Goal: Task Accomplishment & Management: Complete application form

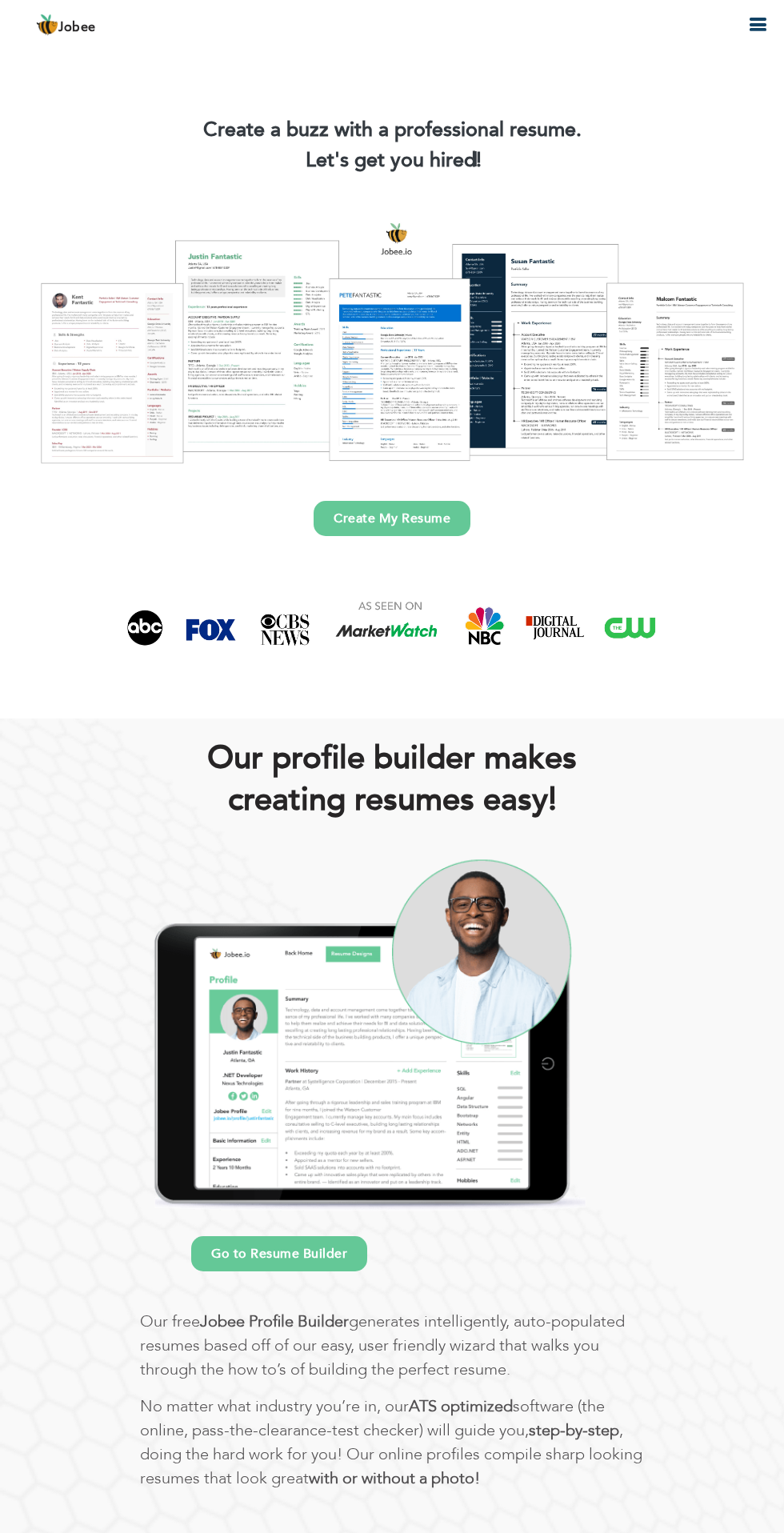
click at [389, 523] on link "Create My Resume" at bounding box center [392, 518] width 157 height 35
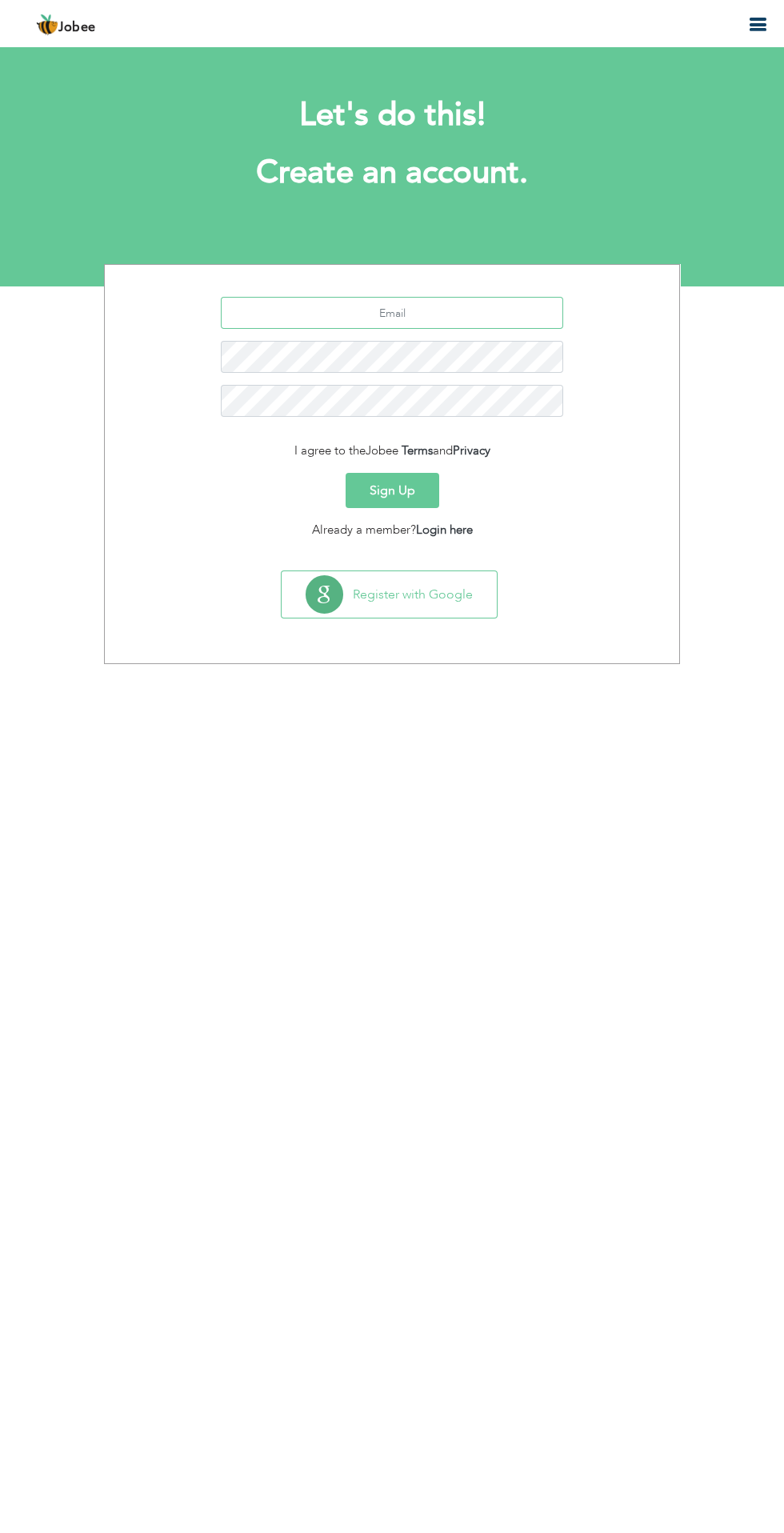
click at [464, 313] on input "text" at bounding box center [392, 313] width 343 height 32
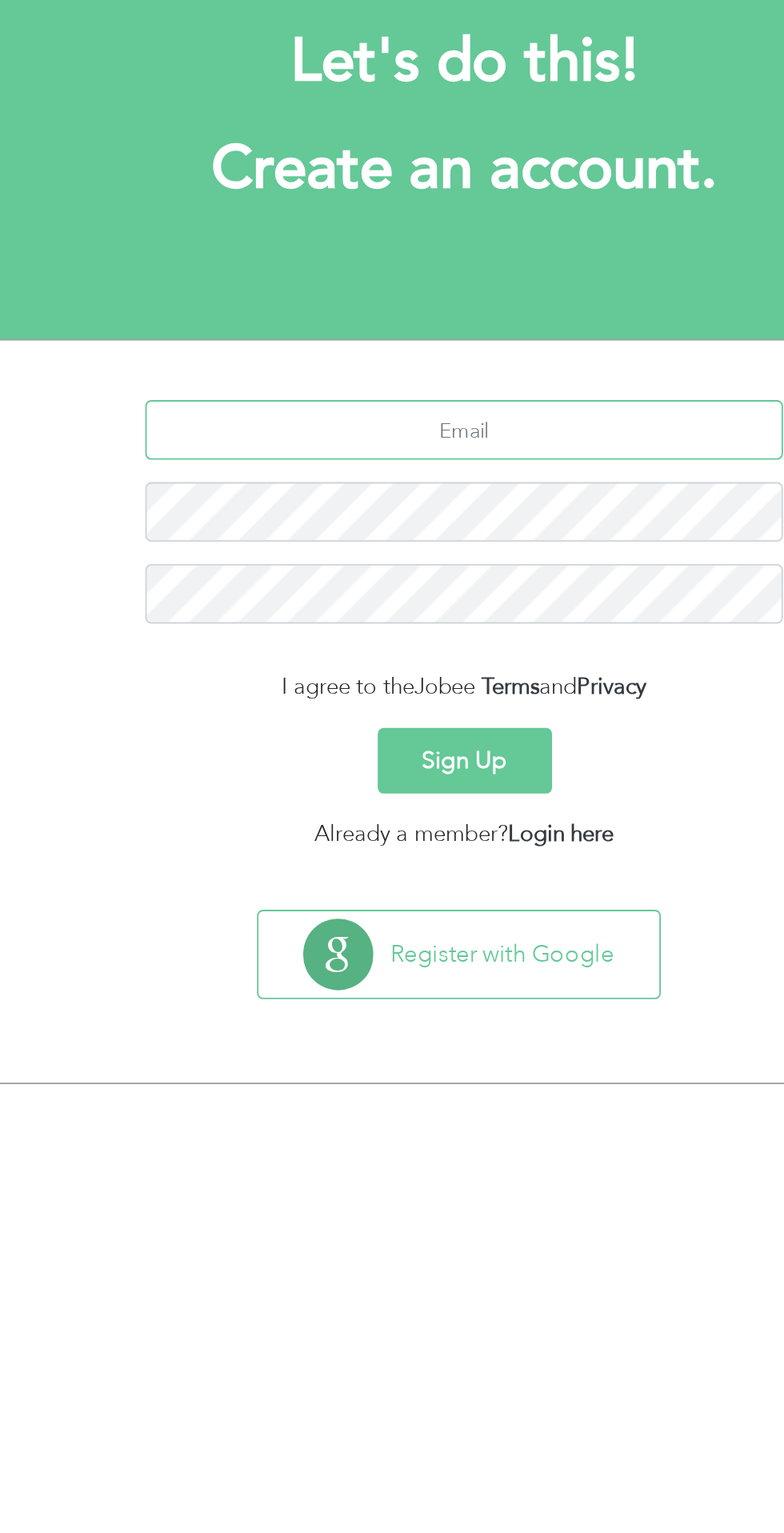
click at [424, 306] on input "text" at bounding box center [392, 313] width 343 height 32
type input "[EMAIL_ADDRESS][DOMAIN_NAME]"
click at [346, 473] on button "Sign Up" at bounding box center [392, 490] width 93 height 35
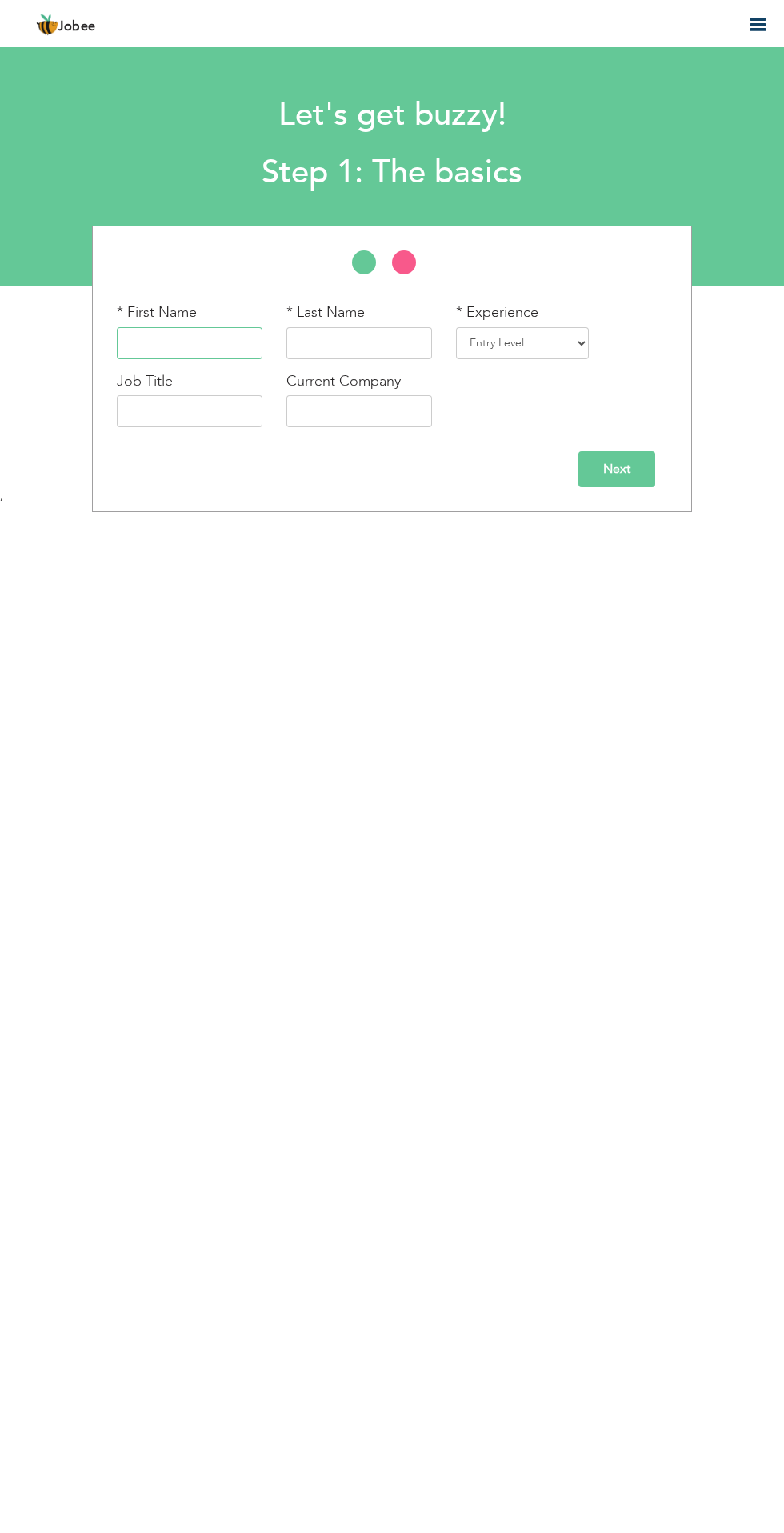
click at [191, 342] on input "text" at bounding box center [190, 343] width 146 height 32
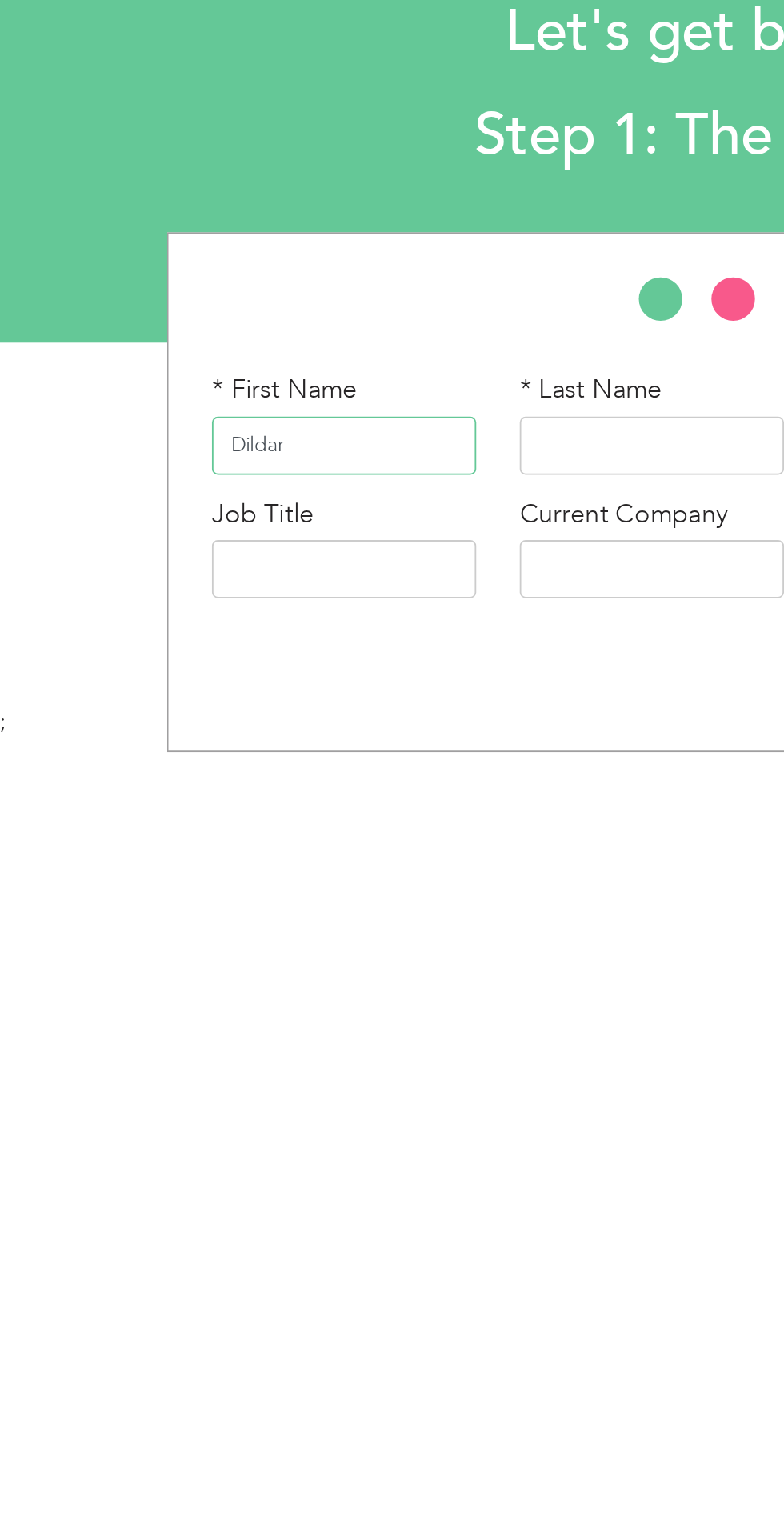
type input "Dildar"
click at [339, 340] on input "text" at bounding box center [359, 343] width 146 height 32
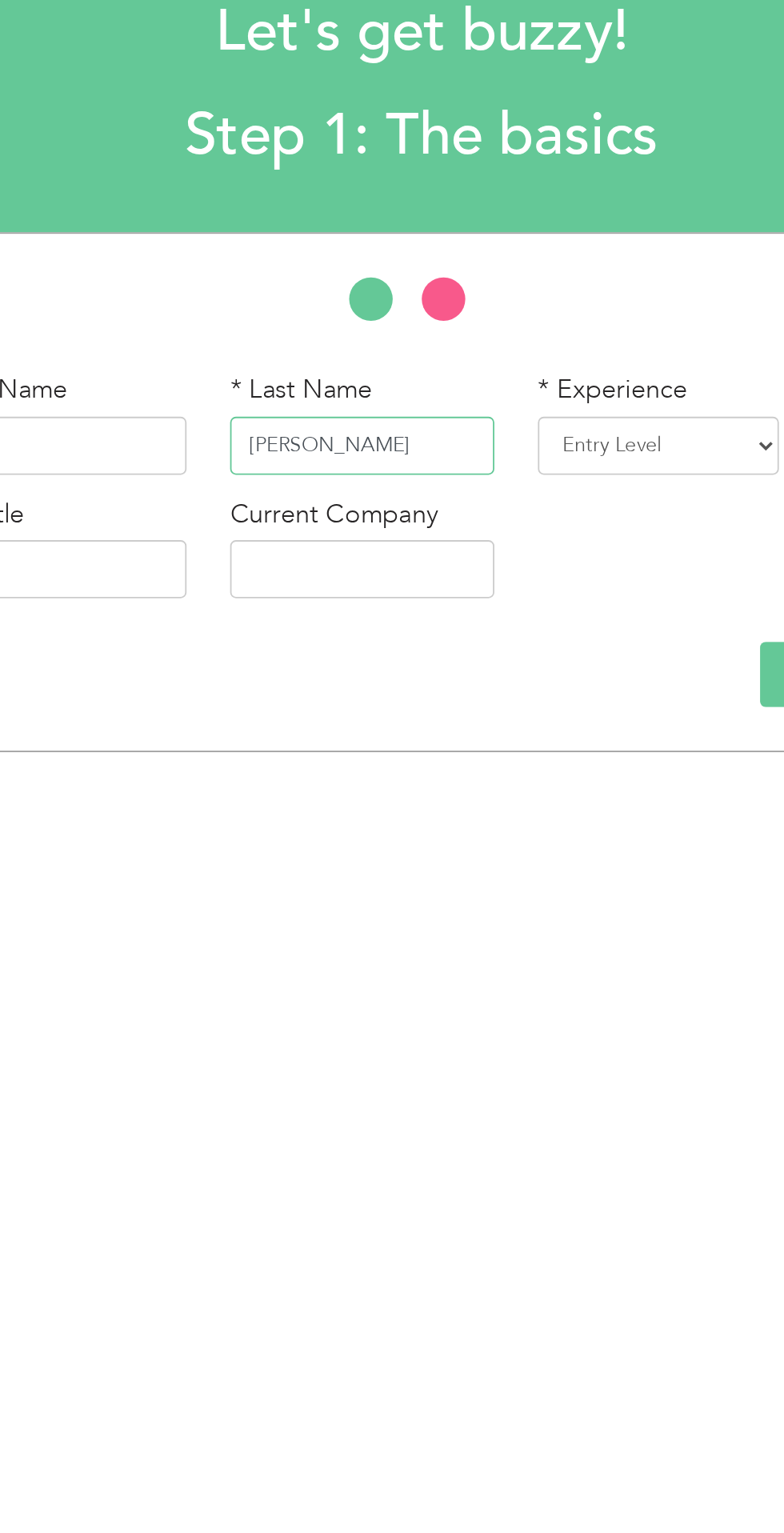
type input "Ahmad"
click at [522, 347] on select "Entry Level Less than 1 Year 1 Year 2 Years 3 Years 4 Years 5 Years 6 Years 7 Y…" at bounding box center [522, 343] width 132 height 32
click at [518, 348] on select "Entry Level Less than 1 Year 1 Year 2 Years 3 Years 4 Years 5 Years 6 Years 7 Y…" at bounding box center [522, 343] width 132 height 32
click at [461, 327] on select "Entry Level Less than 1 Year 1 Year 2 Years 3 Years 4 Years 5 Years 6 Years 7 Y…" at bounding box center [522, 343] width 132 height 32
click at [543, 332] on select "Entry Level Less than 1 Year 1 Year 2 Years 3 Years 4 Years 5 Years 6 Years 7 Y…" at bounding box center [522, 343] width 132 height 32
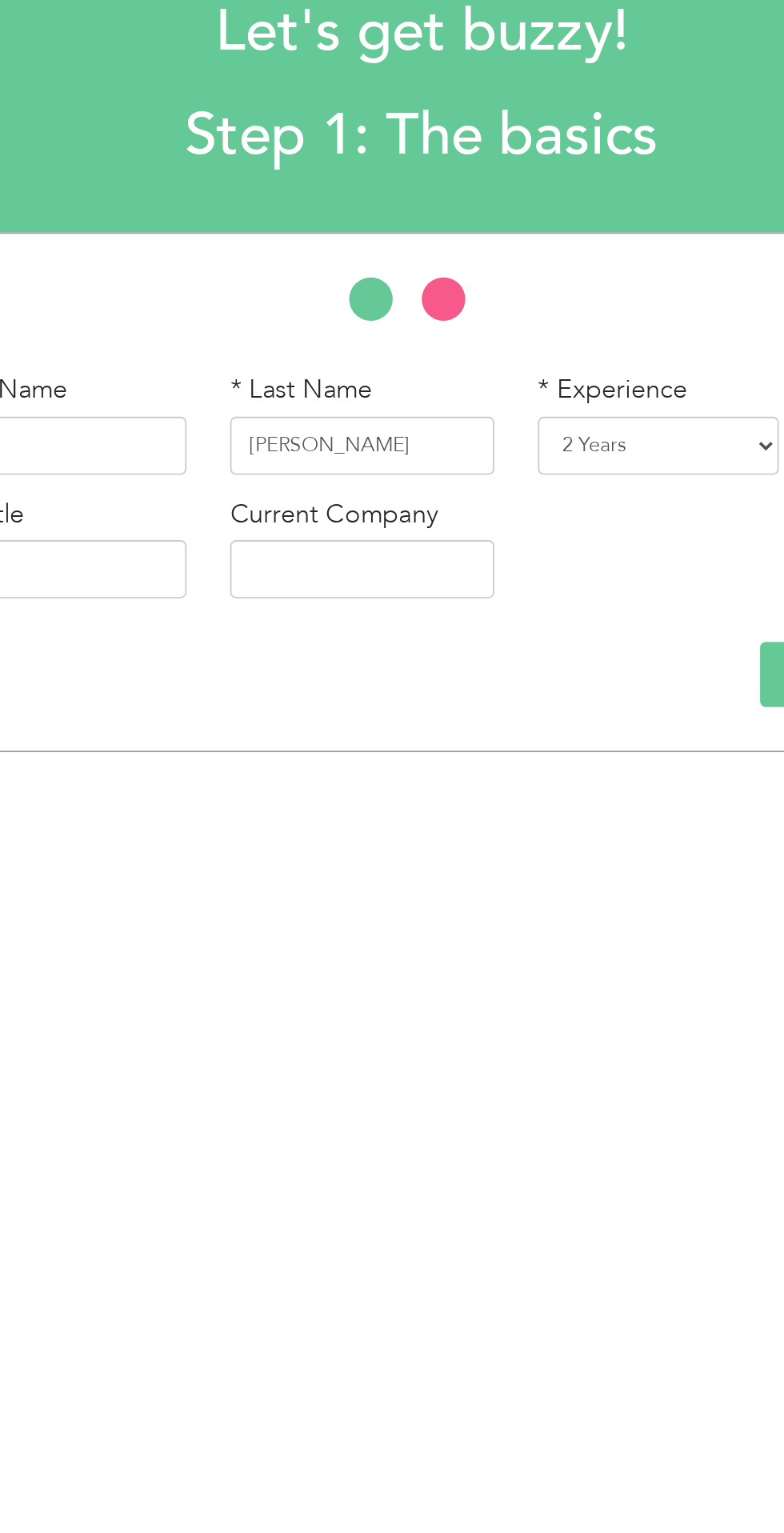
click at [461, 327] on select "Entry Level Less than 1 Year 1 Year 2 Years 3 Years 4 Years 5 Years 6 Years 7 Y…" at bounding box center [522, 343] width 132 height 32
click at [524, 352] on select "Entry Level Less than 1 Year 1 Year 2 Years 3 Years 4 Years 5 Years 6 Years 7 Y…" at bounding box center [522, 343] width 132 height 32
select select "3"
click at [461, 327] on select "Entry Level Less than 1 Year 1 Year 2 Years 3 Years 4 Years 5 Years 6 Years 7 Y…" at bounding box center [522, 343] width 132 height 32
click at [352, 412] on input "text" at bounding box center [359, 412] width 146 height 32
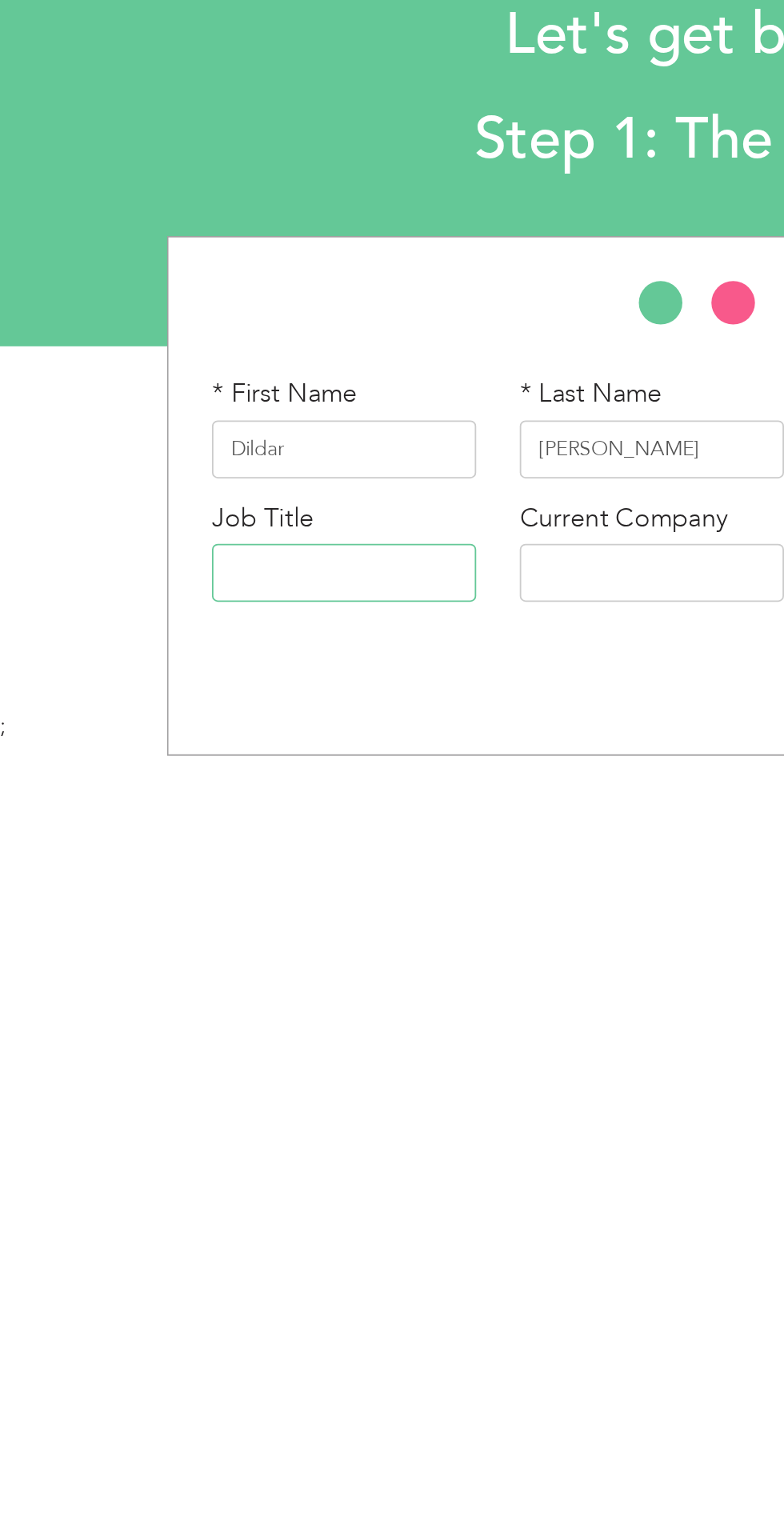
click at [186, 403] on input "text" at bounding box center [190, 412] width 146 height 32
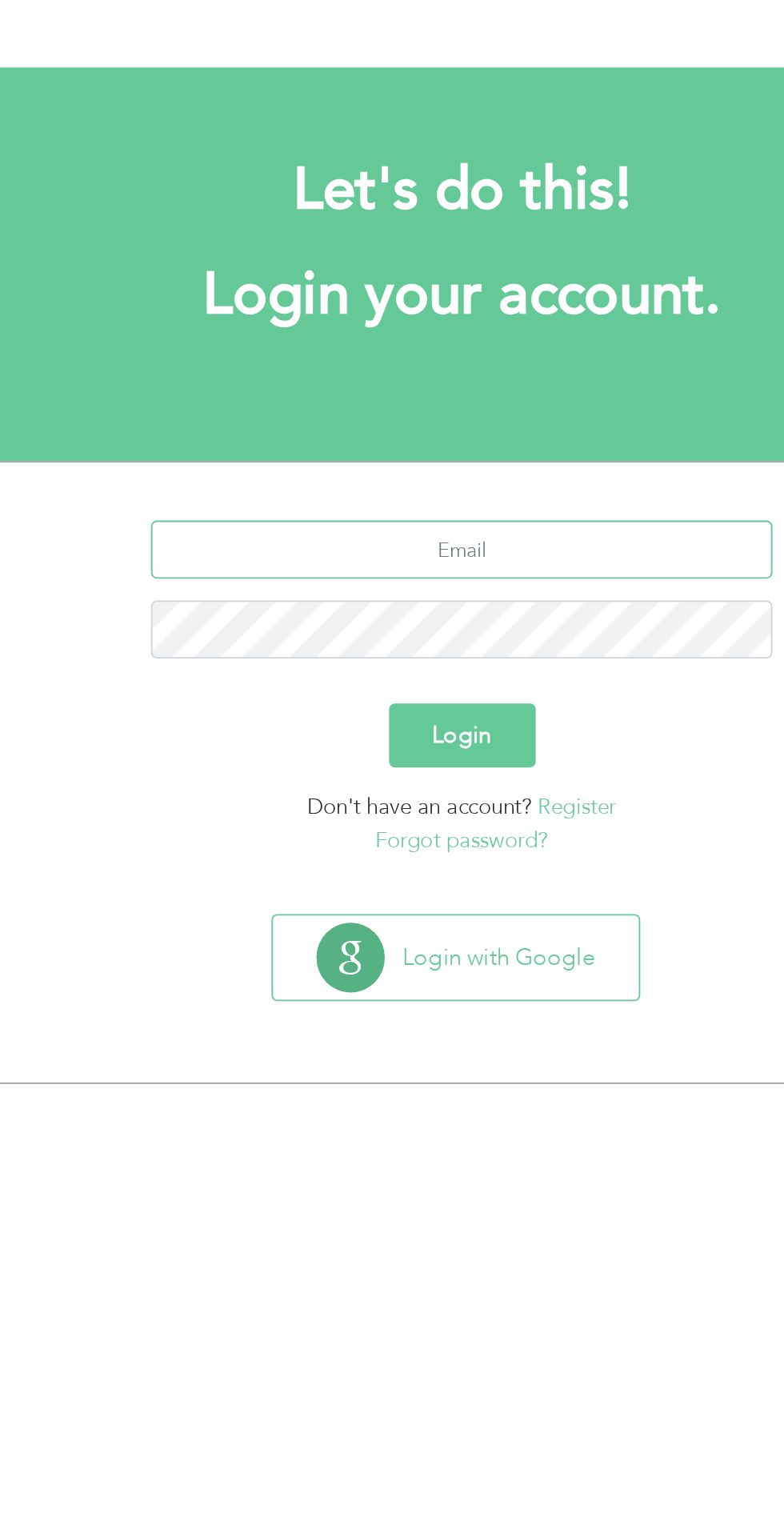
click at [452, 313] on input "text" at bounding box center [392, 313] width 343 height 32
type input "A"
type input "[EMAIL_ADDRESS][DOMAIN_NAME]"
click at [352, 397] on button "Login" at bounding box center [392, 414] width 81 height 35
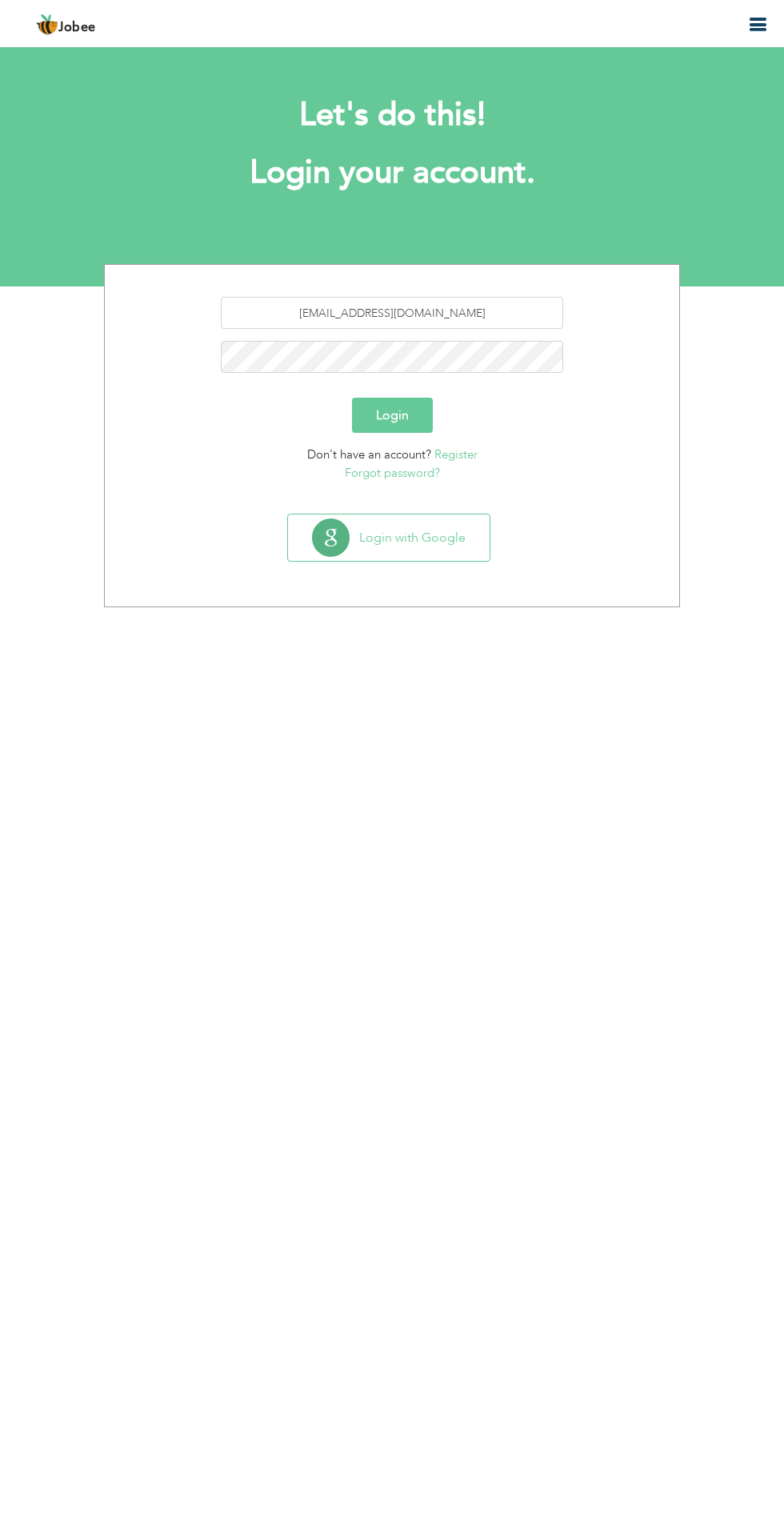
click at [391, 408] on button "Login" at bounding box center [392, 414] width 81 height 35
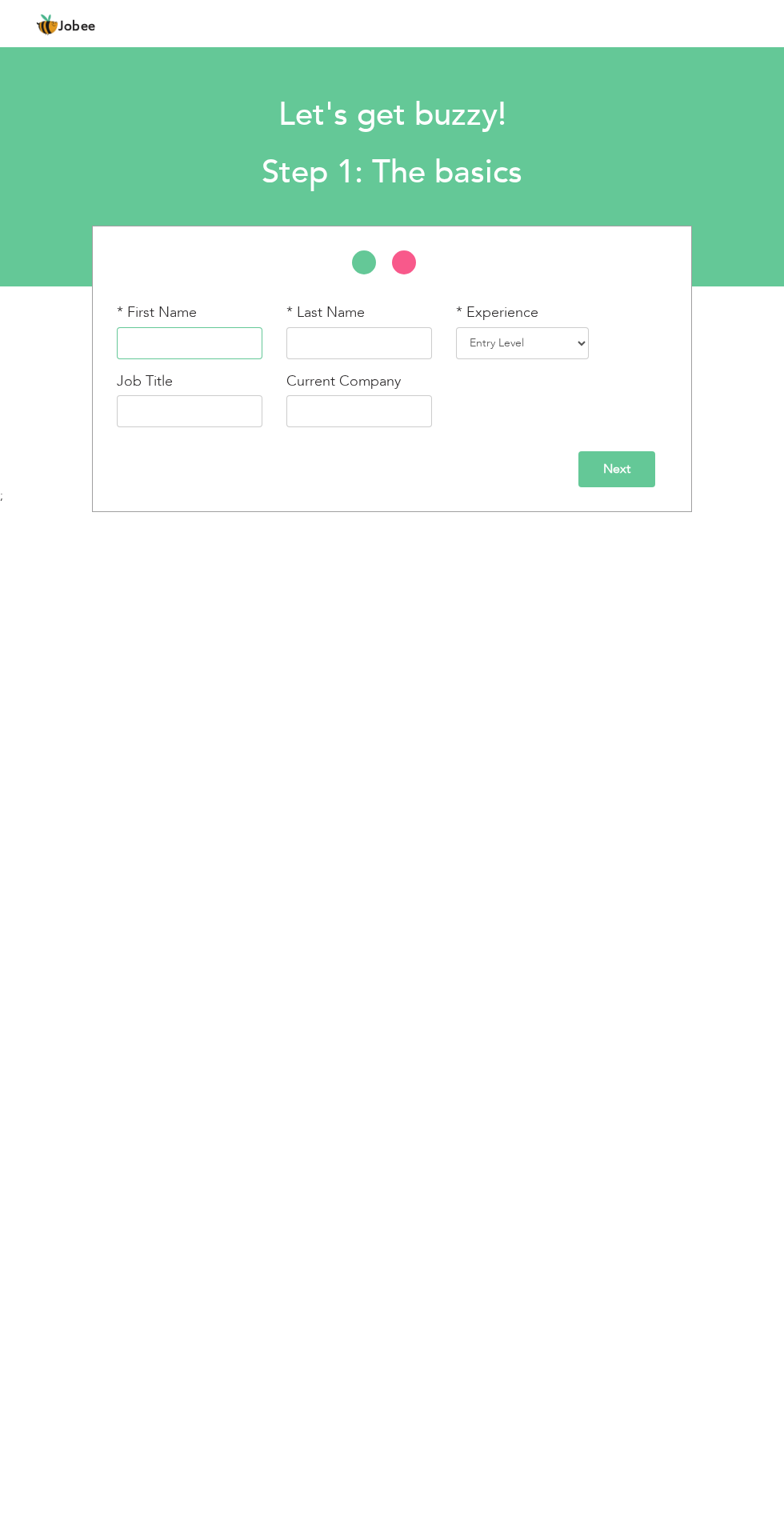
click at [185, 335] on input "text" at bounding box center [190, 343] width 146 height 32
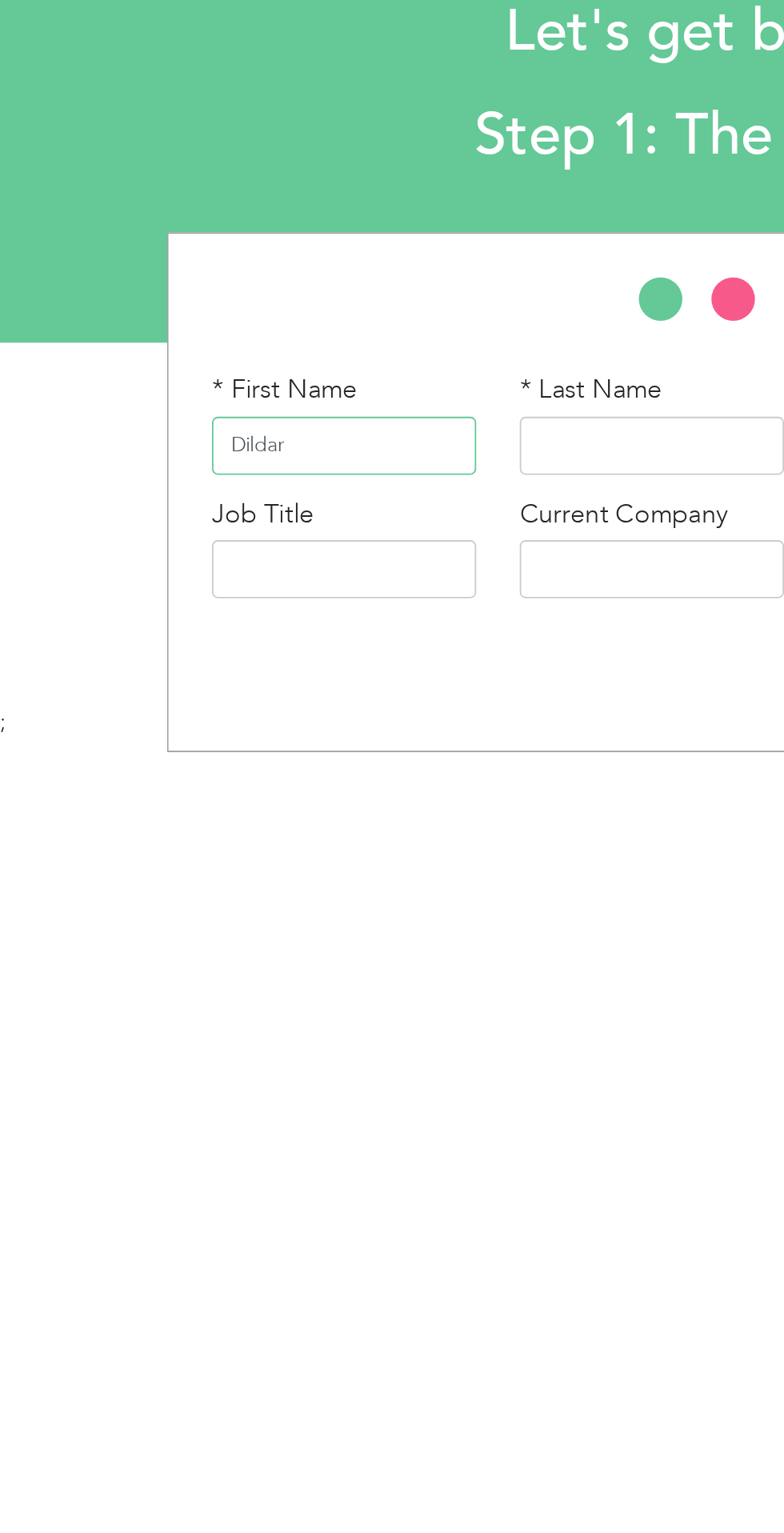
type input "Dildar"
click at [344, 341] on input "text" at bounding box center [359, 343] width 146 height 32
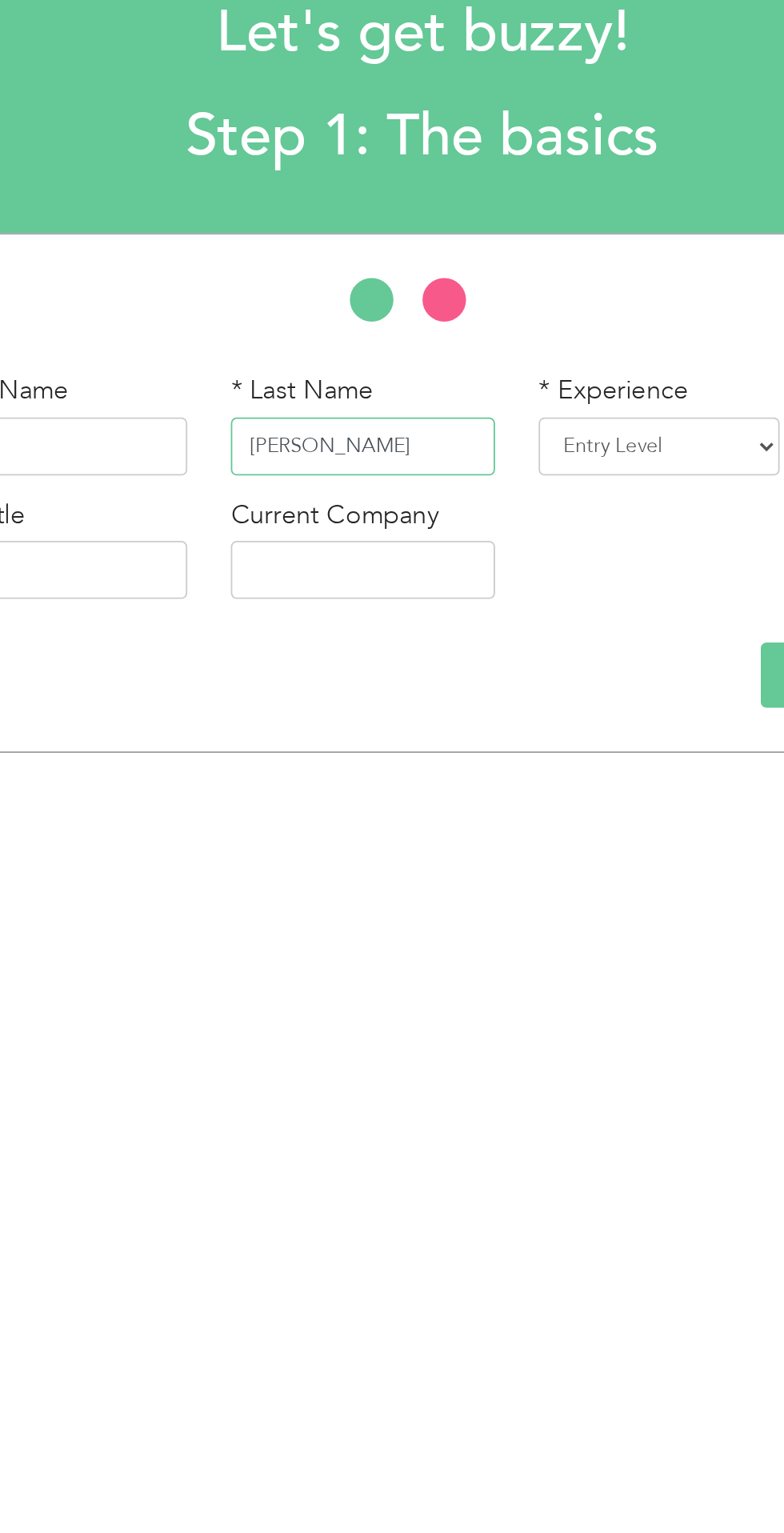
type input "[PERSON_NAME]"
click at [540, 342] on select "Entry Level Less than 1 Year 1 Year 2 Years 3 Years 4 Years 5 Years 6 Years 7 Y…" at bounding box center [522, 343] width 132 height 32
select select "3"
click at [461, 327] on select "Entry Level Less than 1 Year 1 Year 2 Years 3 Years 4 Years 5 Years 6 Years 7 Y…" at bounding box center [522, 343] width 132 height 32
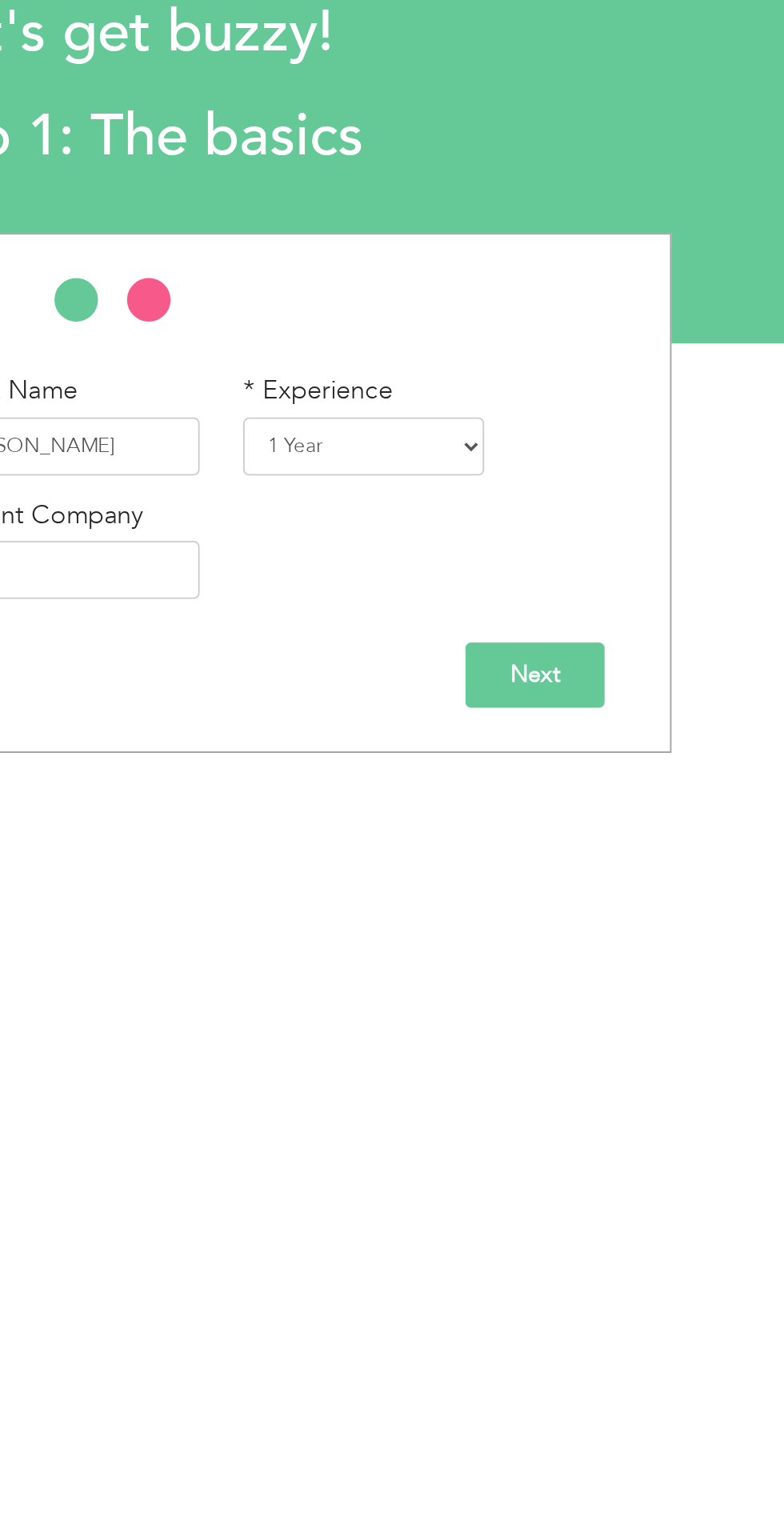
click at [618, 469] on input "Next" at bounding box center [616, 470] width 77 height 36
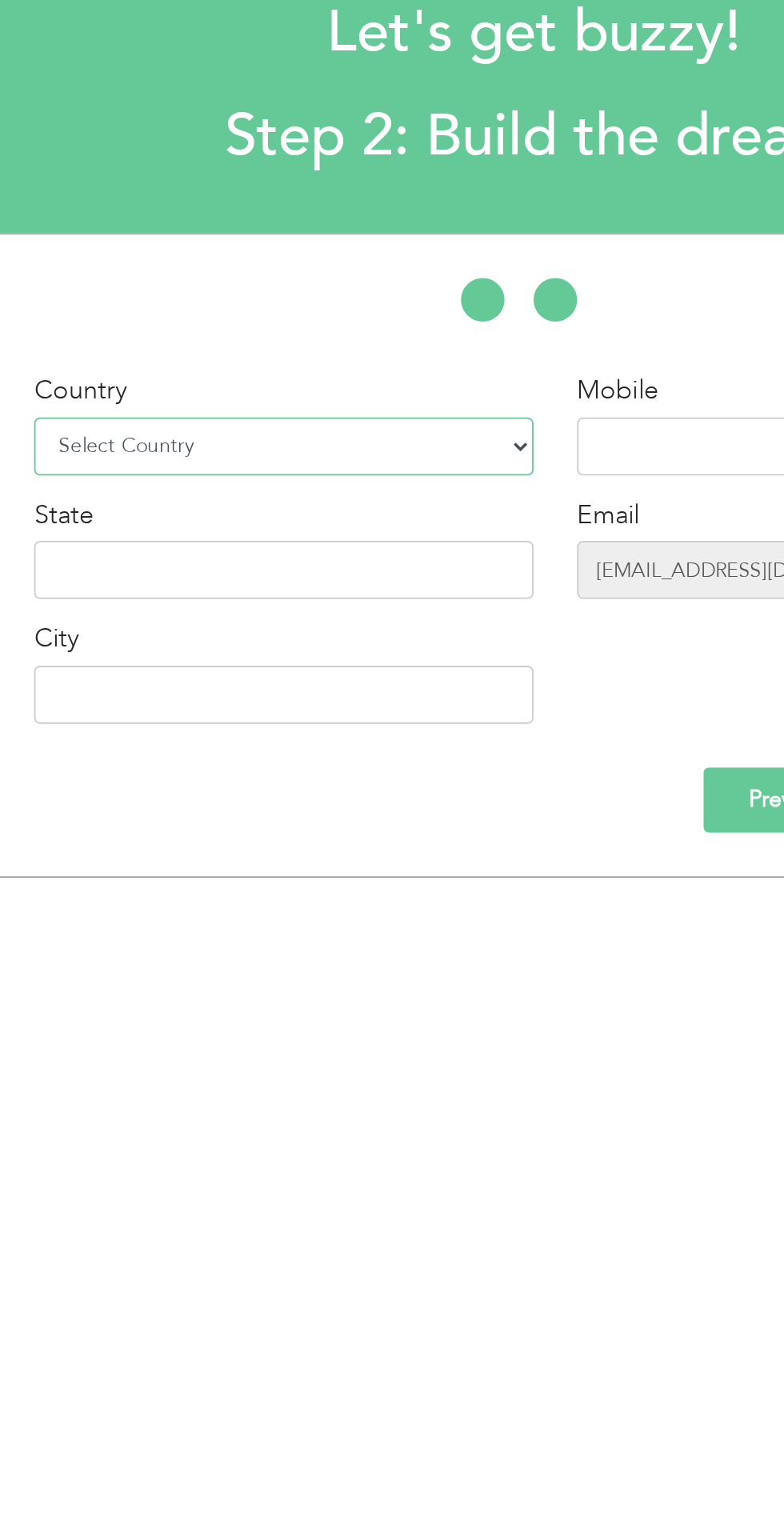
click at [255, 347] on select "Select Country Afghanistan Albania Algeria American Samoa Andorra Angola Anguil…" at bounding box center [254, 343] width 275 height 32
select select "166"
click at [117, 327] on select "Select Country Afghanistan Albania Algeria American Samoa Andorra Angola Anguil…" at bounding box center [254, 343] width 275 height 32
click at [442, 339] on input "text" at bounding box center [489, 343] width 146 height 32
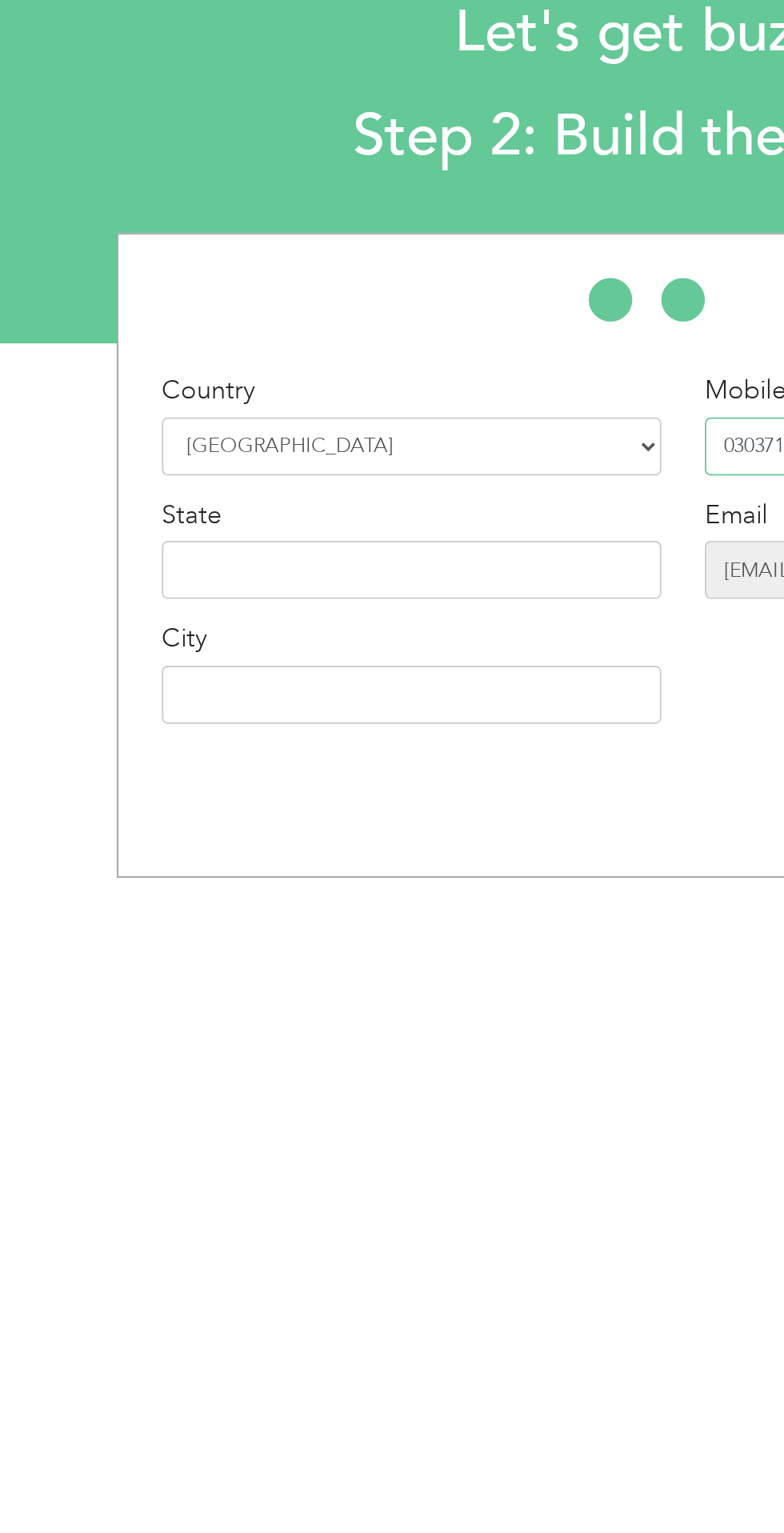
type input "03037193839"
click at [199, 414] on input "text" at bounding box center [254, 412] width 275 height 32
click at [239, 409] on input "text" at bounding box center [254, 412] width 275 height 32
type input "Punjab"
click at [253, 479] on input "text" at bounding box center [254, 480] width 275 height 32
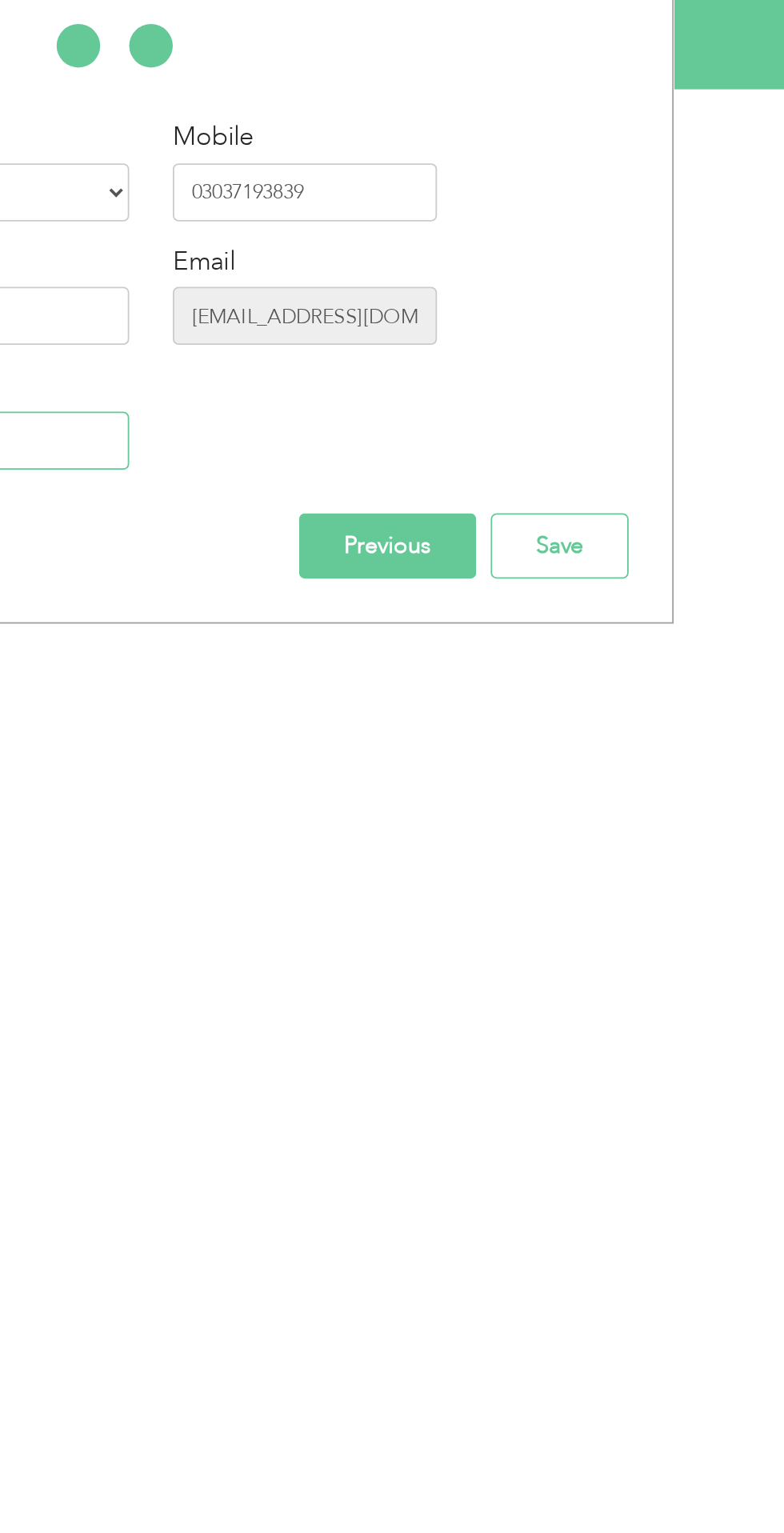
type input "[PERSON_NAME]"
click at [623, 526] on input "Save" at bounding box center [629, 538] width 76 height 36
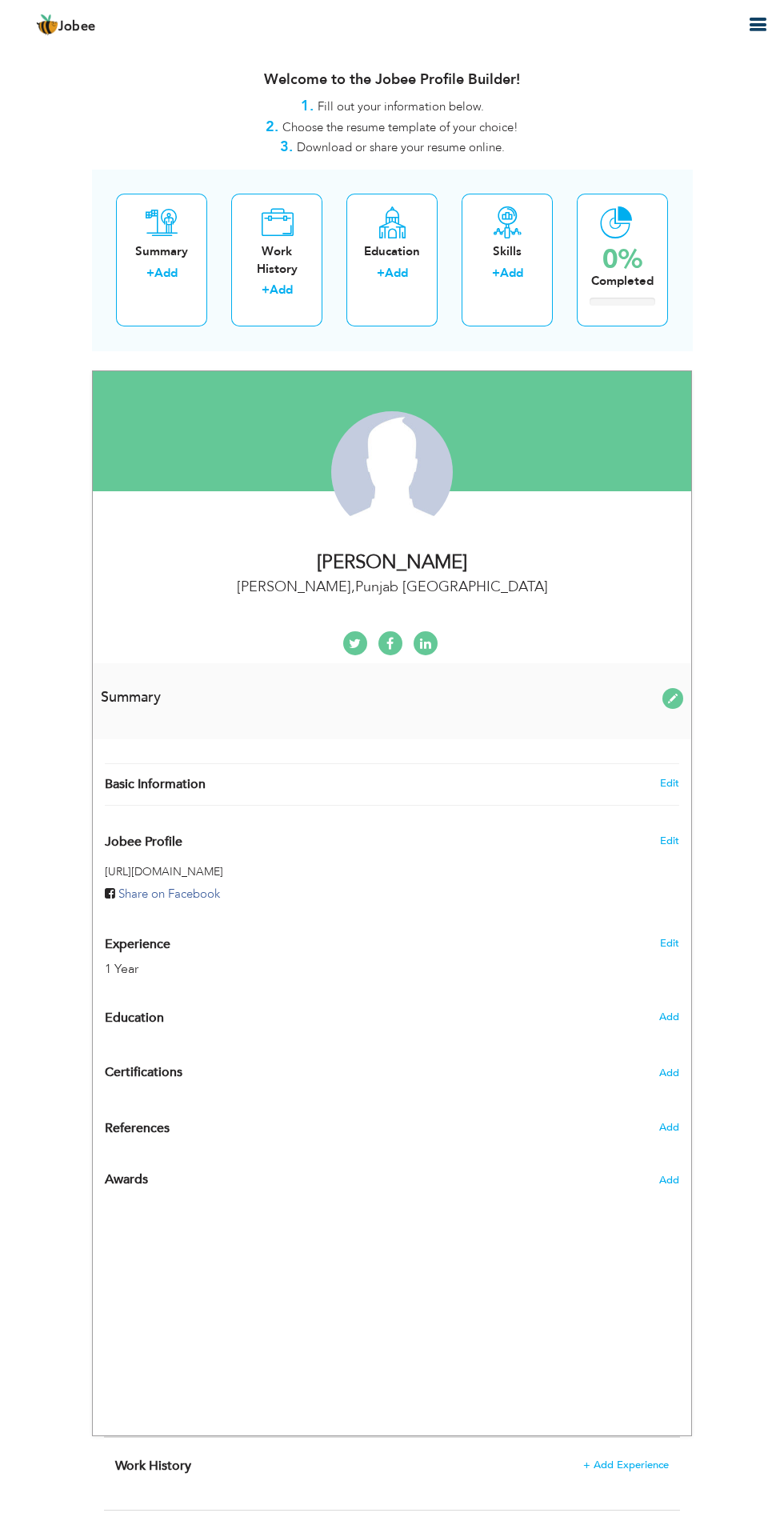
click at [389, 305] on div "Education + Add" at bounding box center [392, 259] width 91 height 132
radio input "true"
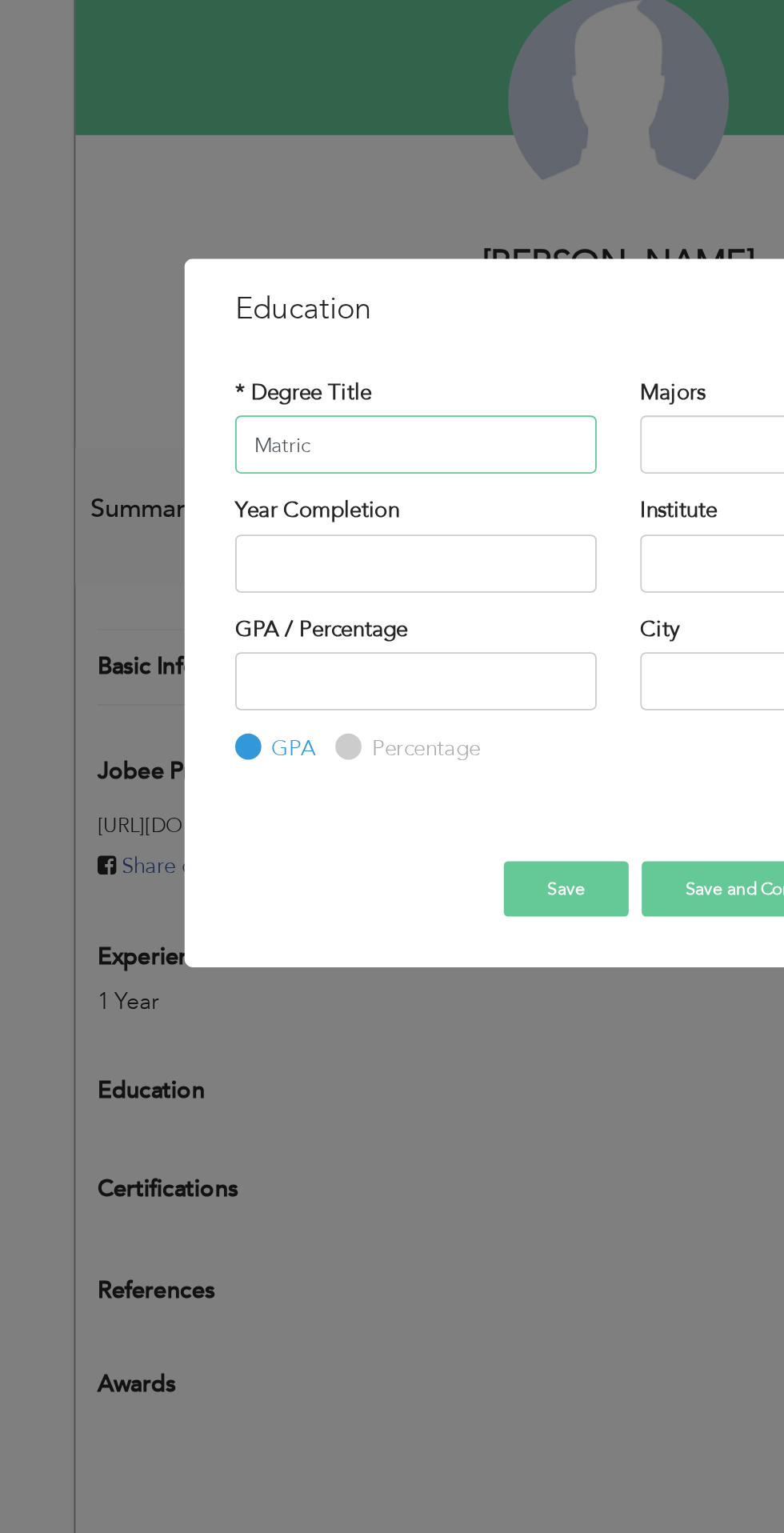
type input "Matric"
click at [433, 665] on input "text" at bounding box center [503, 662] width 199 height 32
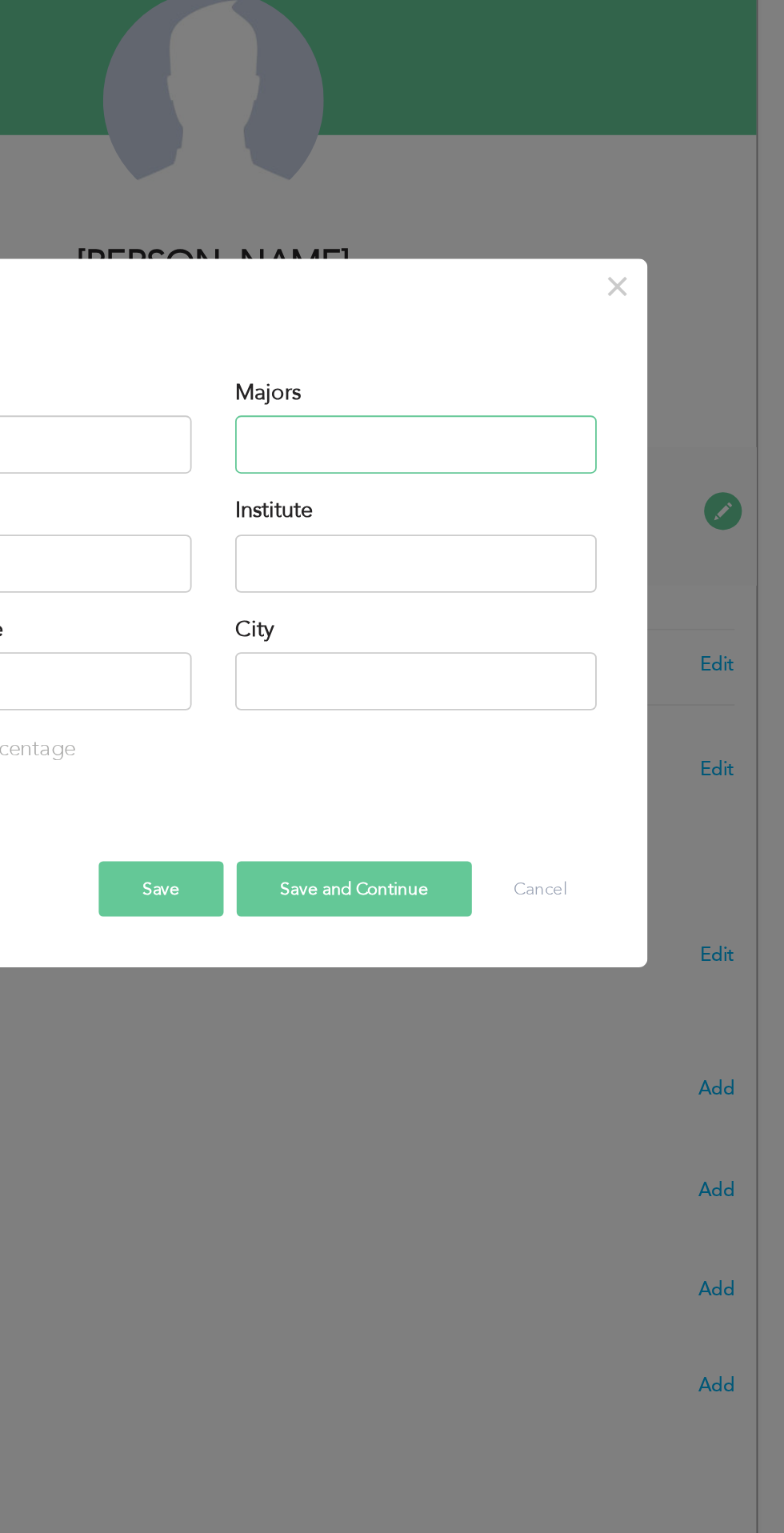
click at [511, 657] on input "text" at bounding box center [503, 662] width 199 height 32
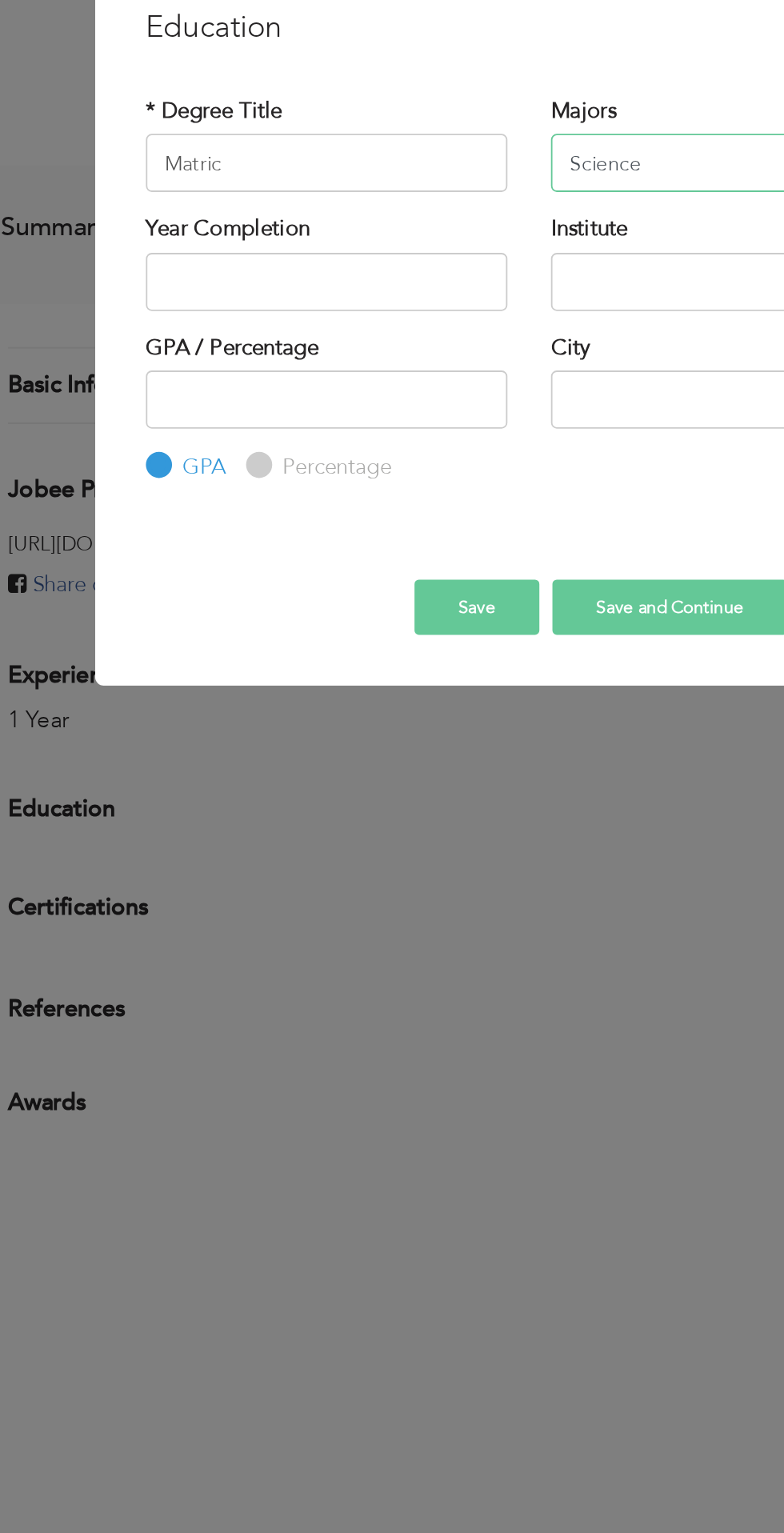
type input "Science"
click at [300, 726] on input "text" at bounding box center [280, 727] width 199 height 32
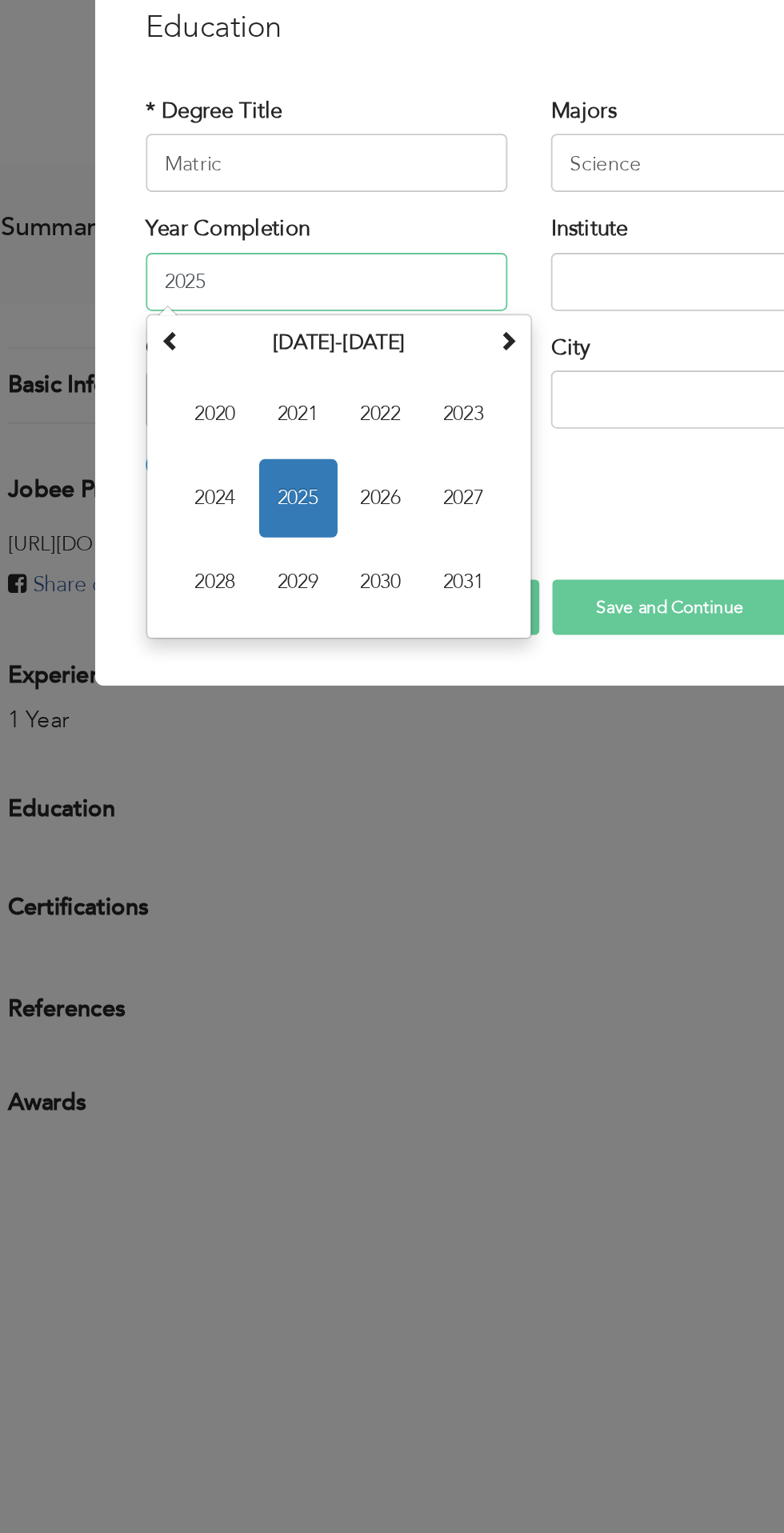
click at [264, 811] on span "2021" at bounding box center [264, 799] width 43 height 43
type input "2021"
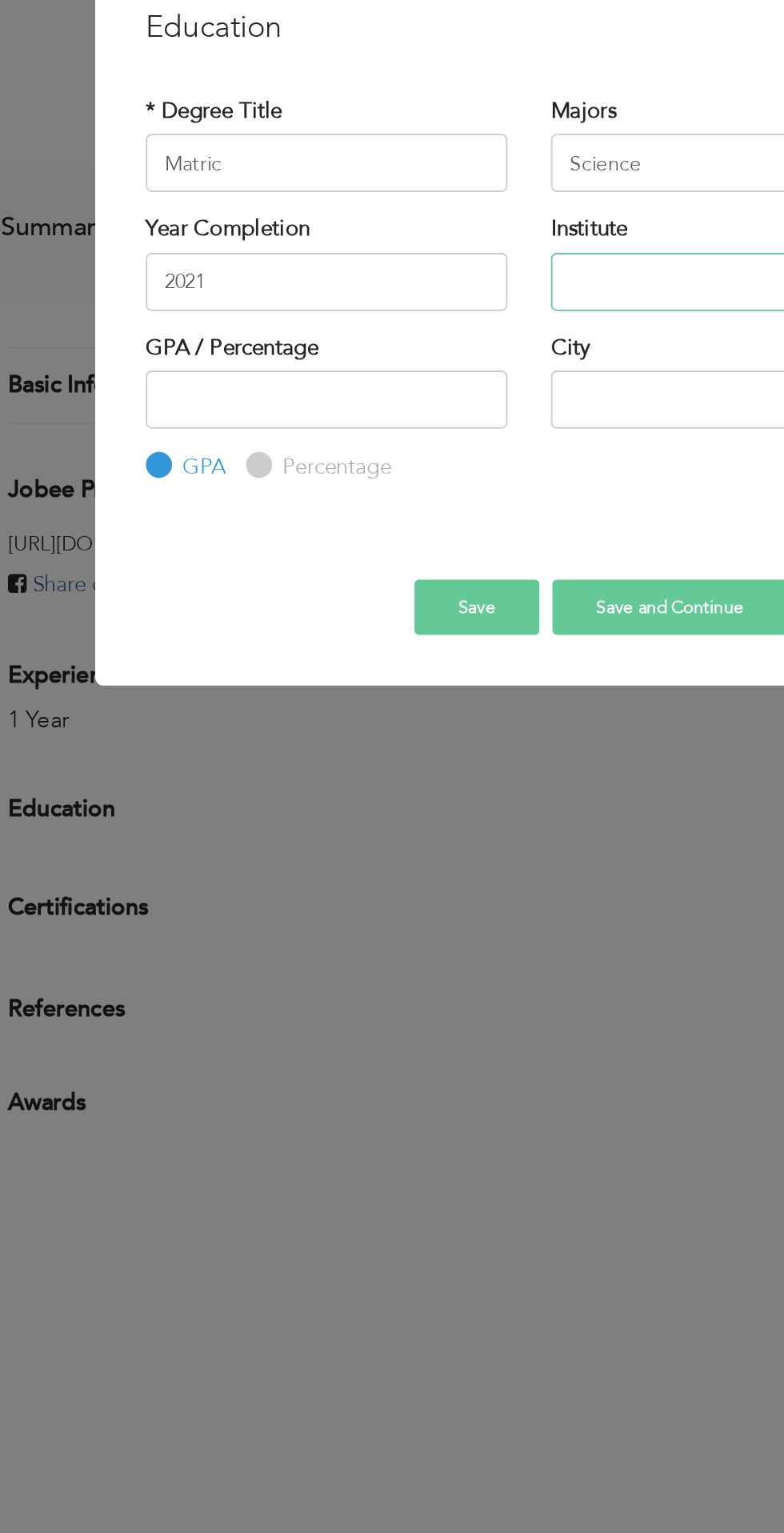
click at [458, 726] on input "text" at bounding box center [503, 727] width 199 height 32
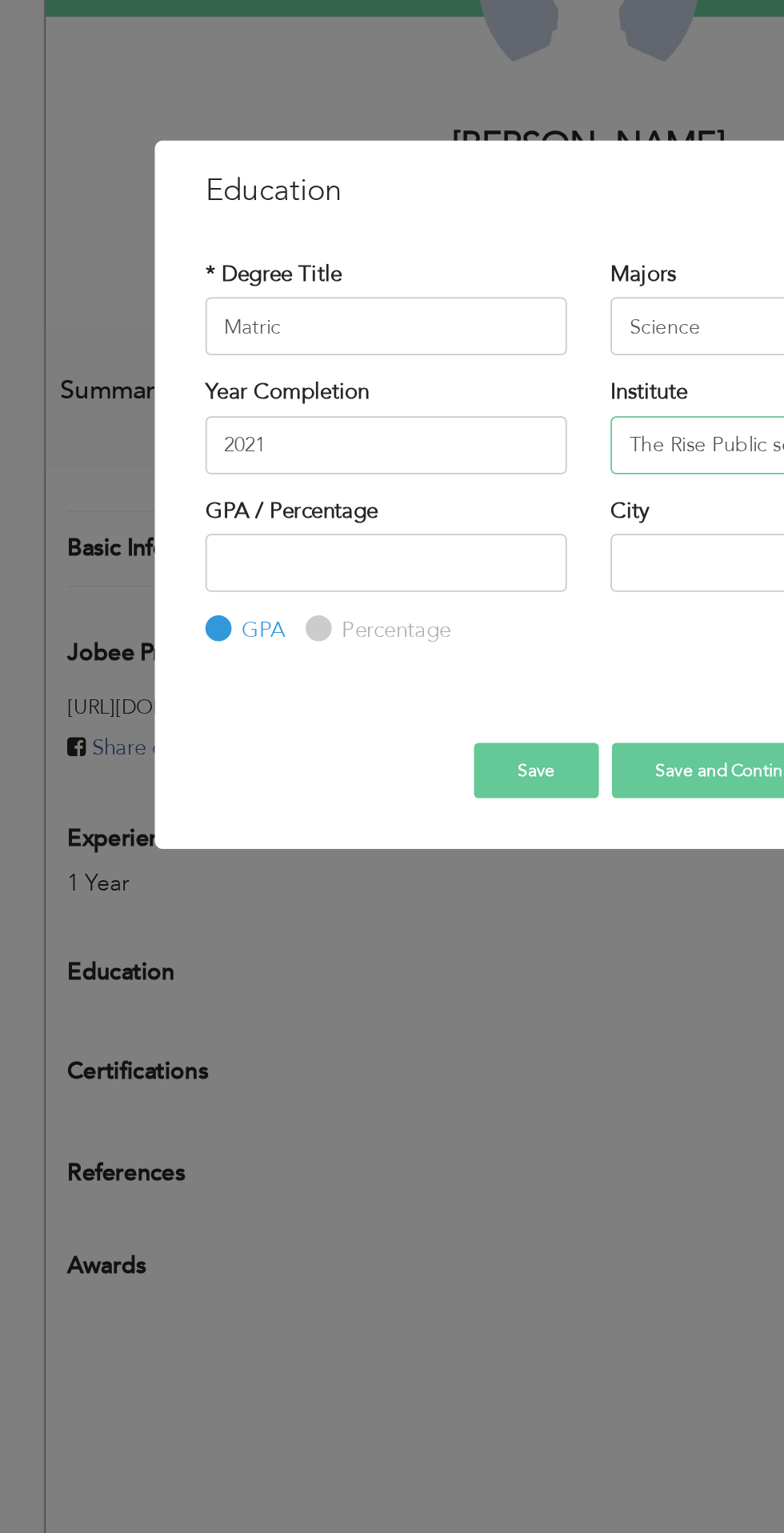
type input "The Rise Public school 91/15l"
click at [280, 790] on input "number" at bounding box center [280, 792] width 199 height 32
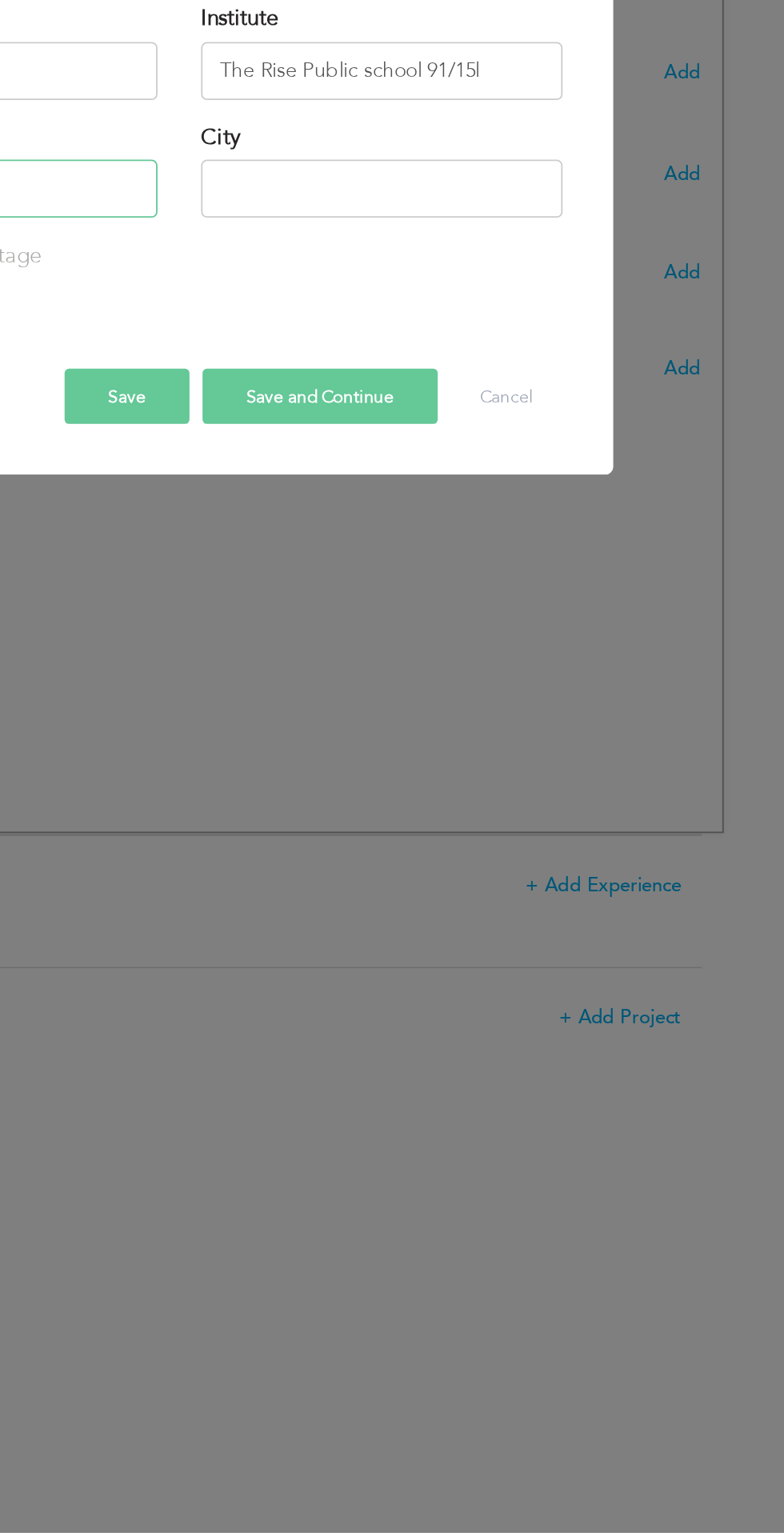
scroll to position [288, 0]
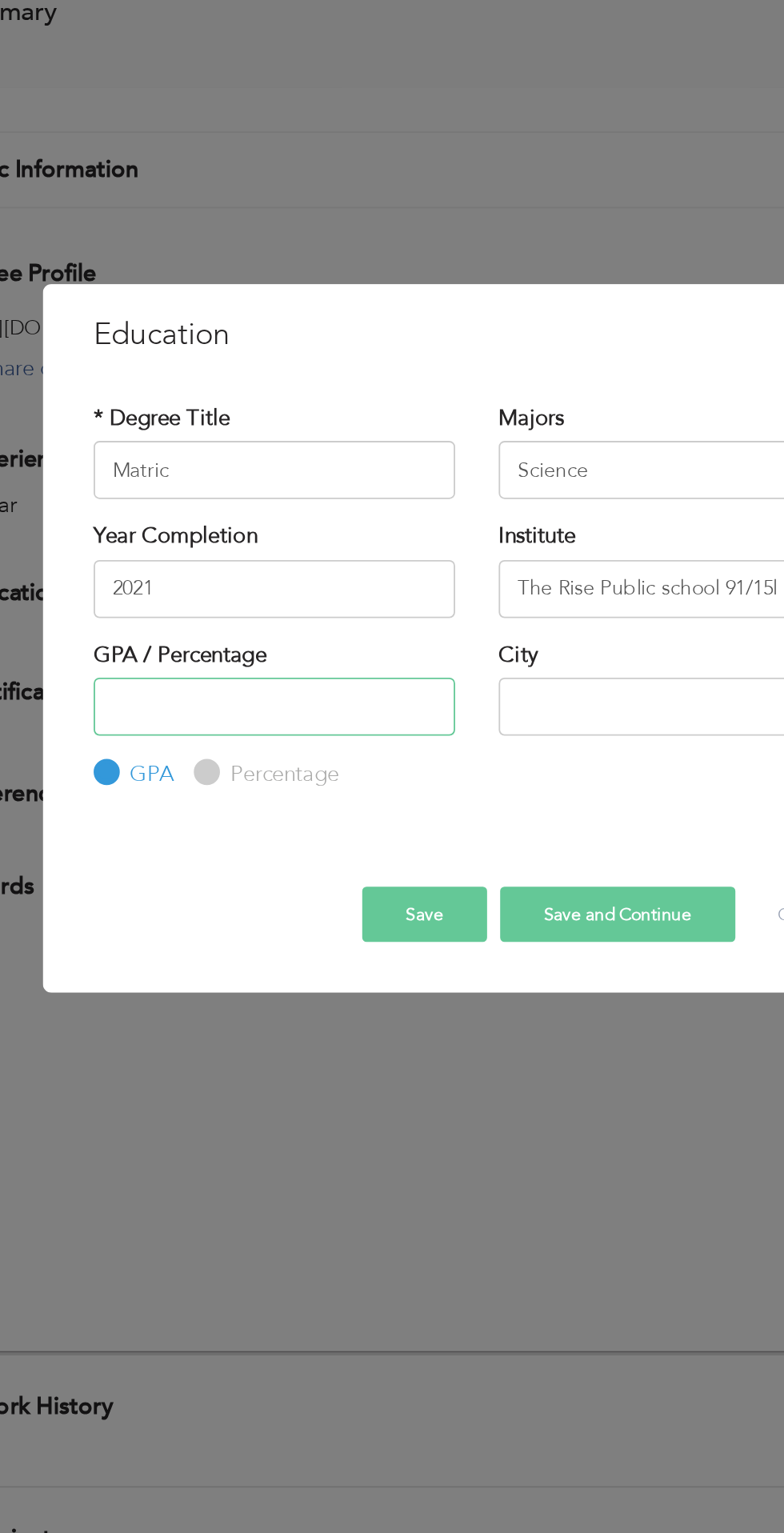
click at [299, 795] on input "number" at bounding box center [280, 792] width 199 height 32
click at [296, 791] on input "number" at bounding box center [280, 792] width 199 height 32
click at [292, 790] on input "number" at bounding box center [280, 792] width 199 height 32
type input "73"
click at [452, 793] on input "text" at bounding box center [503, 792] width 199 height 32
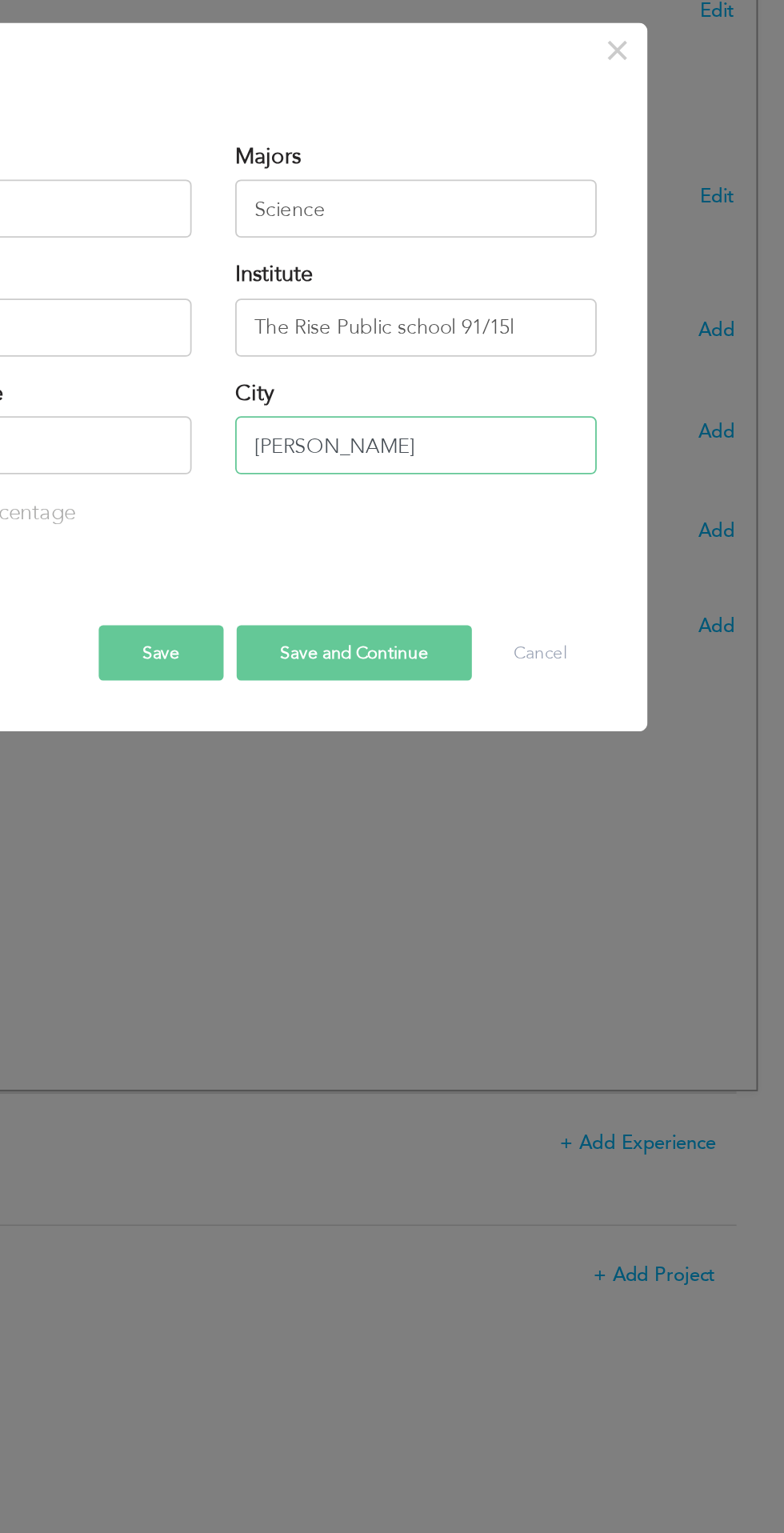
type input "Mian chanuu"
click at [479, 899] on button "Save and Continue" at bounding box center [470, 906] width 130 height 30
click at [473, 907] on button "Save and Continue" at bounding box center [470, 906] width 130 height 30
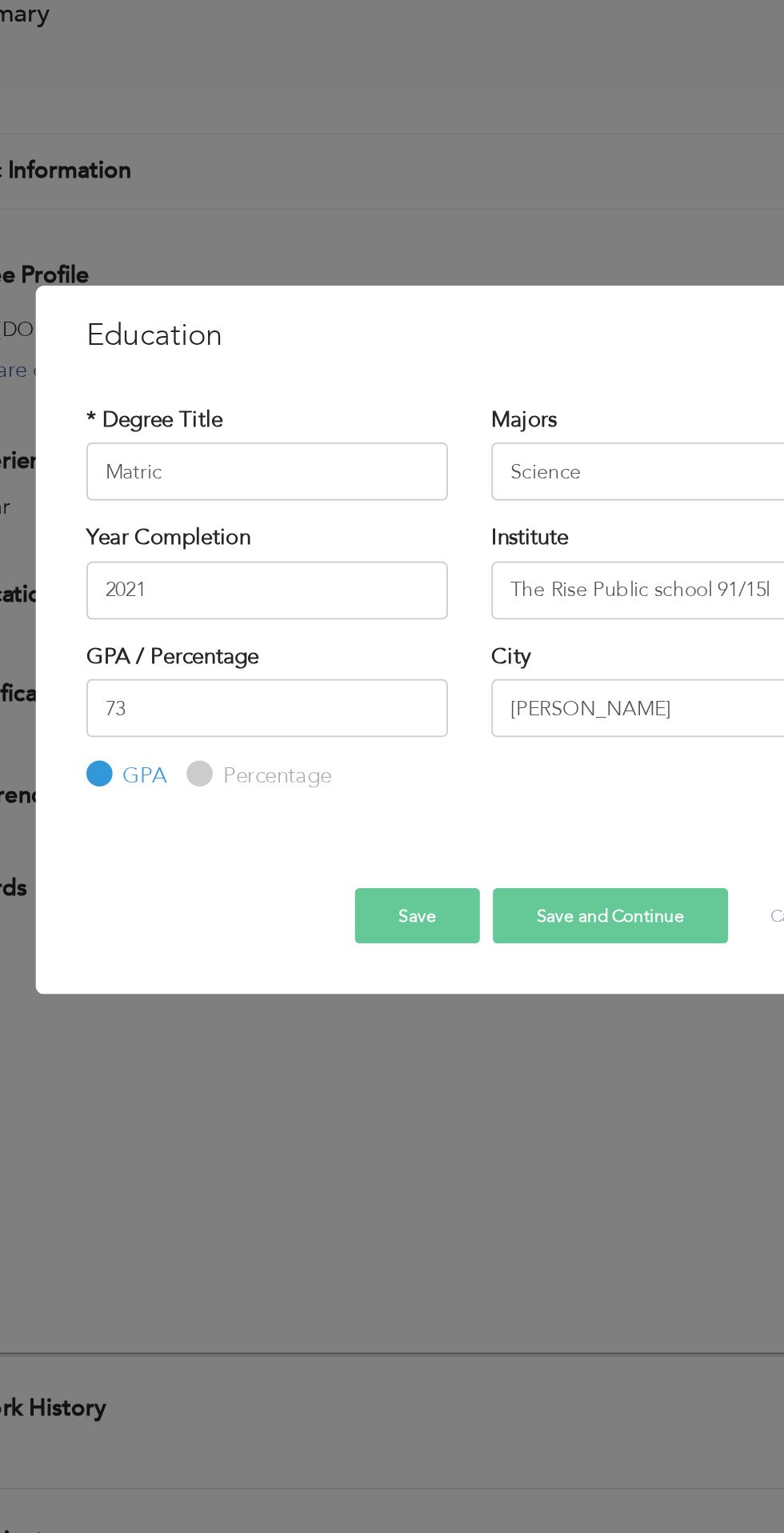
click at [271, 832] on label "Percentage" at bounding box center [283, 829] width 64 height 17
click at [247, 832] on input "Percentage" at bounding box center [241, 829] width 10 height 10
radio input "true"
click at [472, 916] on button "Save and Continue" at bounding box center [470, 906] width 130 height 30
radio input "true"
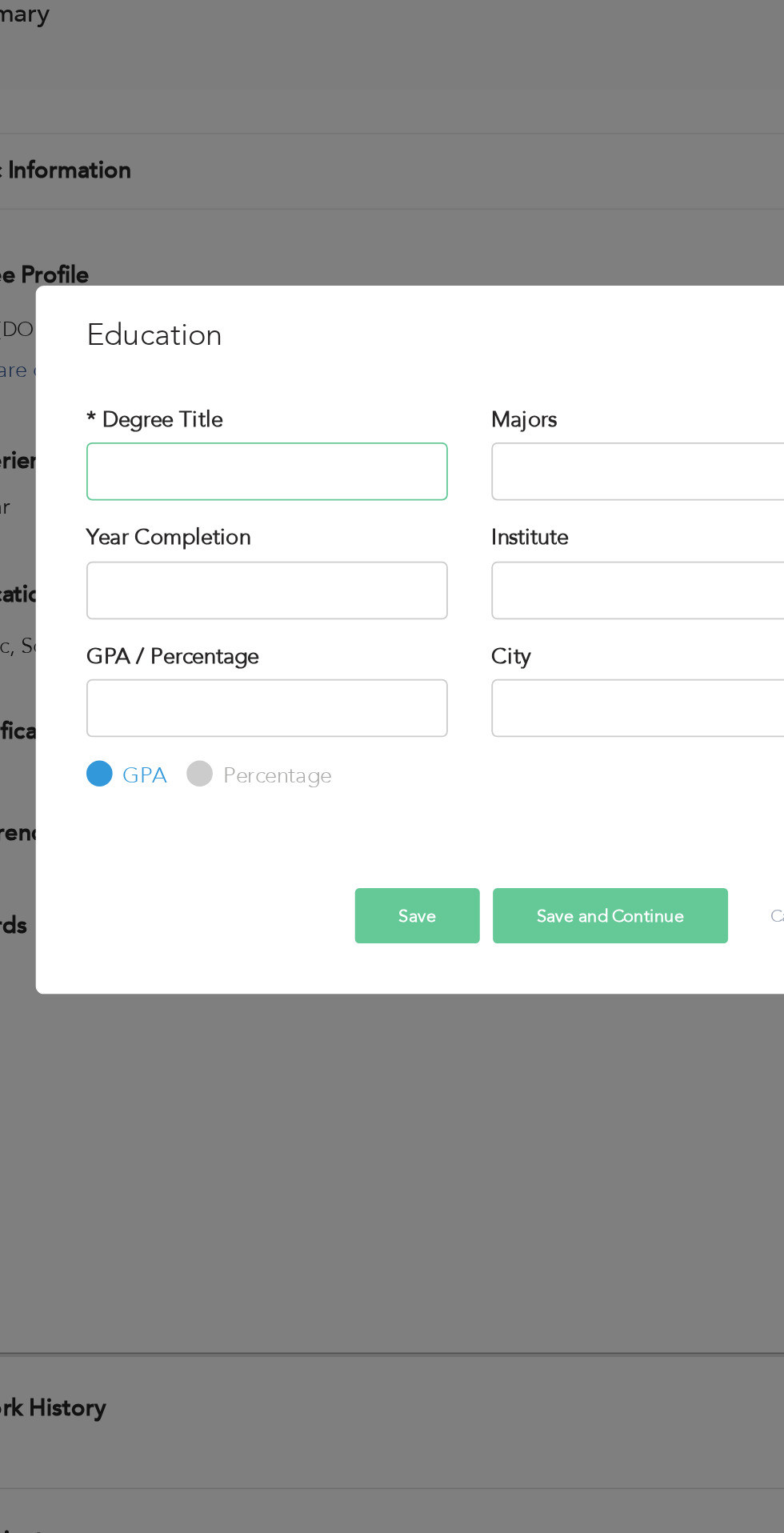
click at [297, 665] on input "text" at bounding box center [280, 662] width 199 height 32
type input "Matric"
click at [482, 657] on input "text" at bounding box center [503, 662] width 199 height 32
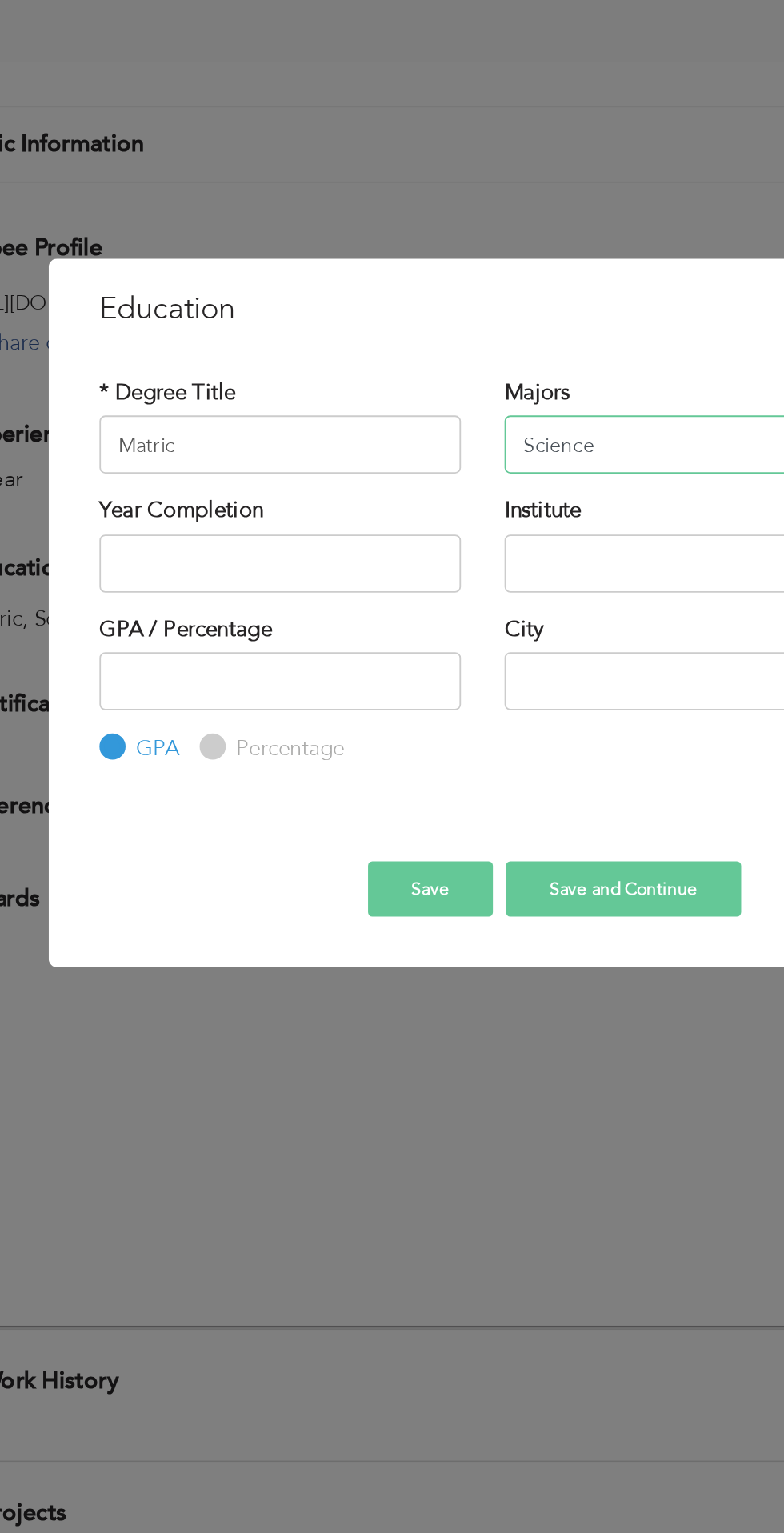
type input "Science"
click at [270, 722] on input "text" at bounding box center [280, 727] width 199 height 32
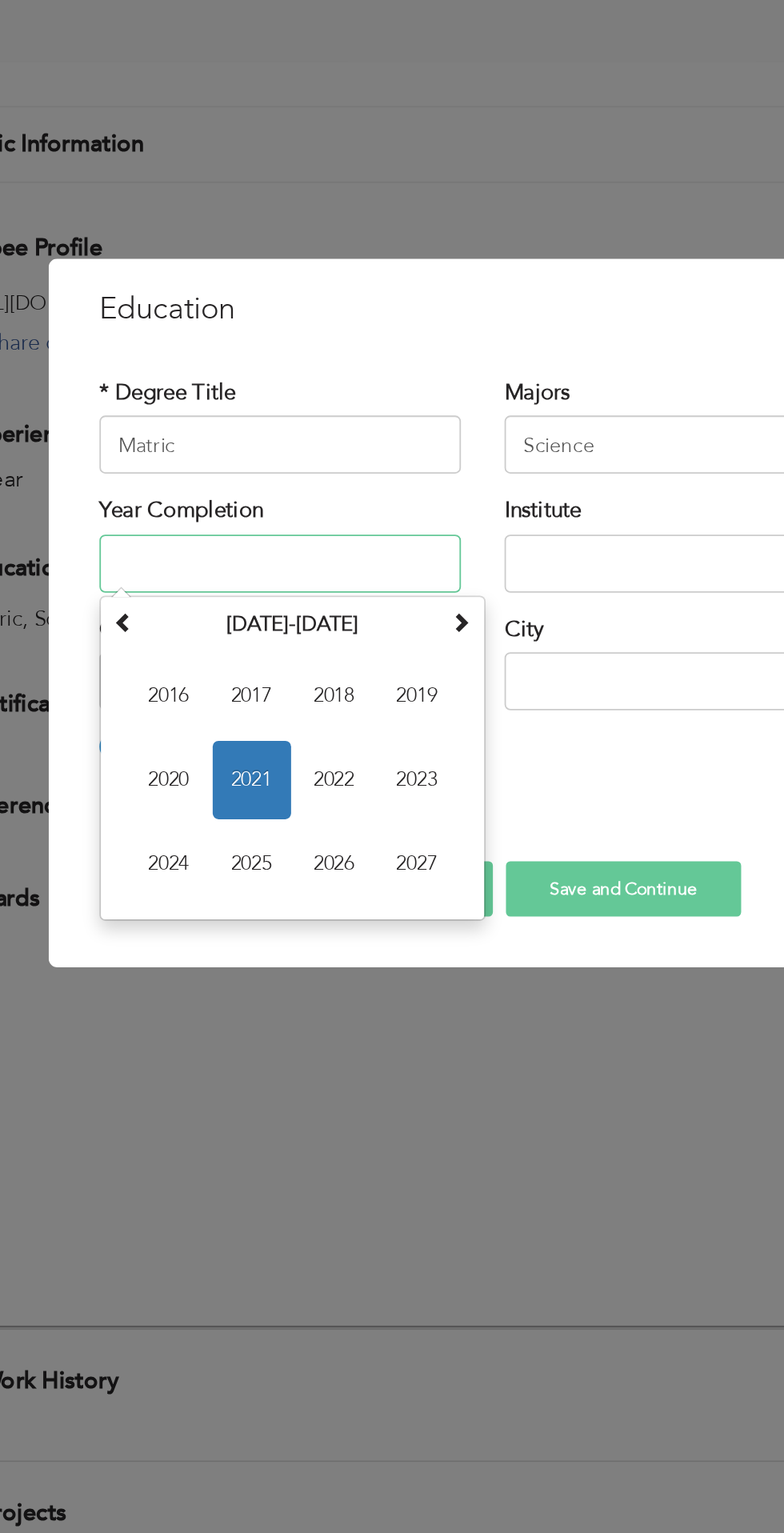
click at [280, 729] on input "text" at bounding box center [280, 727] width 199 height 32
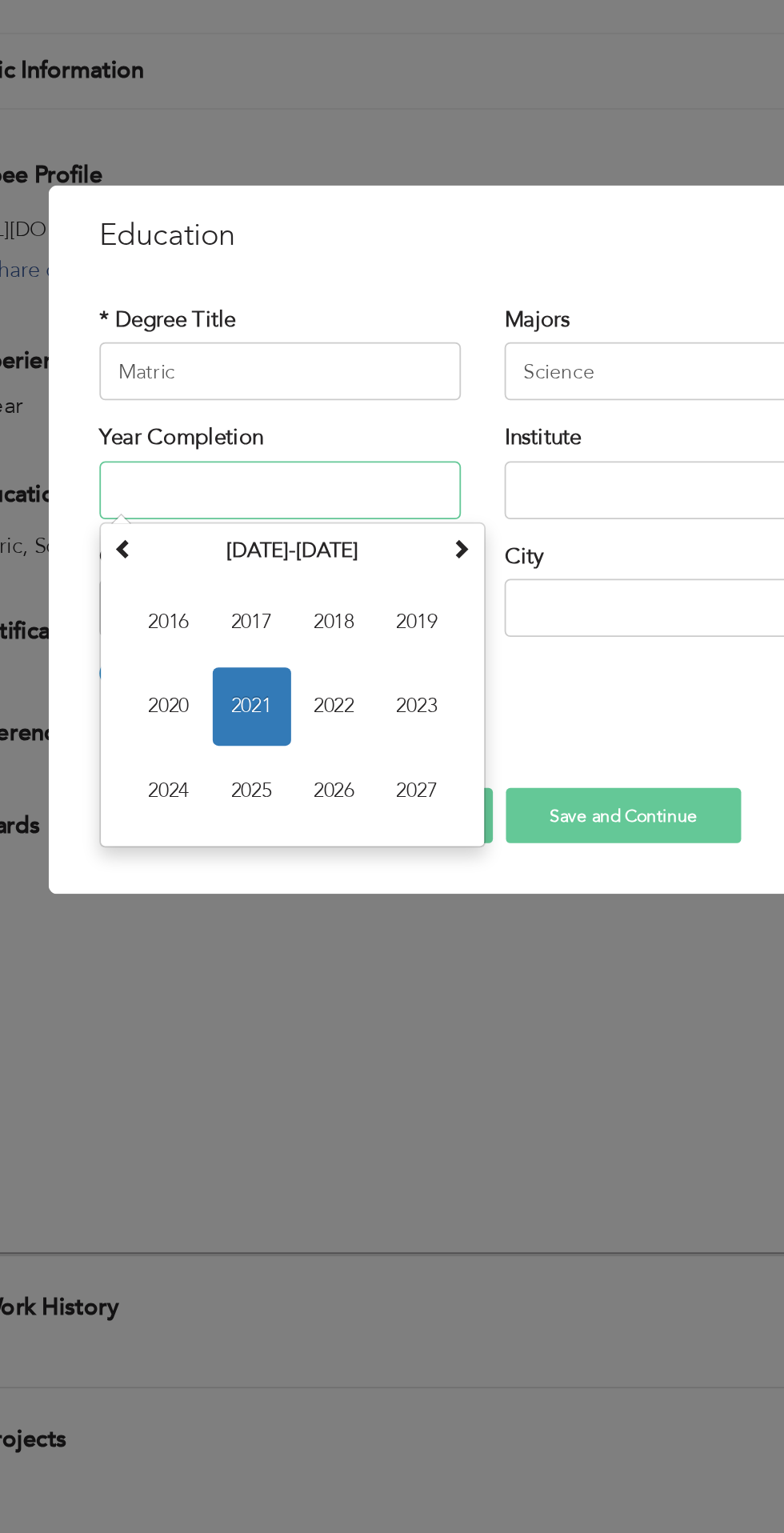
click at [268, 838] on span "2021" at bounding box center [264, 846] width 43 height 43
type input "2021"
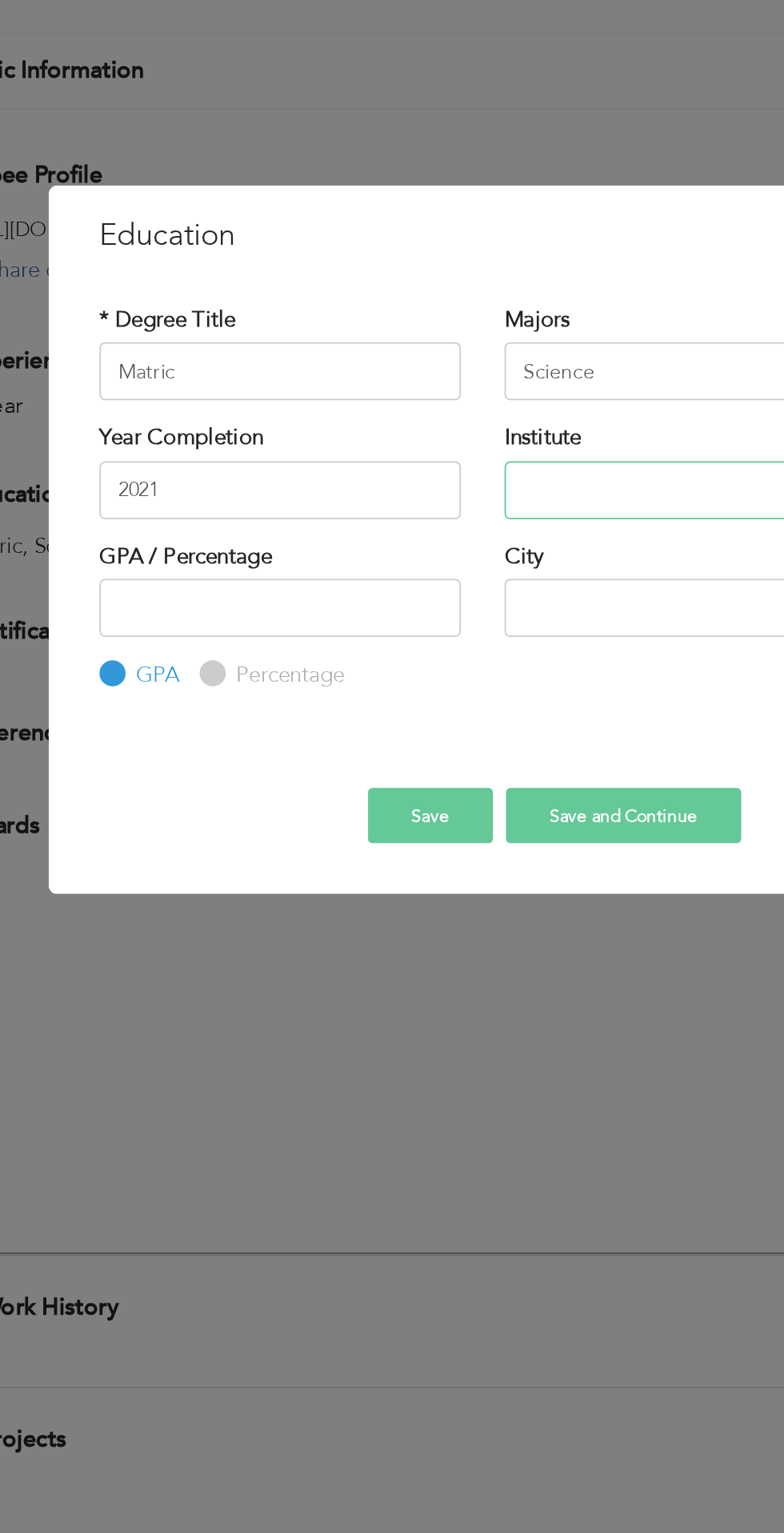
click at [461, 723] on input "text" at bounding box center [503, 727] width 199 height 32
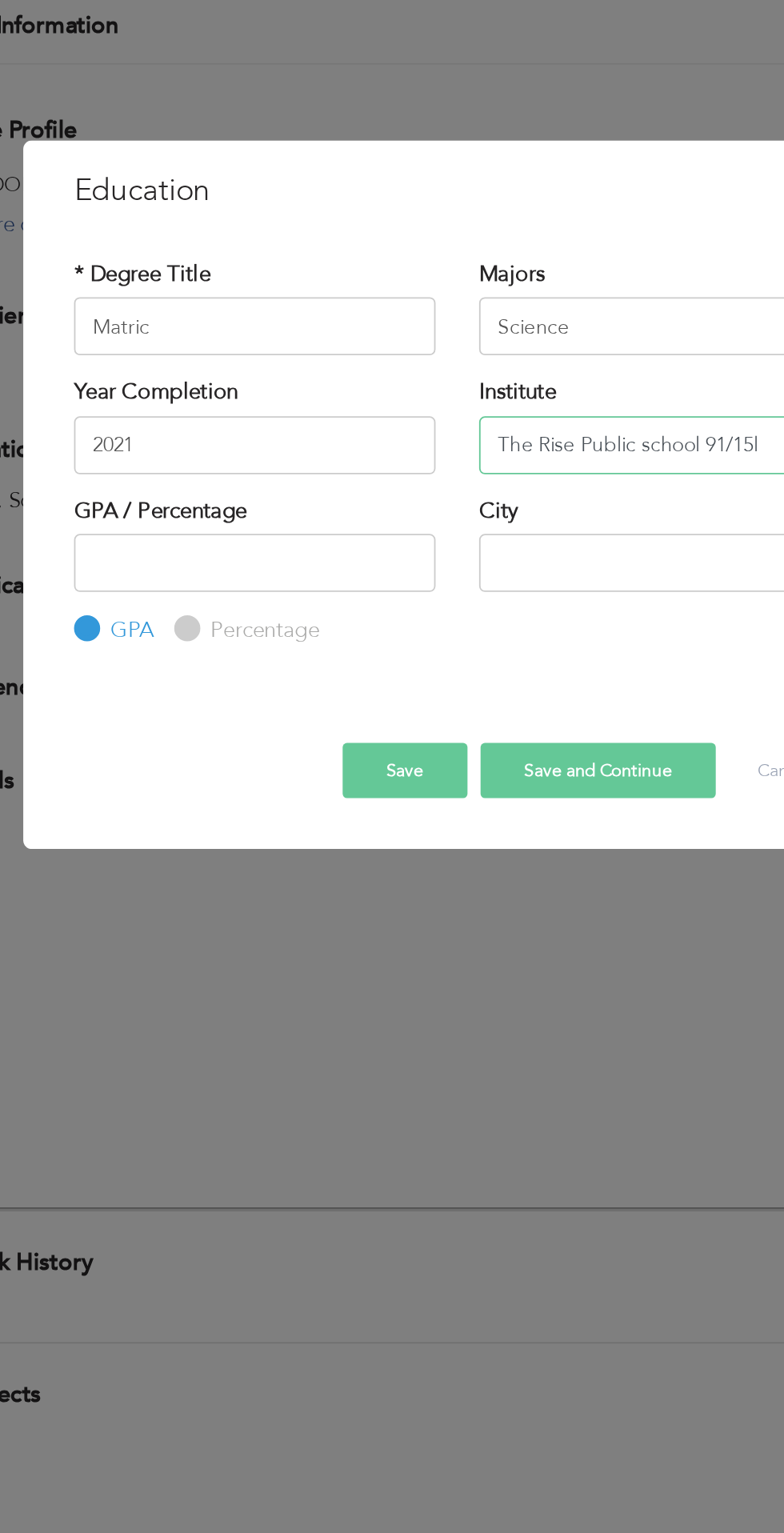
type input "The Rise Public school 91/15l"
click at [271, 790] on input "number" at bounding box center [280, 792] width 199 height 32
type input "73"
click at [476, 797] on input "text" at bounding box center [503, 792] width 199 height 32
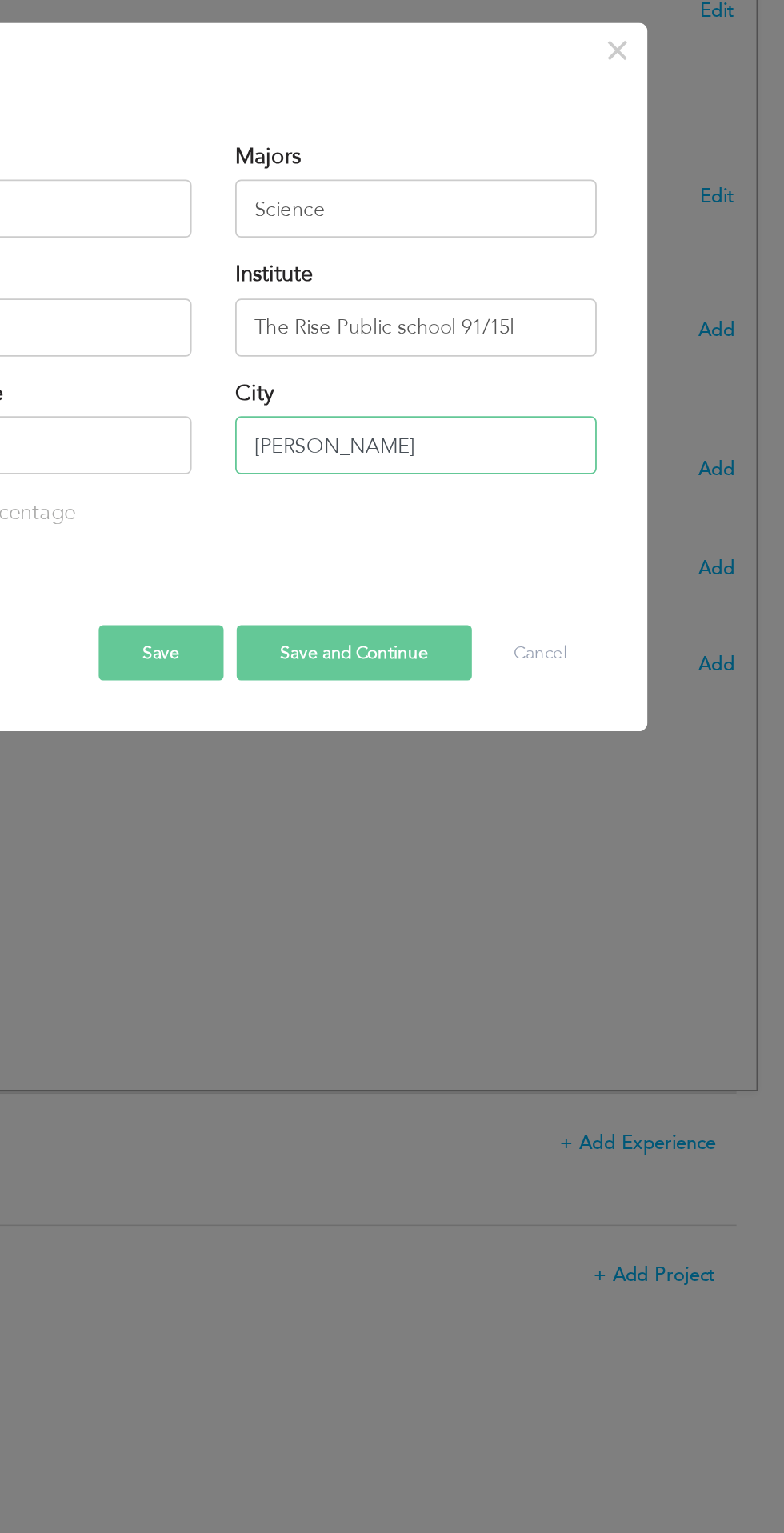
type input "Mian chanuu"
click at [466, 920] on button "Save and Continue" at bounding box center [470, 906] width 130 height 30
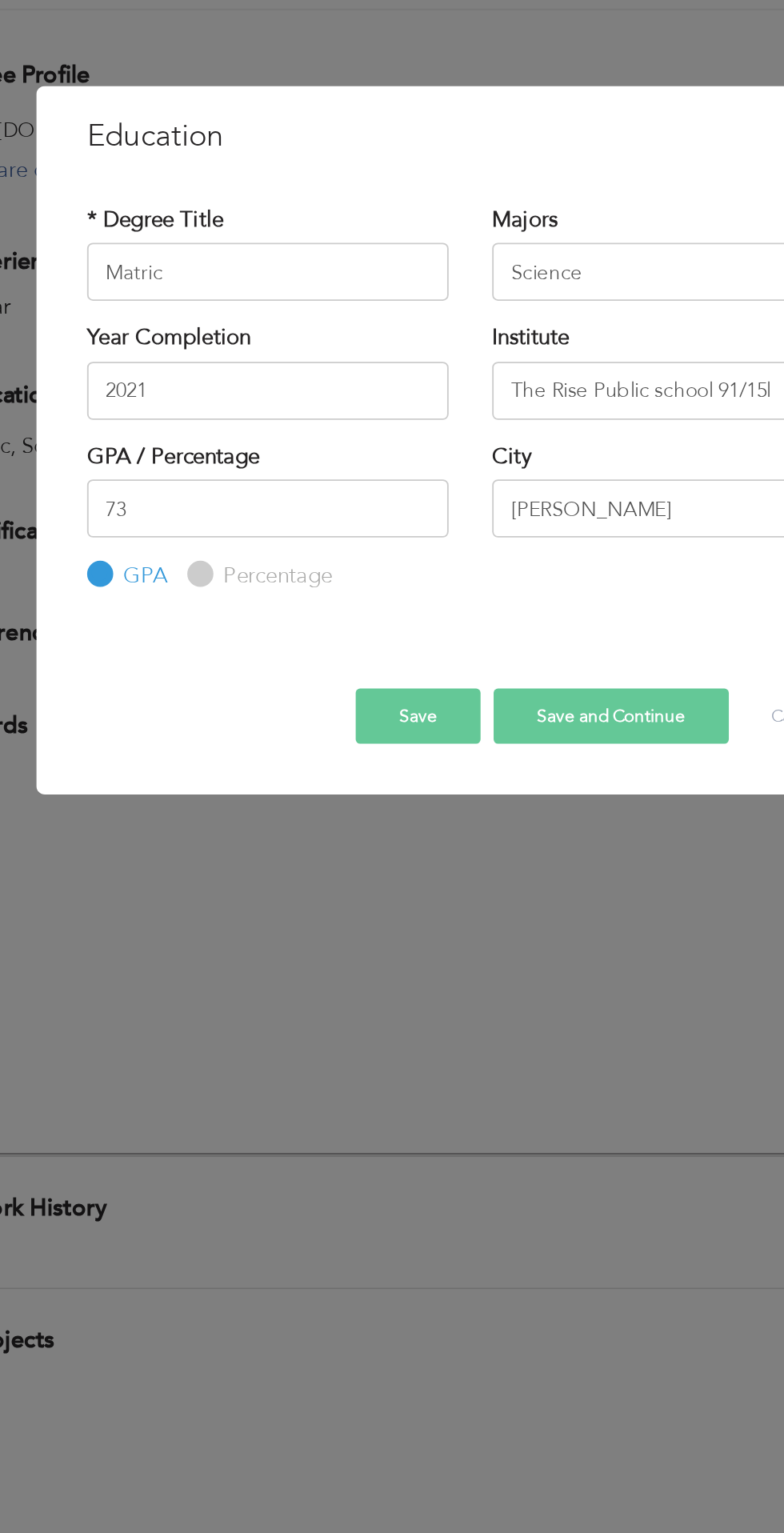
click at [465, 908] on button "Save and Continue" at bounding box center [470, 906] width 130 height 30
click at [268, 834] on label "Percentage" at bounding box center [283, 829] width 64 height 17
click at [247, 834] on input "Percentage" at bounding box center [241, 829] width 10 height 10
radio input "true"
click at [476, 909] on button "Save and Continue" at bounding box center [470, 906] width 130 height 30
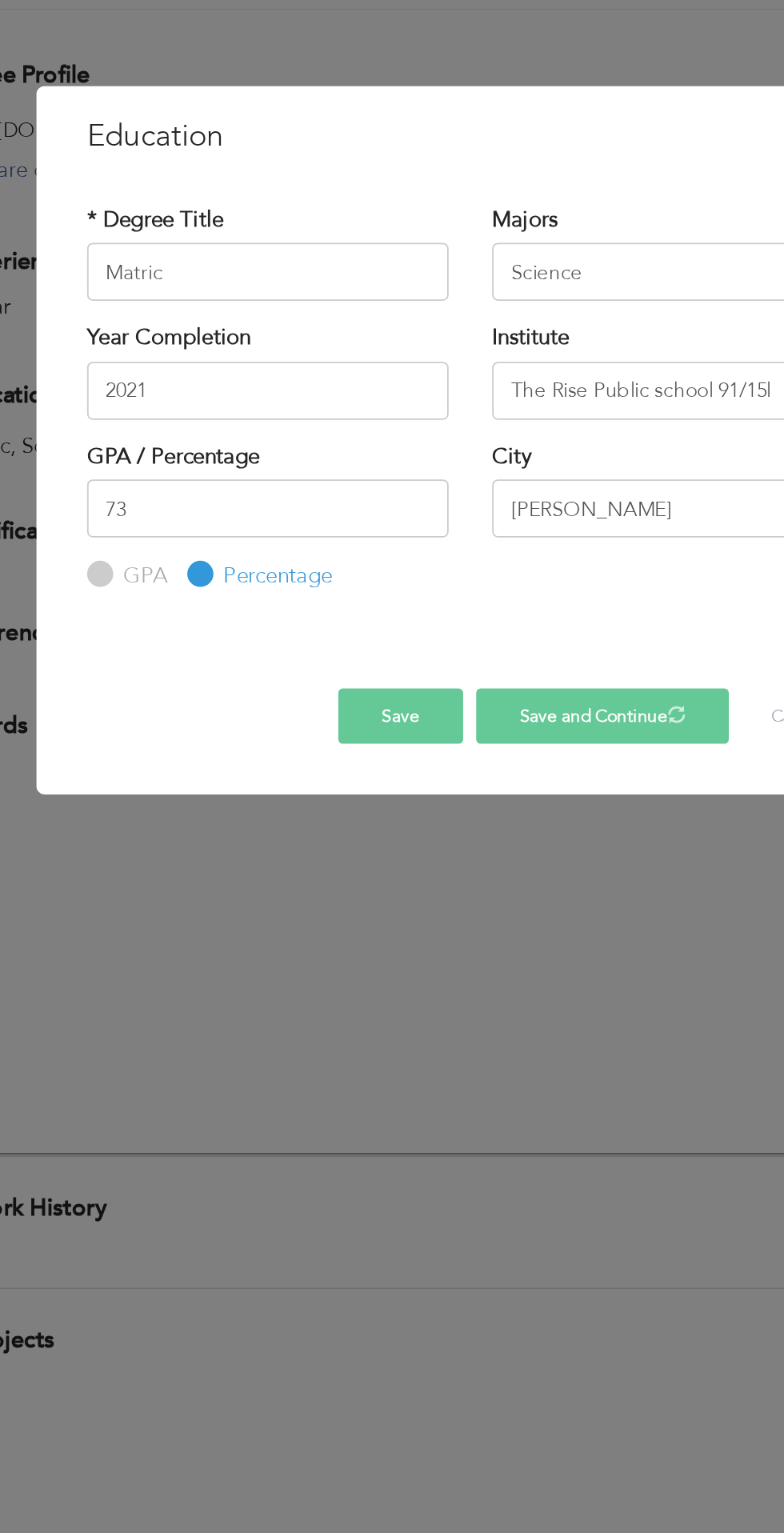
radio input "true"
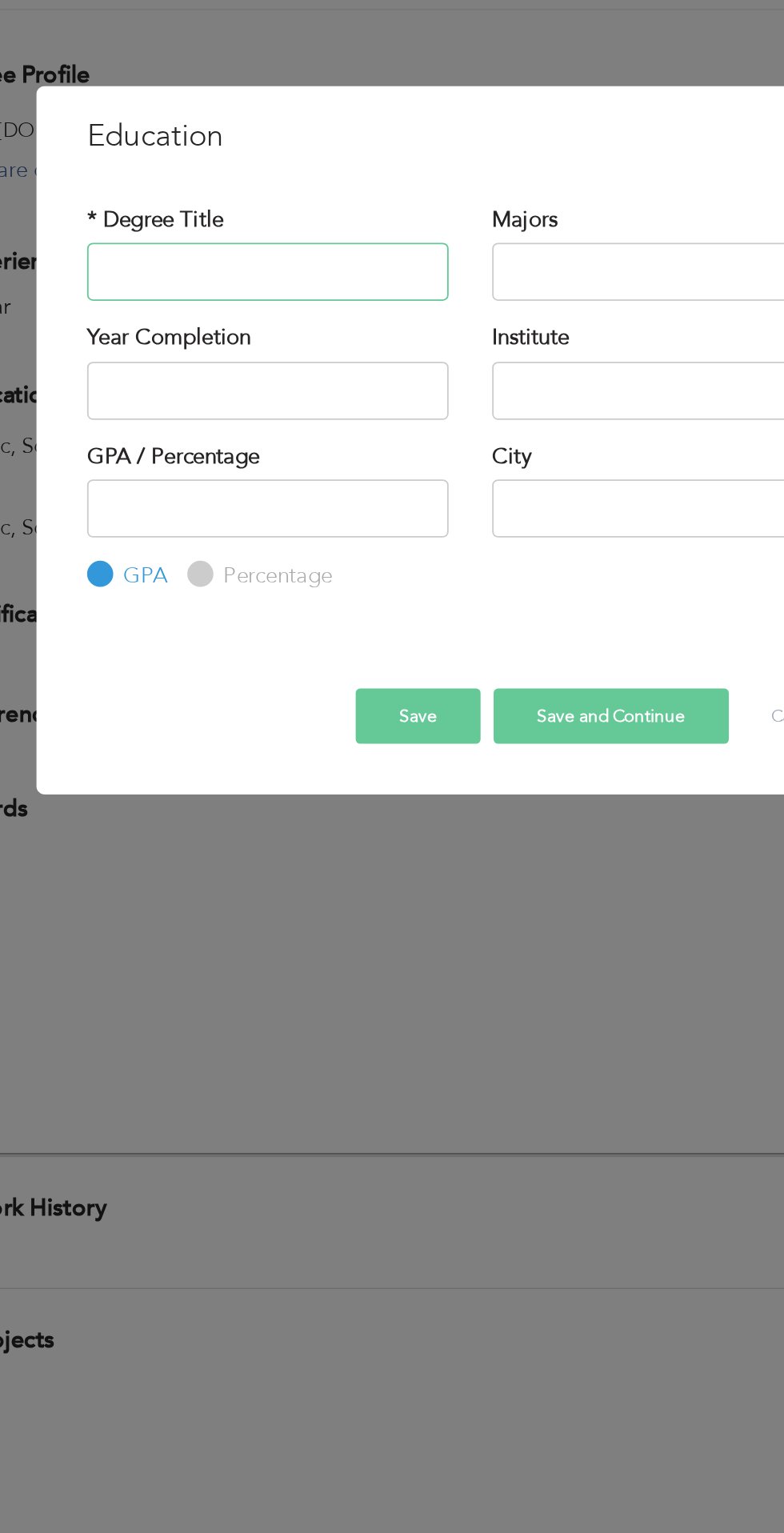
click at [294, 657] on input "text" at bounding box center [280, 662] width 199 height 32
type input "Matric"
click at [488, 655] on input "text" at bounding box center [503, 662] width 199 height 32
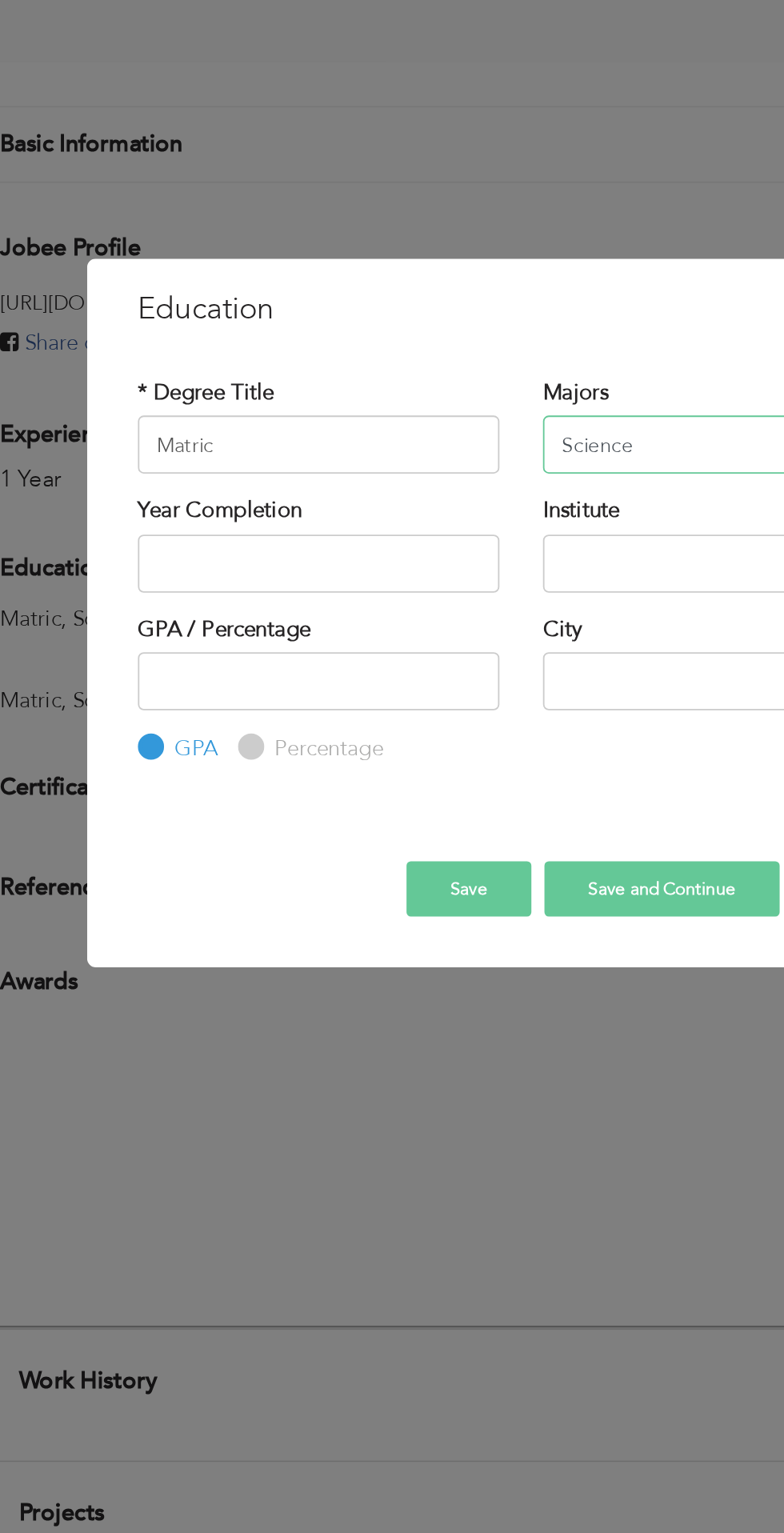
type input "Science"
click at [316, 726] on input "text" at bounding box center [280, 727] width 199 height 32
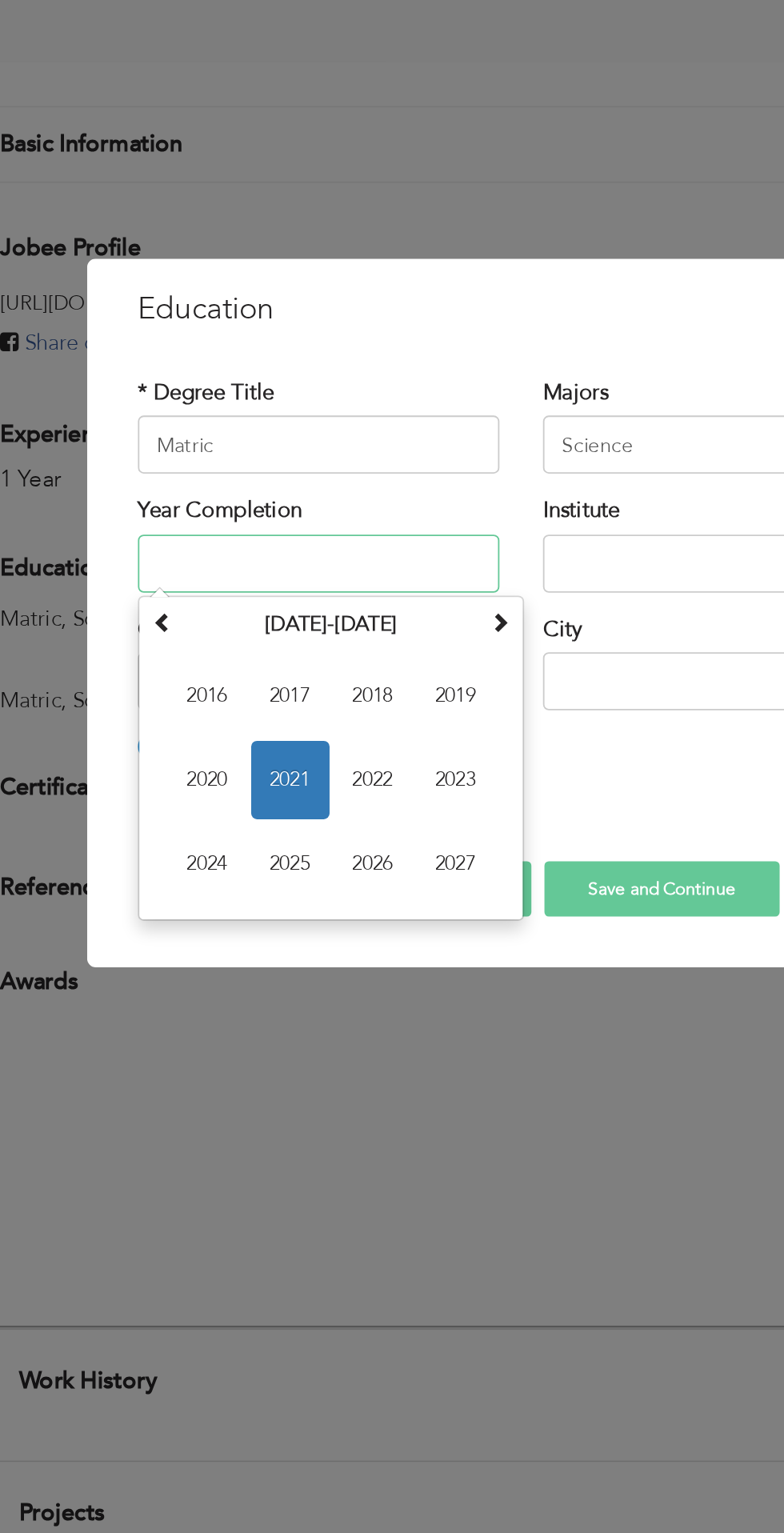
click at [267, 836] on span "2021" at bounding box center [264, 846] width 43 height 43
type input "2021"
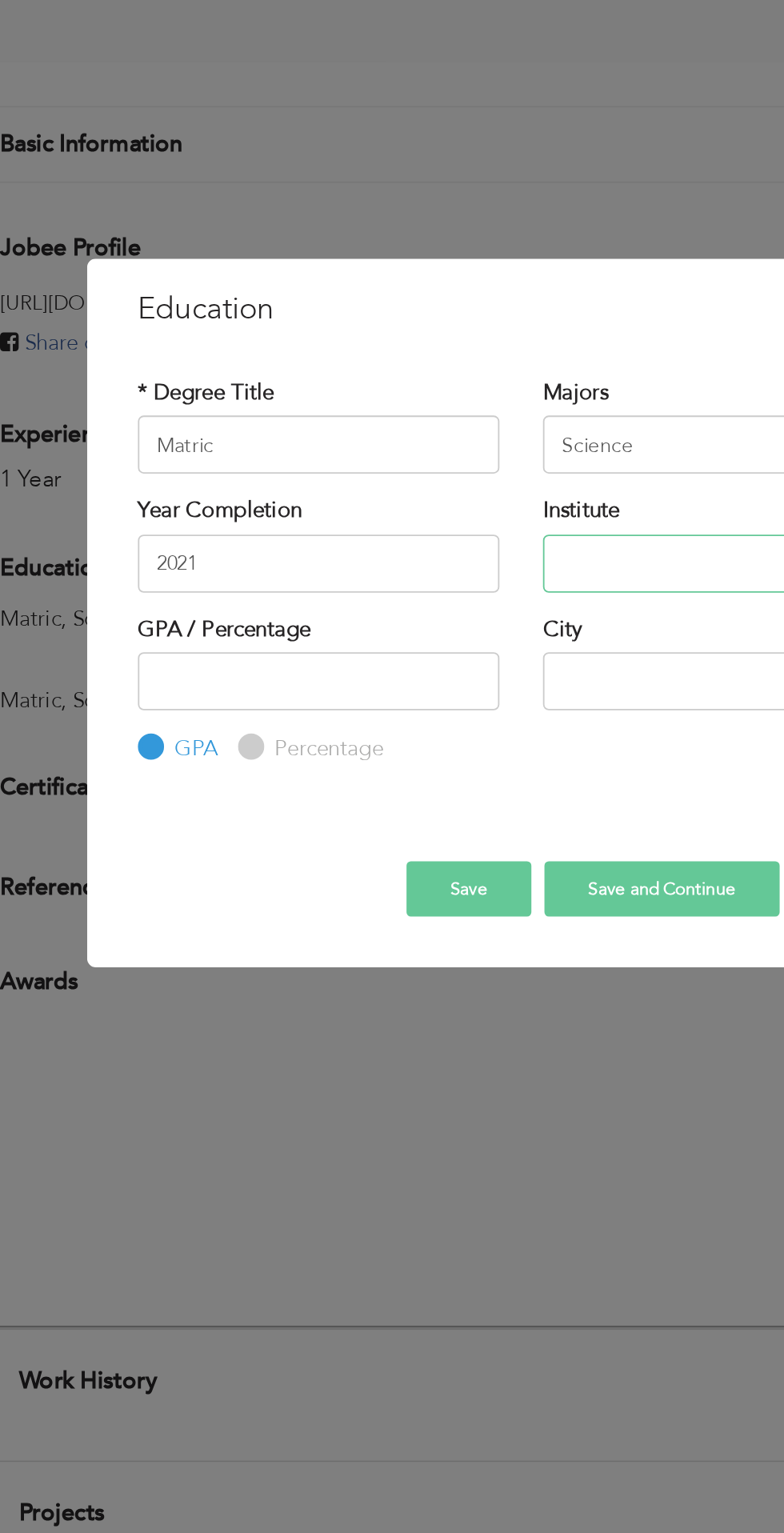
click at [458, 730] on input "text" at bounding box center [503, 727] width 199 height 32
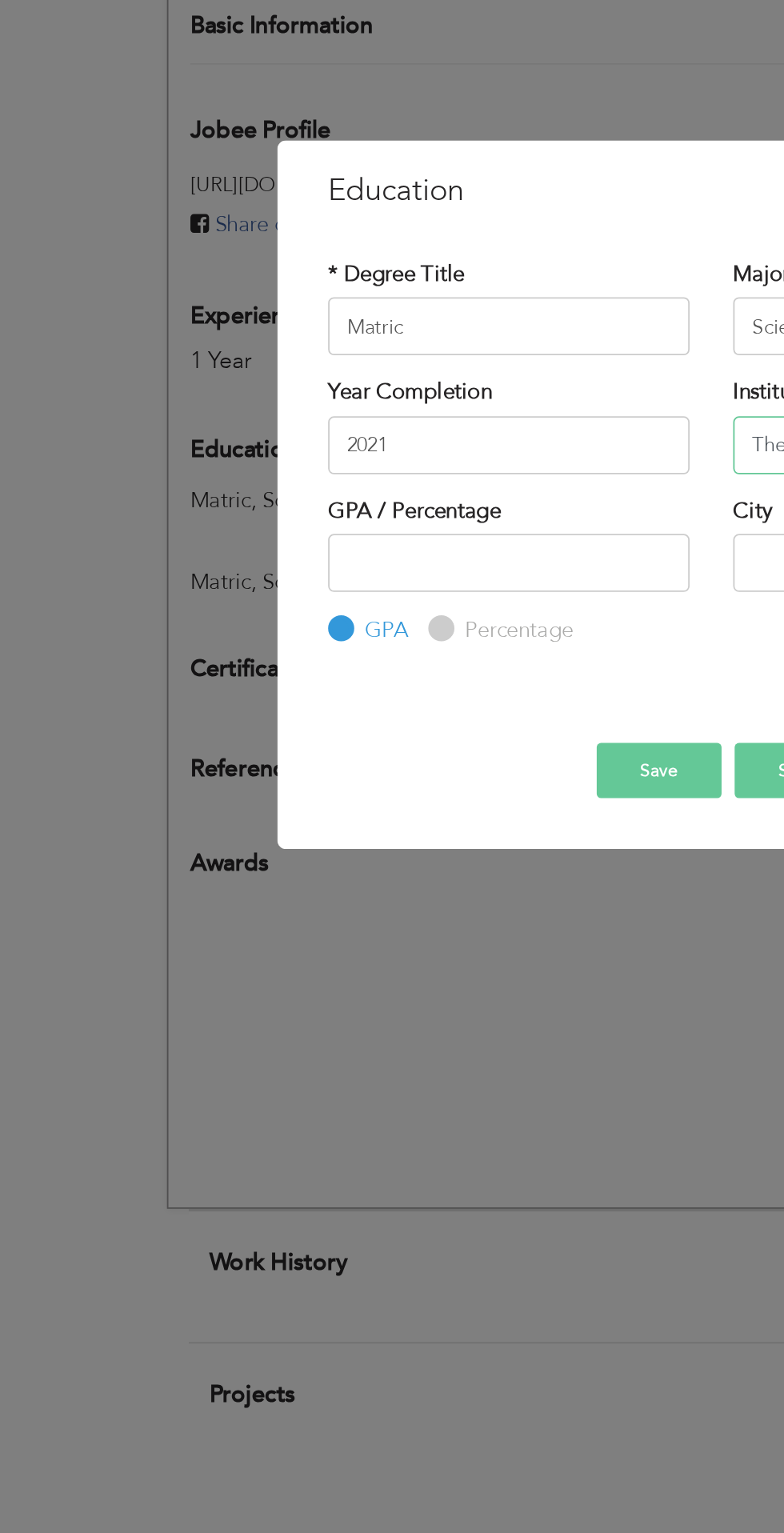
type input "The Rise Public school 91 15l"
click at [280, 792] on input "number" at bounding box center [280, 792] width 199 height 32
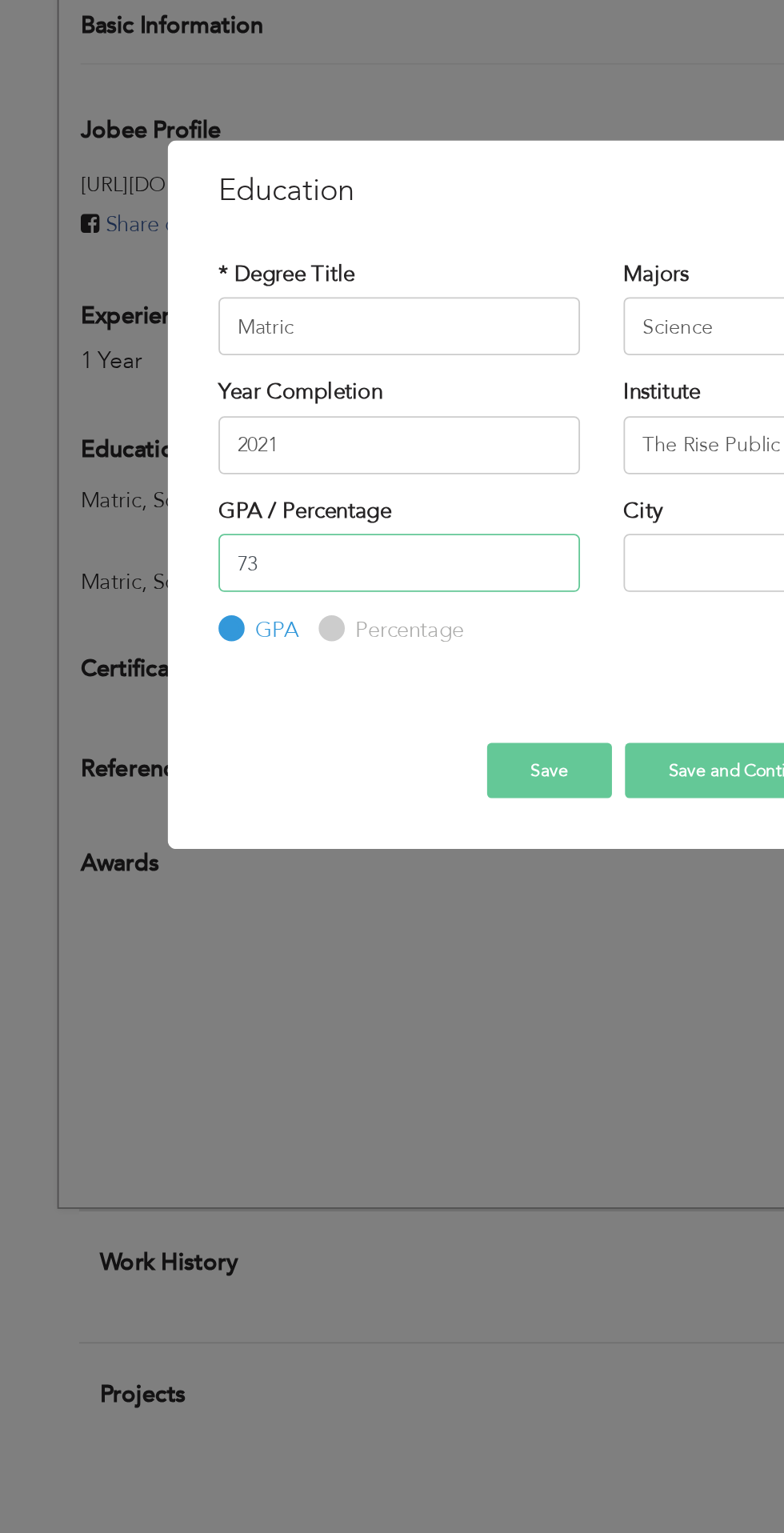
type input "73"
click at [434, 789] on input "text" at bounding box center [503, 792] width 199 height 32
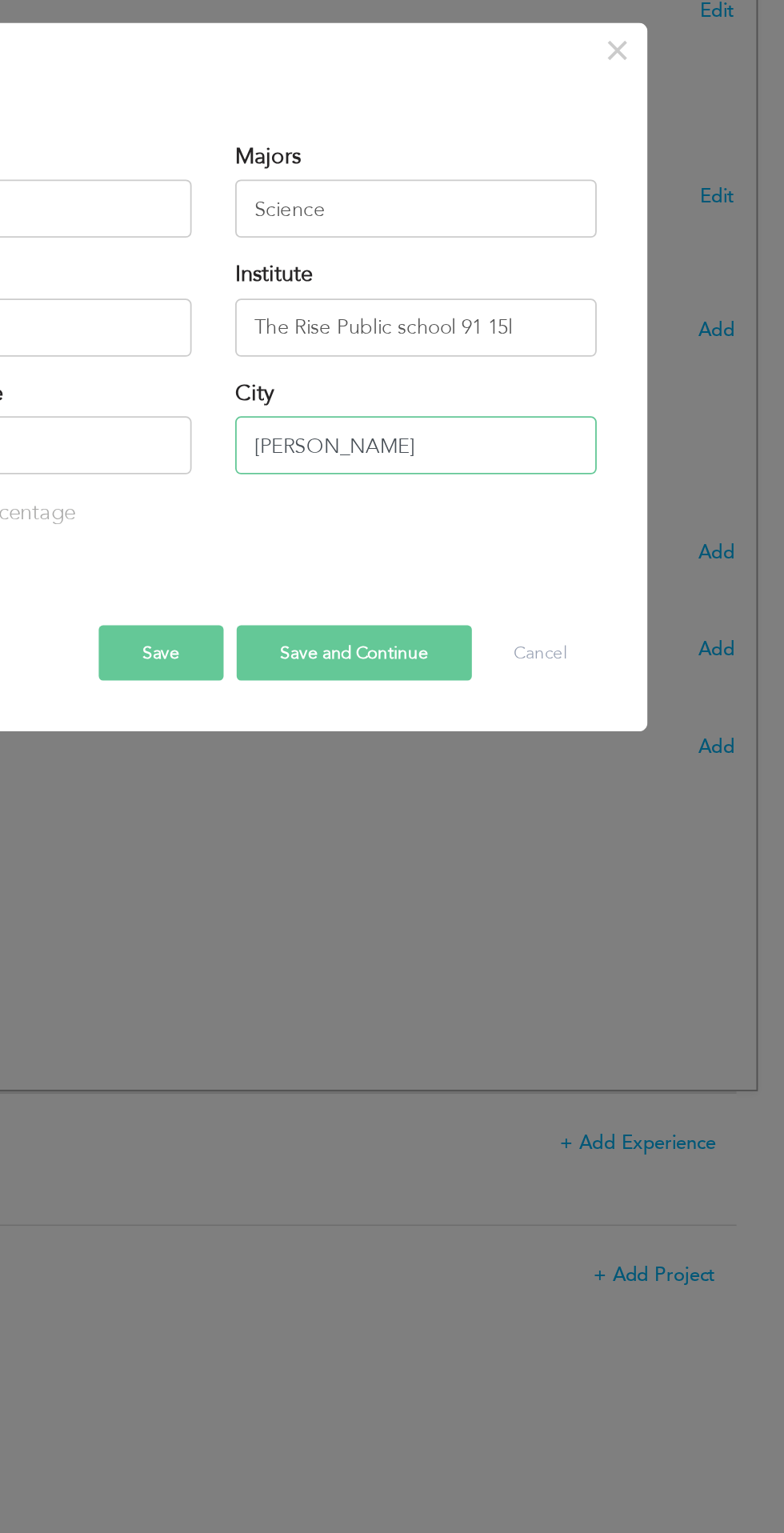
type input "Mian chanuu"
click at [374, 901] on button "Save" at bounding box center [363, 906] width 69 height 30
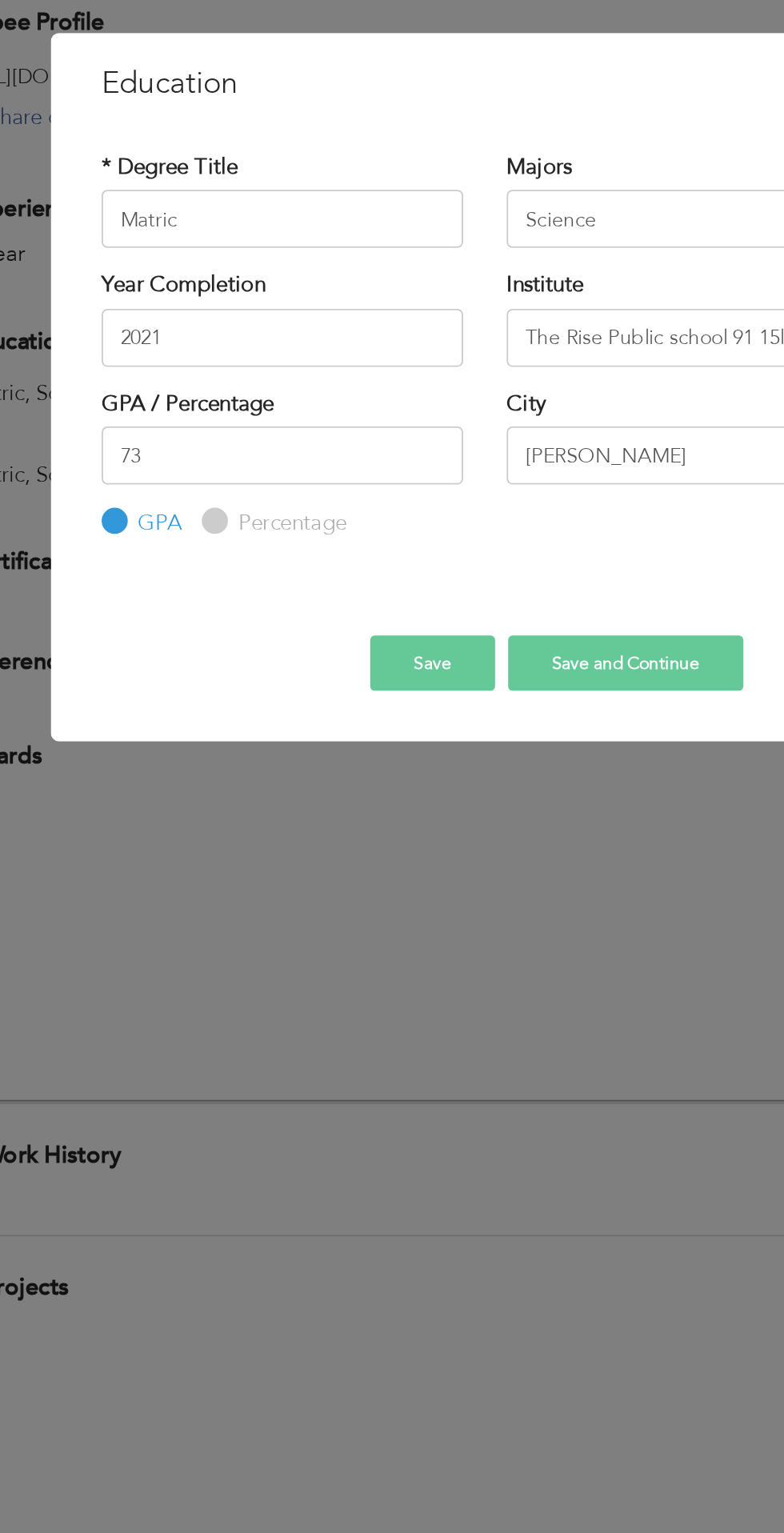
click at [352, 904] on button "Save" at bounding box center [363, 906] width 69 height 30
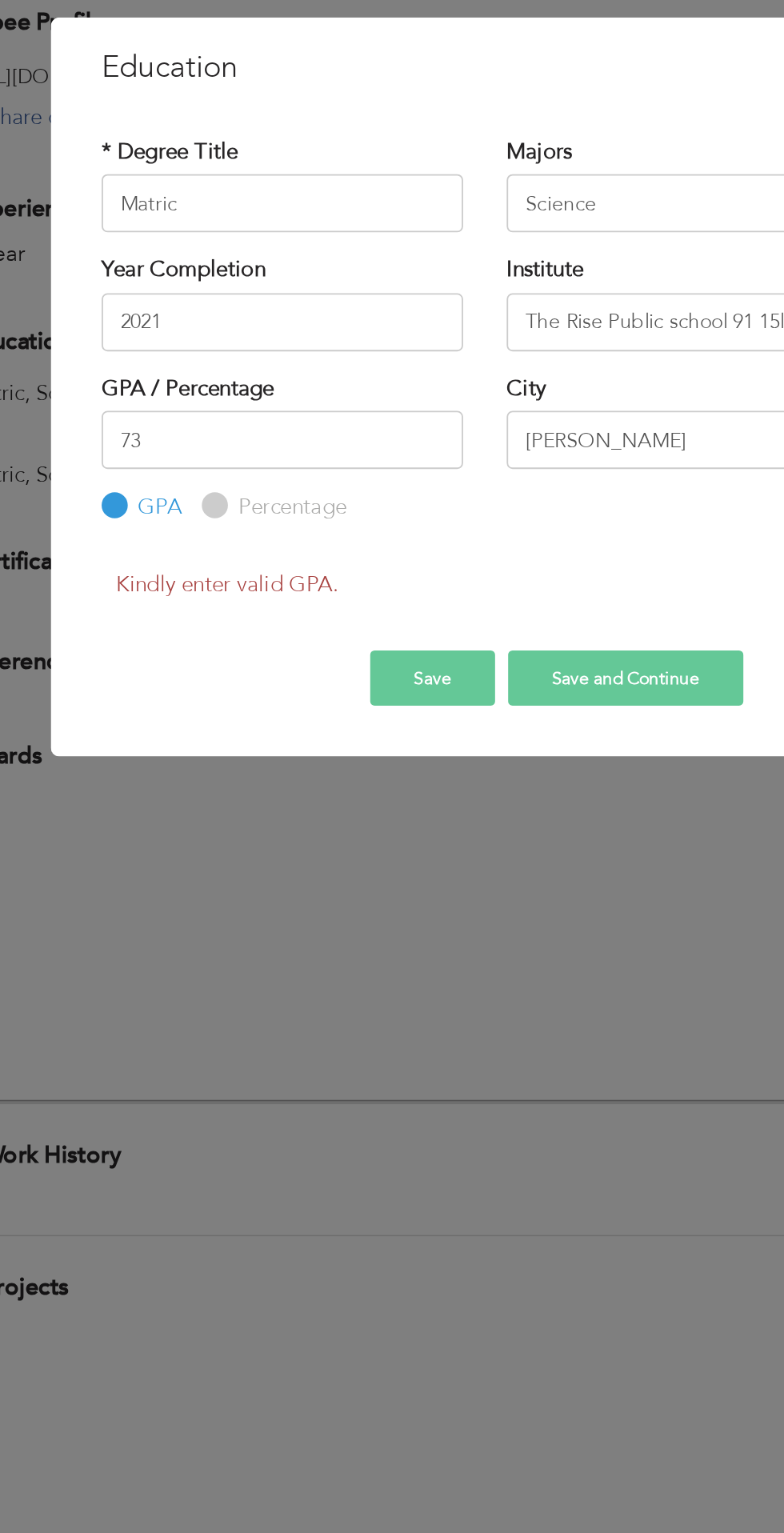
click at [356, 925] on button "Save" at bounding box center [363, 916] width 69 height 30
click at [366, 925] on button "Save" at bounding box center [363, 916] width 69 height 30
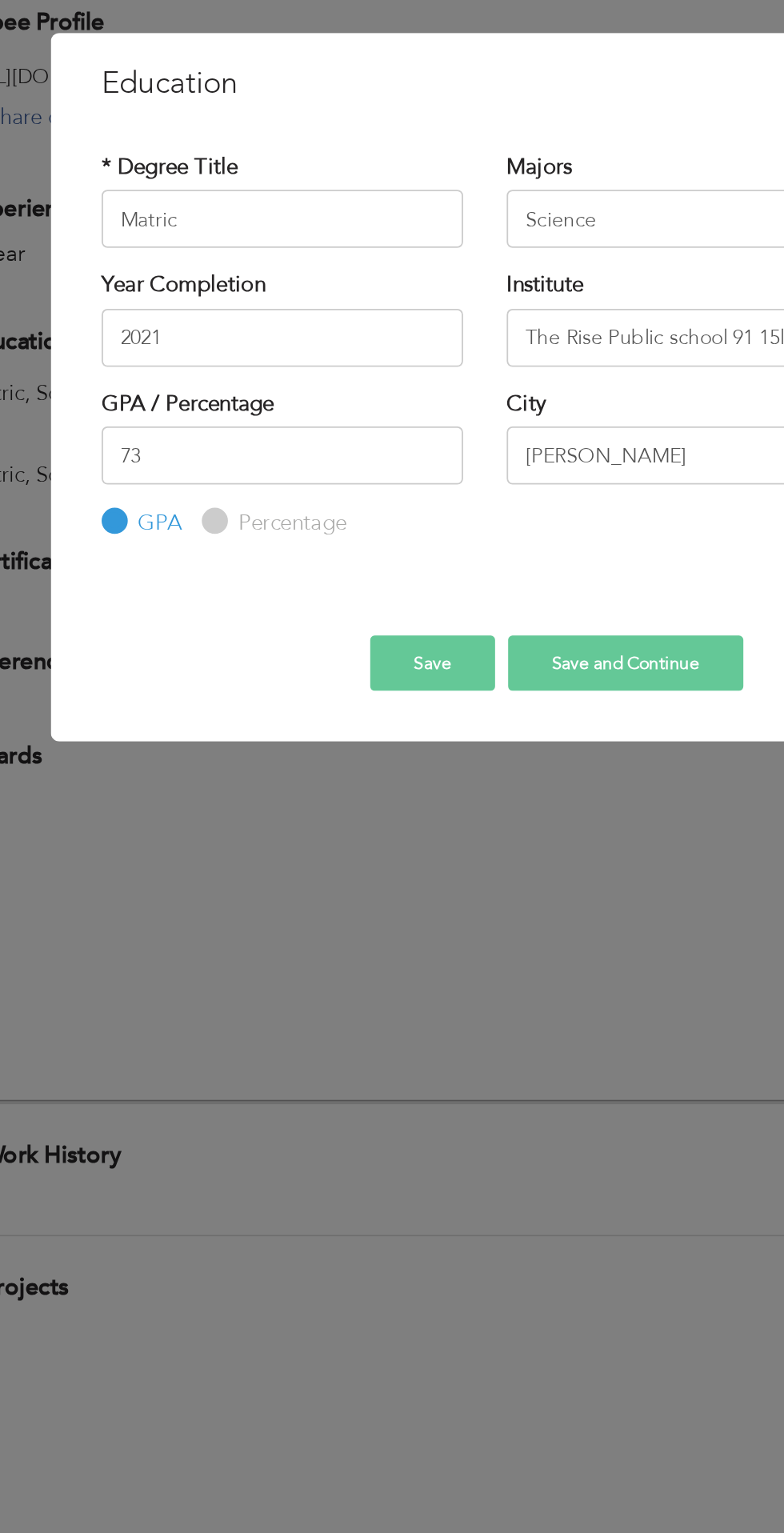
click at [271, 823] on label "Percentage" at bounding box center [283, 829] width 64 height 17
click at [247, 824] on input "Percentage" at bounding box center [241, 829] width 10 height 10
radio input "true"
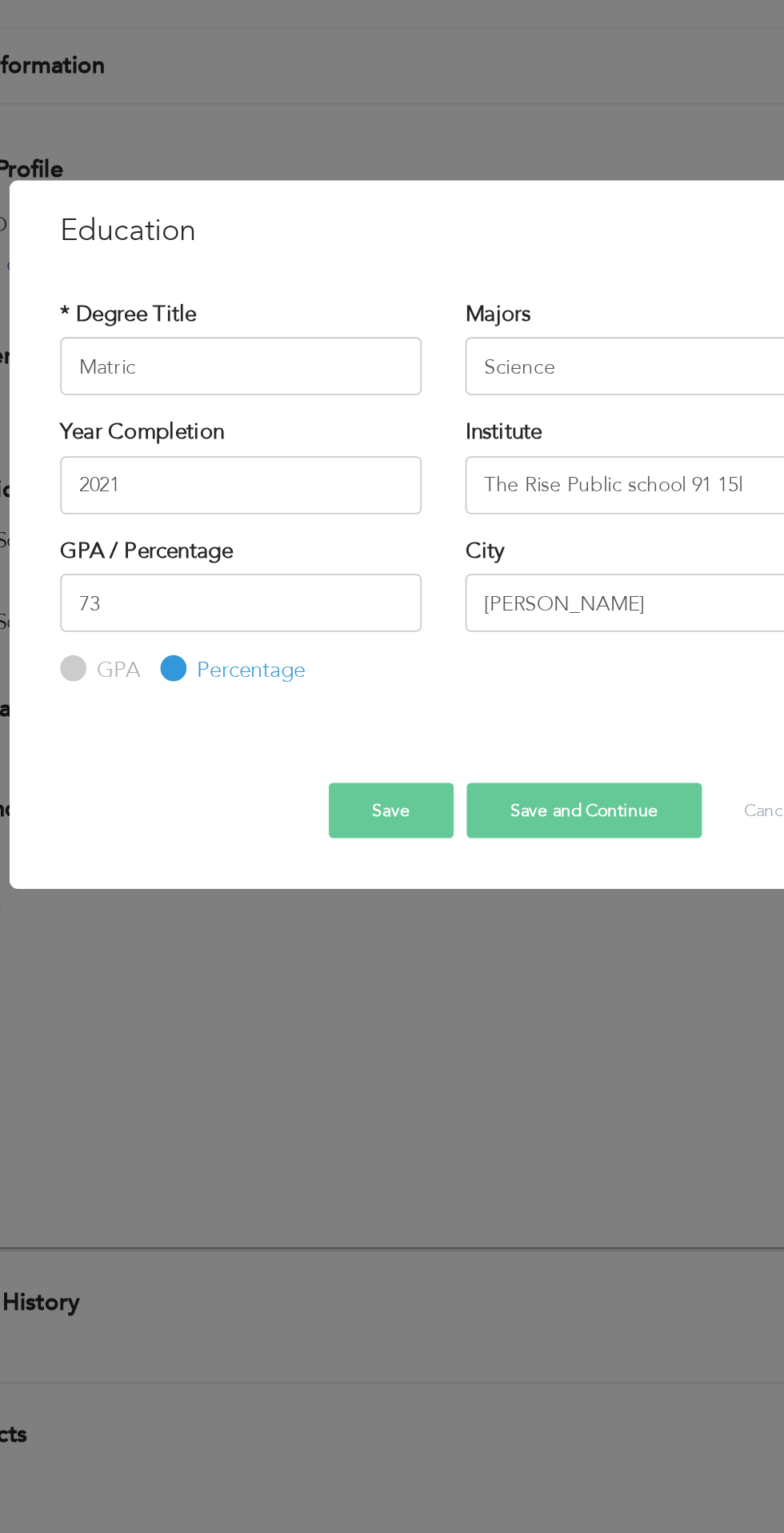
click at [361, 913] on button "Save" at bounding box center [363, 906] width 69 height 30
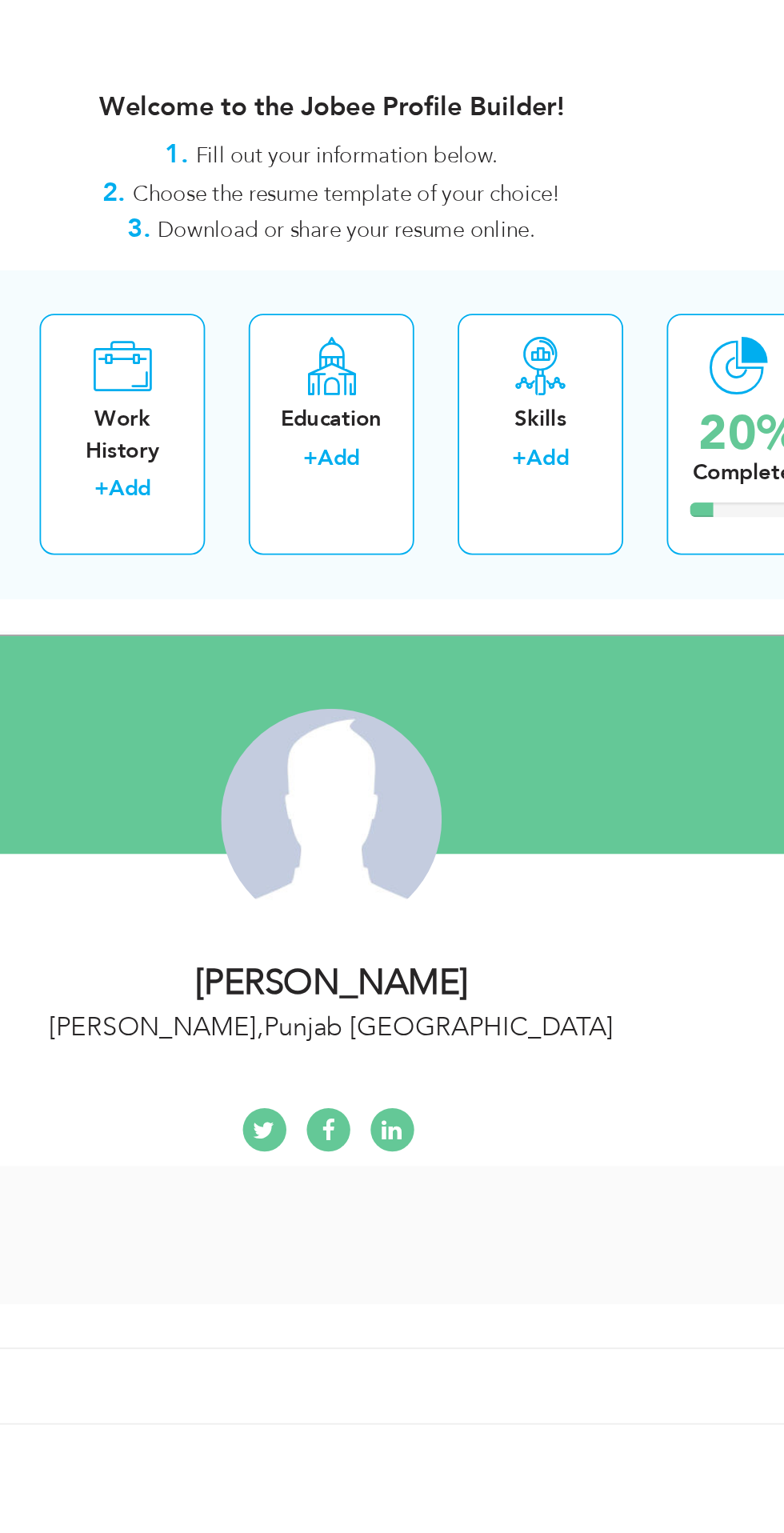
scroll to position [21, 0]
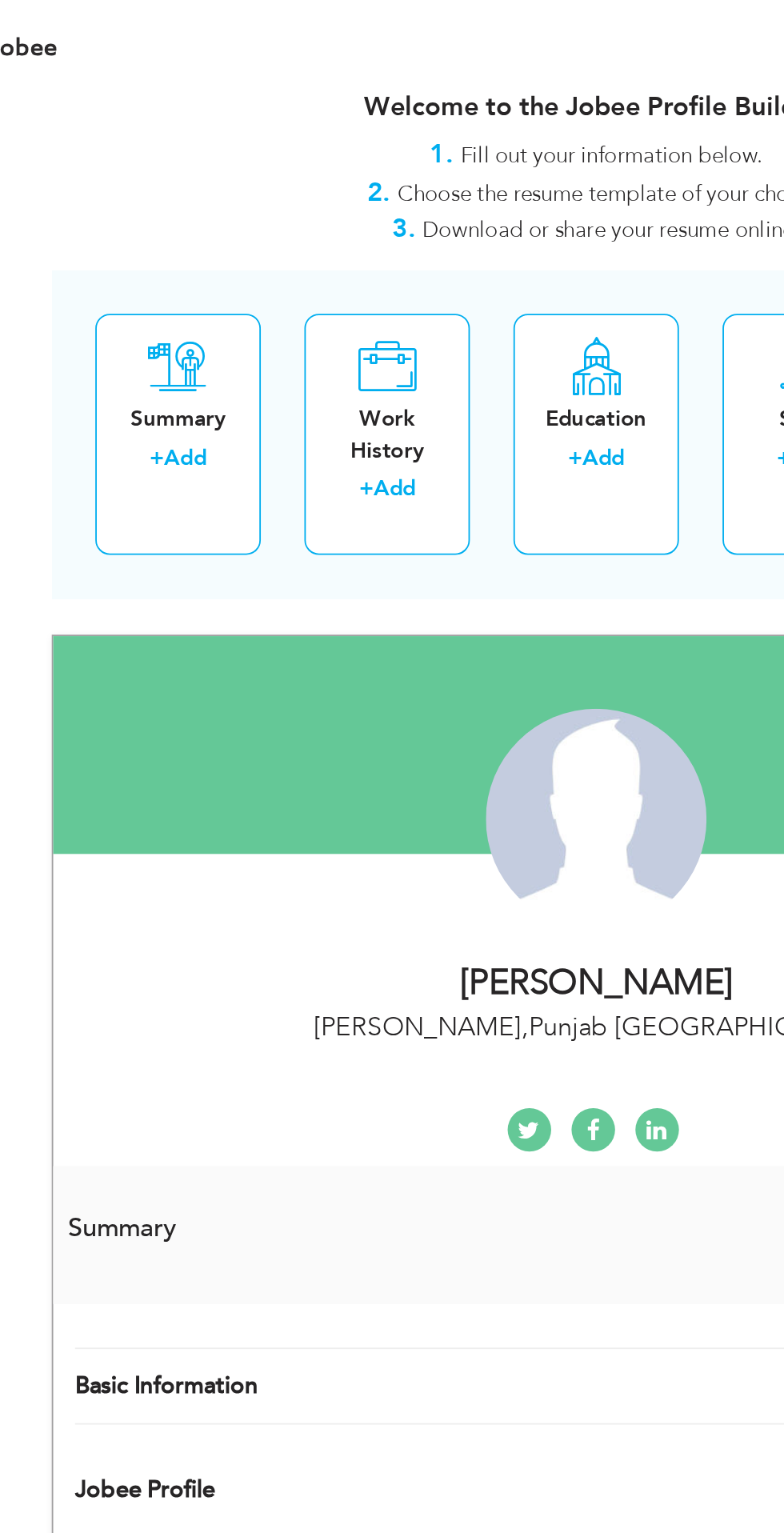
click at [0, 0] on div "× Work History * Job Title Company Duration Currently work here Country" at bounding box center [0, 0] width 0 height 0
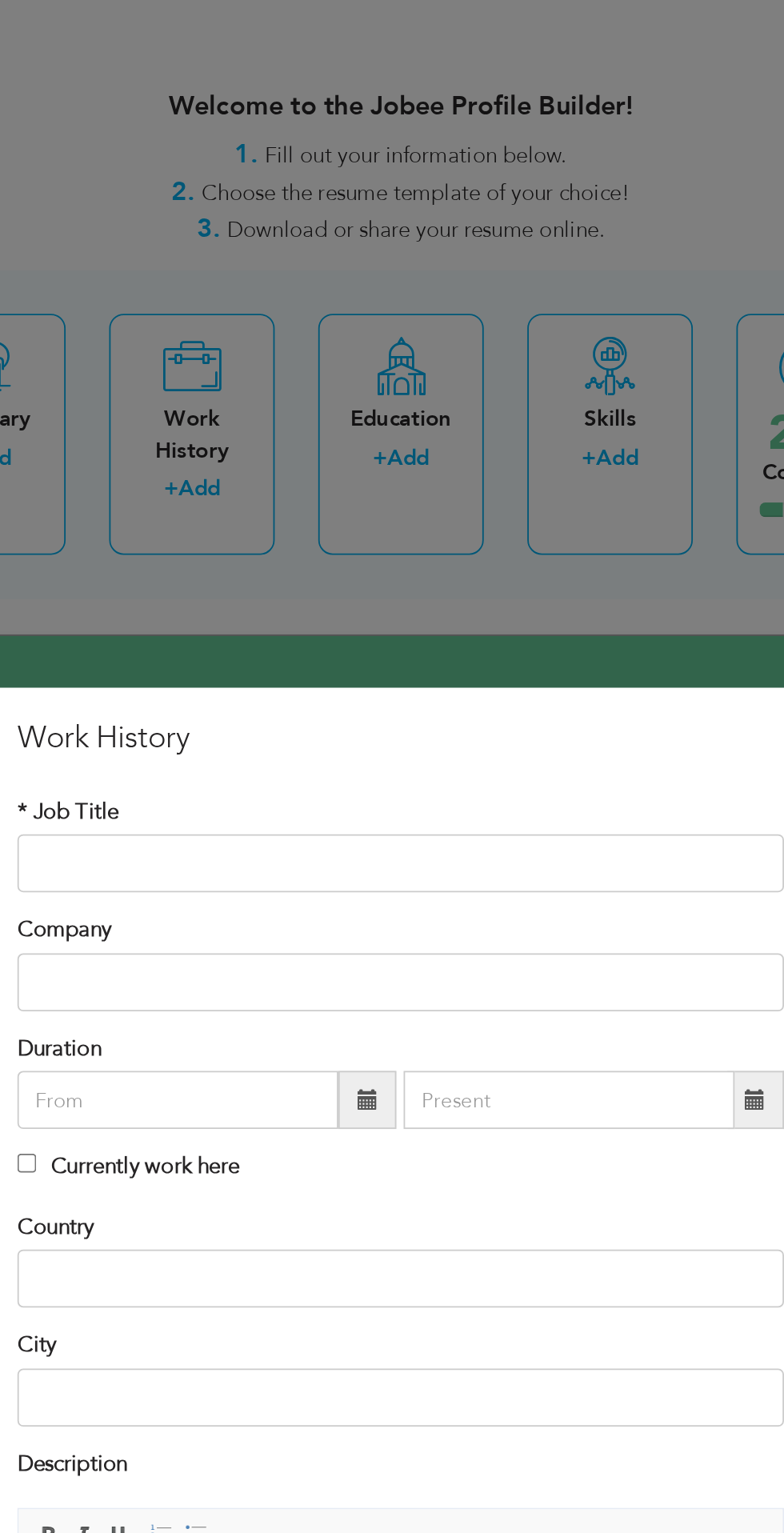
click at [514, 347] on div "× Work History * Job Title Company Duration Currently work here Country" at bounding box center [392, 766] width 784 height 1533
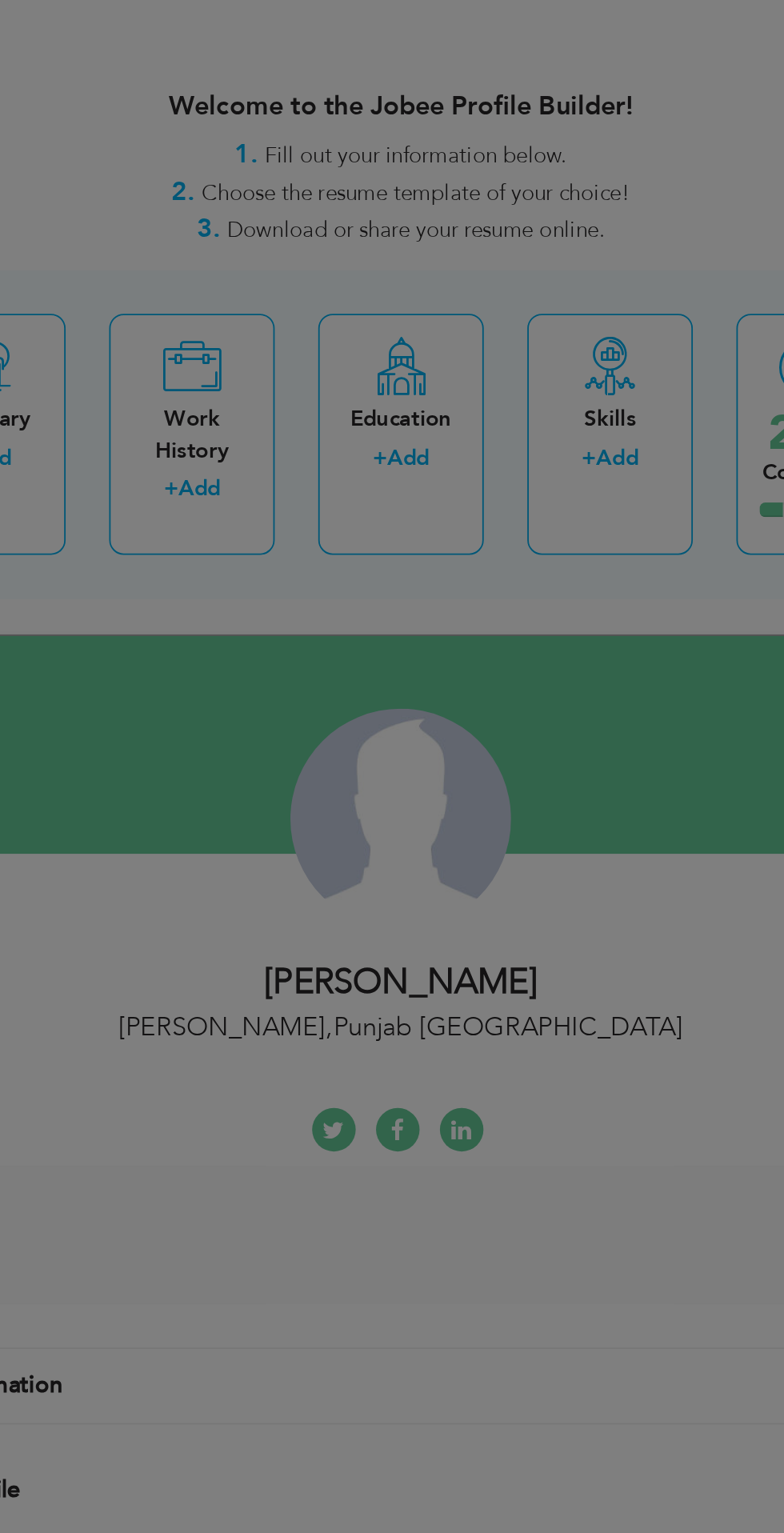
click at [0, 0] on div "× Skills Add Skills Duplicate entry Already Exist Save Cancel" at bounding box center [0, 0] width 0 height 0
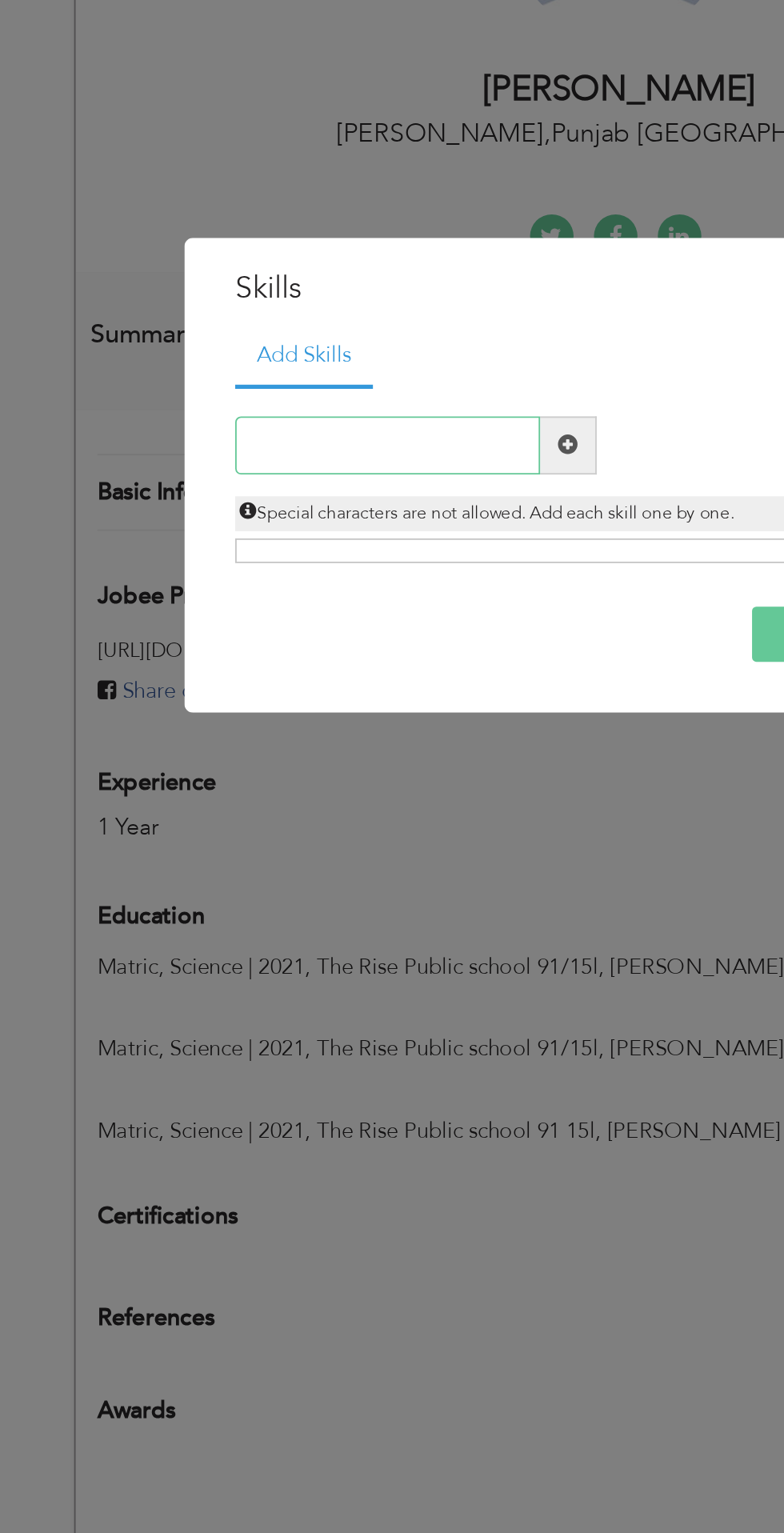
click at [287, 742] on input "text" at bounding box center [265, 737] width 168 height 32
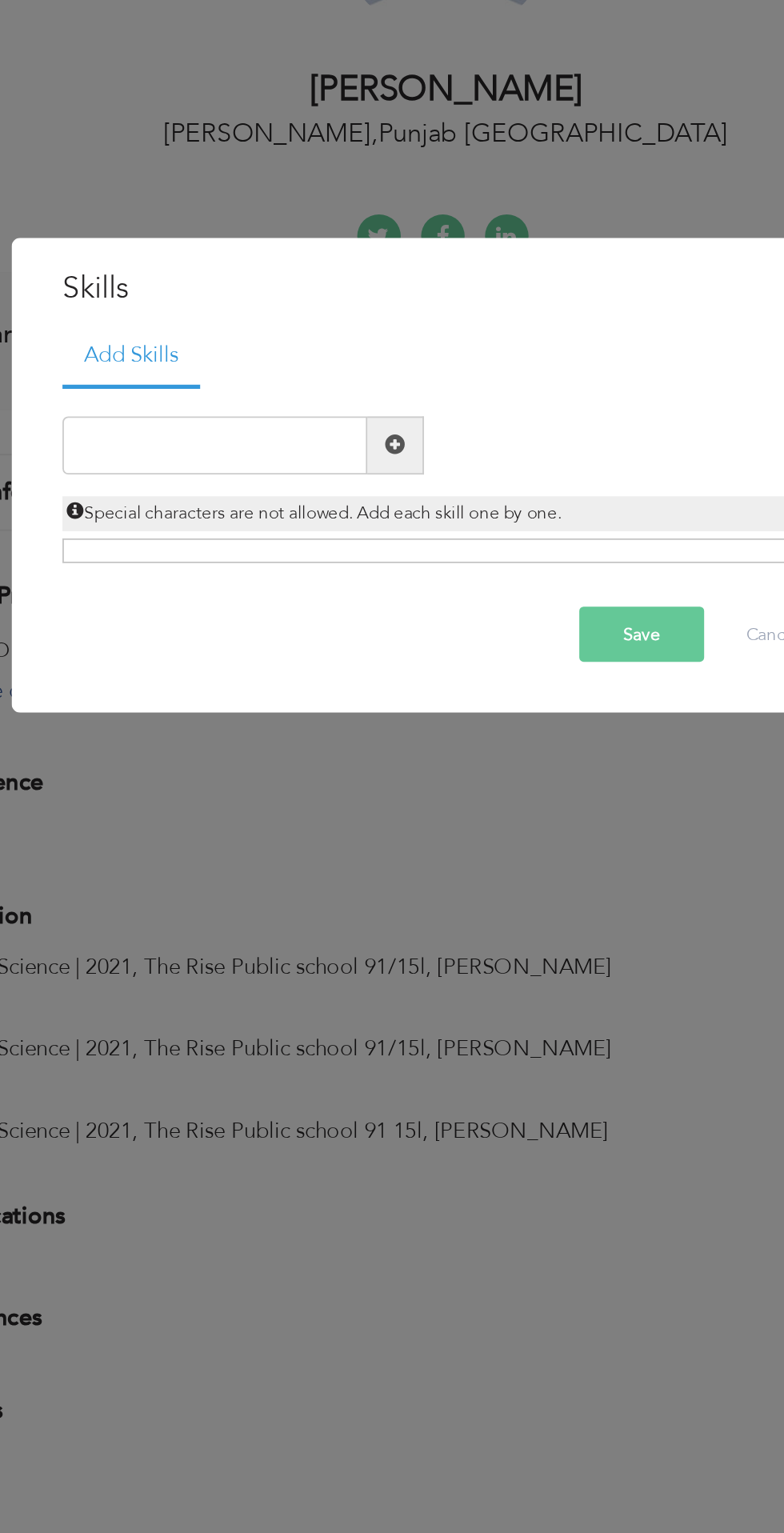
click at [367, 736] on span at bounding box center [364, 737] width 11 height 11
click at [364, 738] on span at bounding box center [364, 737] width 11 height 11
click at [376, 736] on span at bounding box center [364, 737] width 31 height 32
click at [365, 737] on span at bounding box center [364, 737] width 11 height 11
click at [308, 744] on input "text" at bounding box center [265, 737] width 168 height 32
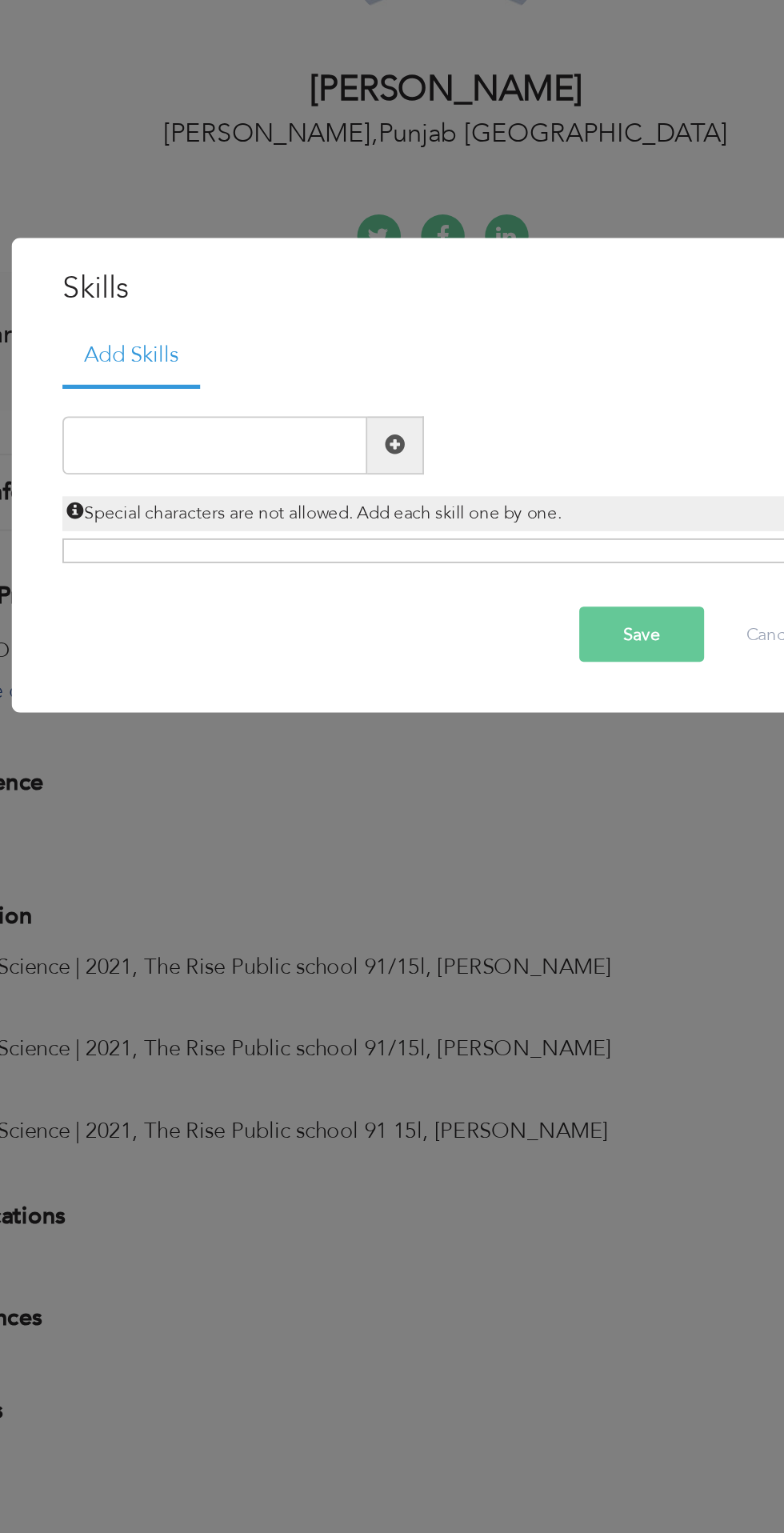
click at [456, 700] on ul "Add Skills" at bounding box center [392, 687] width 422 height 32
click at [254, 738] on input "text" at bounding box center [265, 737] width 168 height 32
type input "Lathe machine"
click at [495, 815] on div "Add Skills Lathe machine Duplicate entry" at bounding box center [392, 742] width 446 height 143
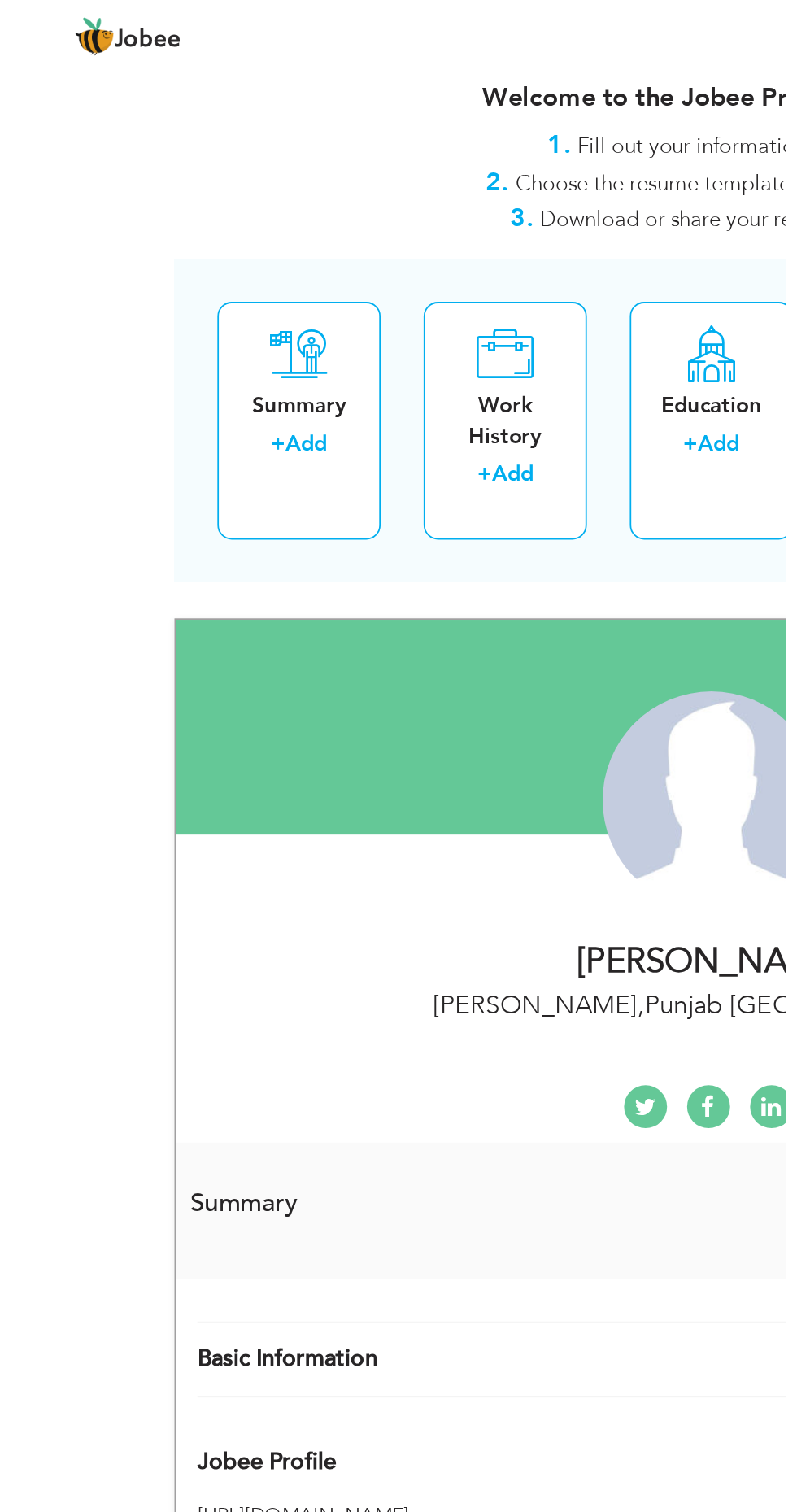
scroll to position [0, 0]
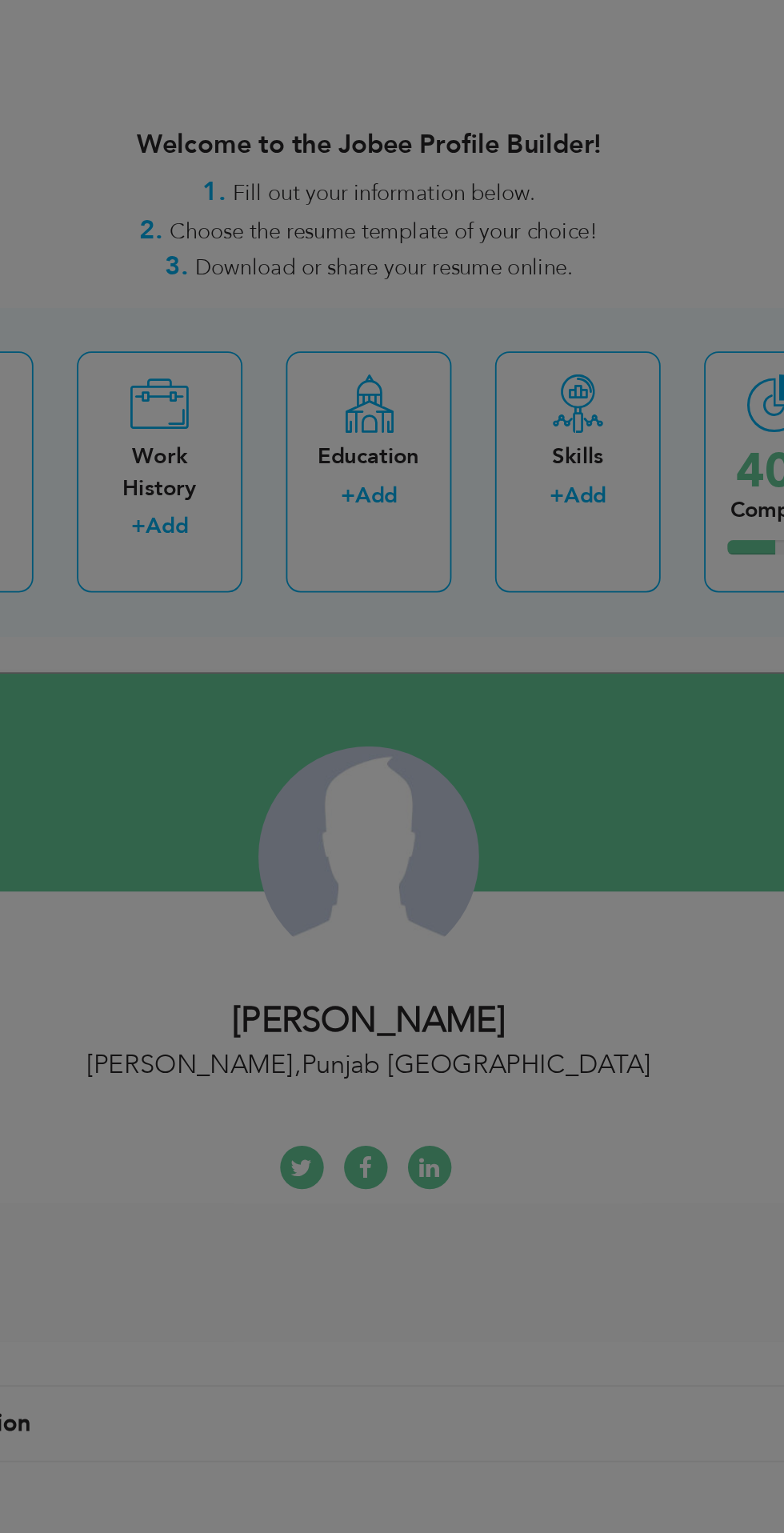
click at [0, 0] on div "× Skills Add Skills Duplicate entry Mark as primary skill. 1" at bounding box center [0, 0] width 0 height 0
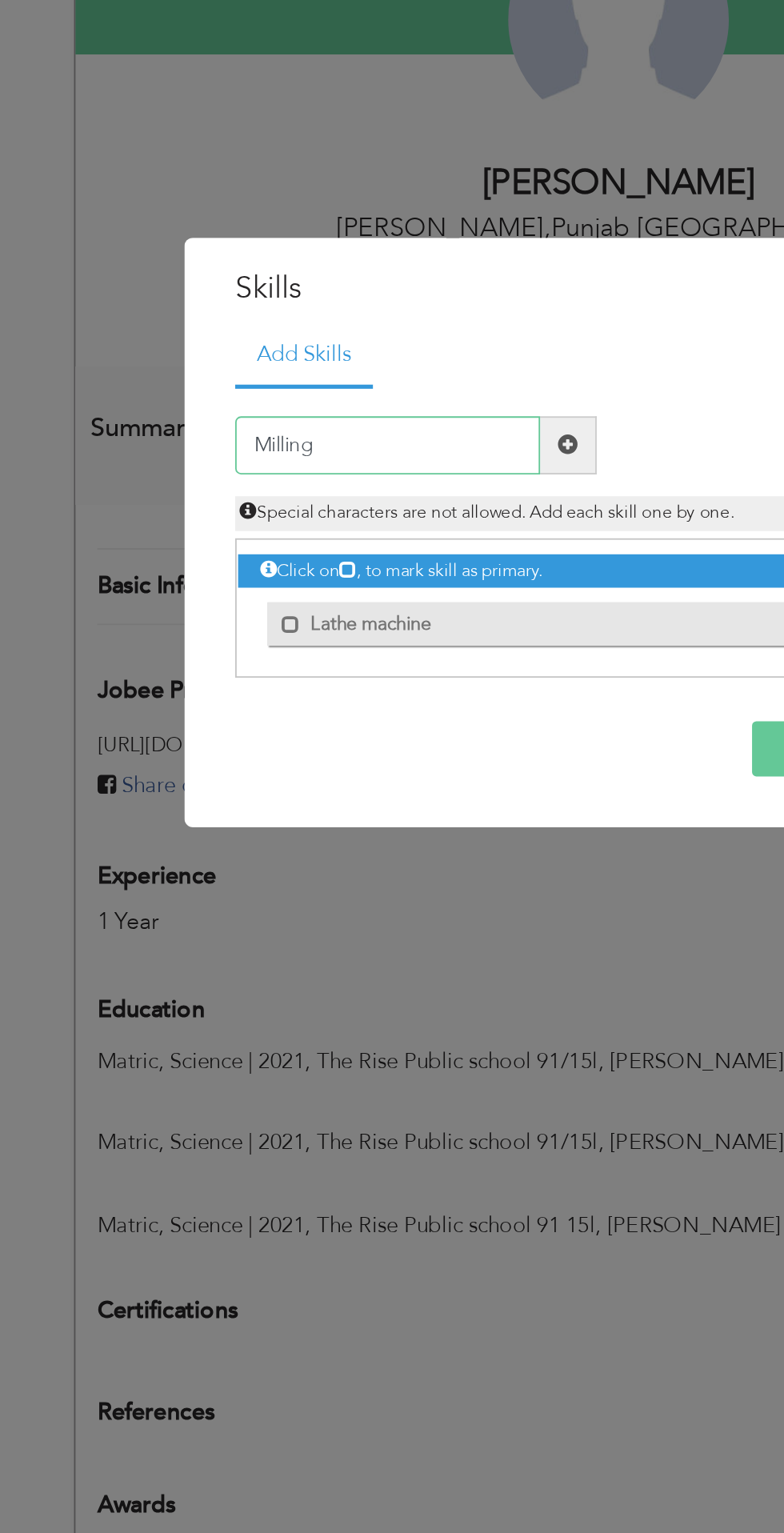
type input "Milling machine"
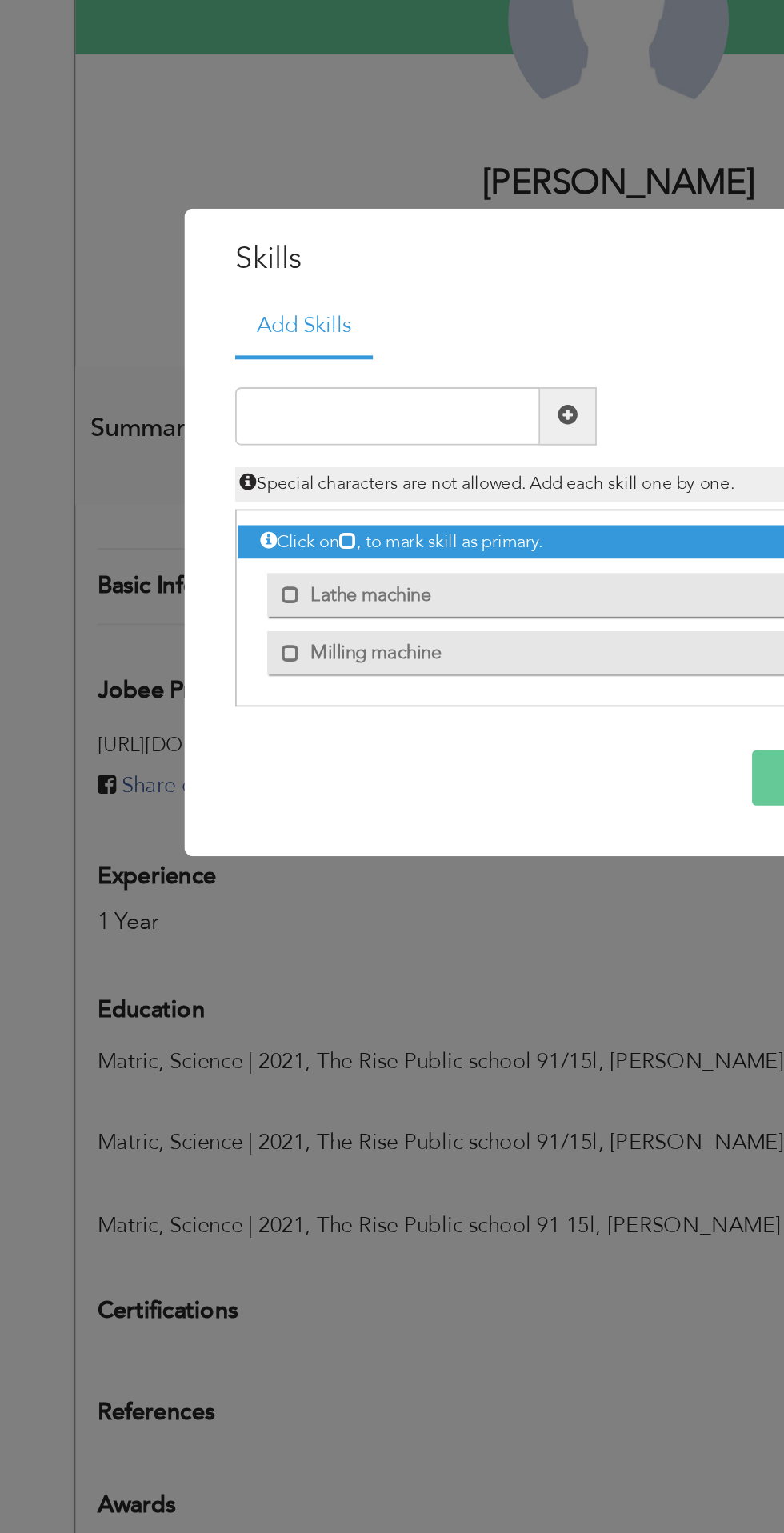
click at [364, 706] on span at bounding box center [364, 691] width 31 height 32
click at [293, 683] on input "text" at bounding box center [265, 691] width 168 height 32
type input "Shapper machine"
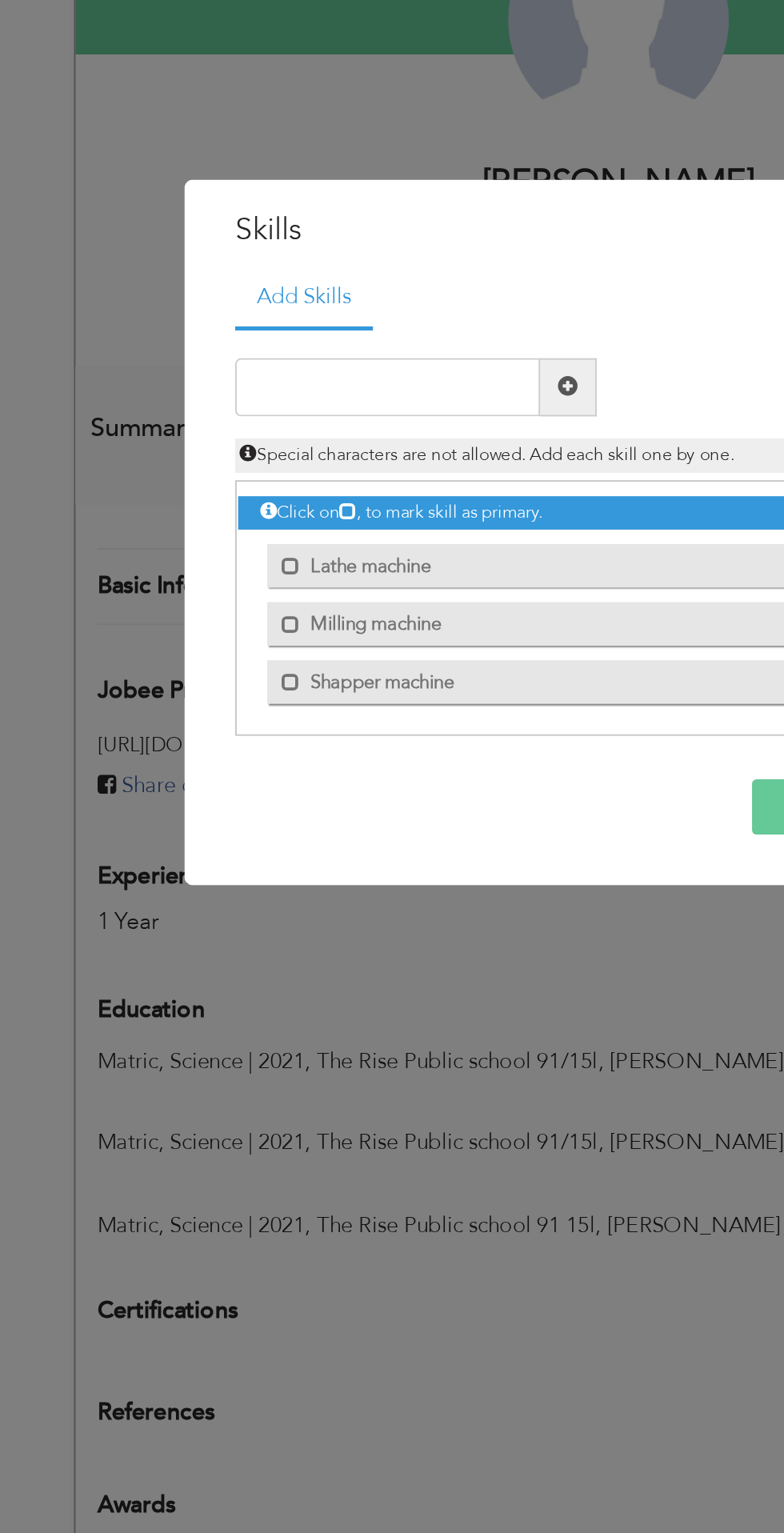
click at [363, 690] on span at bounding box center [364, 675] width 31 height 32
click at [269, 675] on input "text" at bounding box center [265, 675] width 168 height 32
type input "Drilling machine"
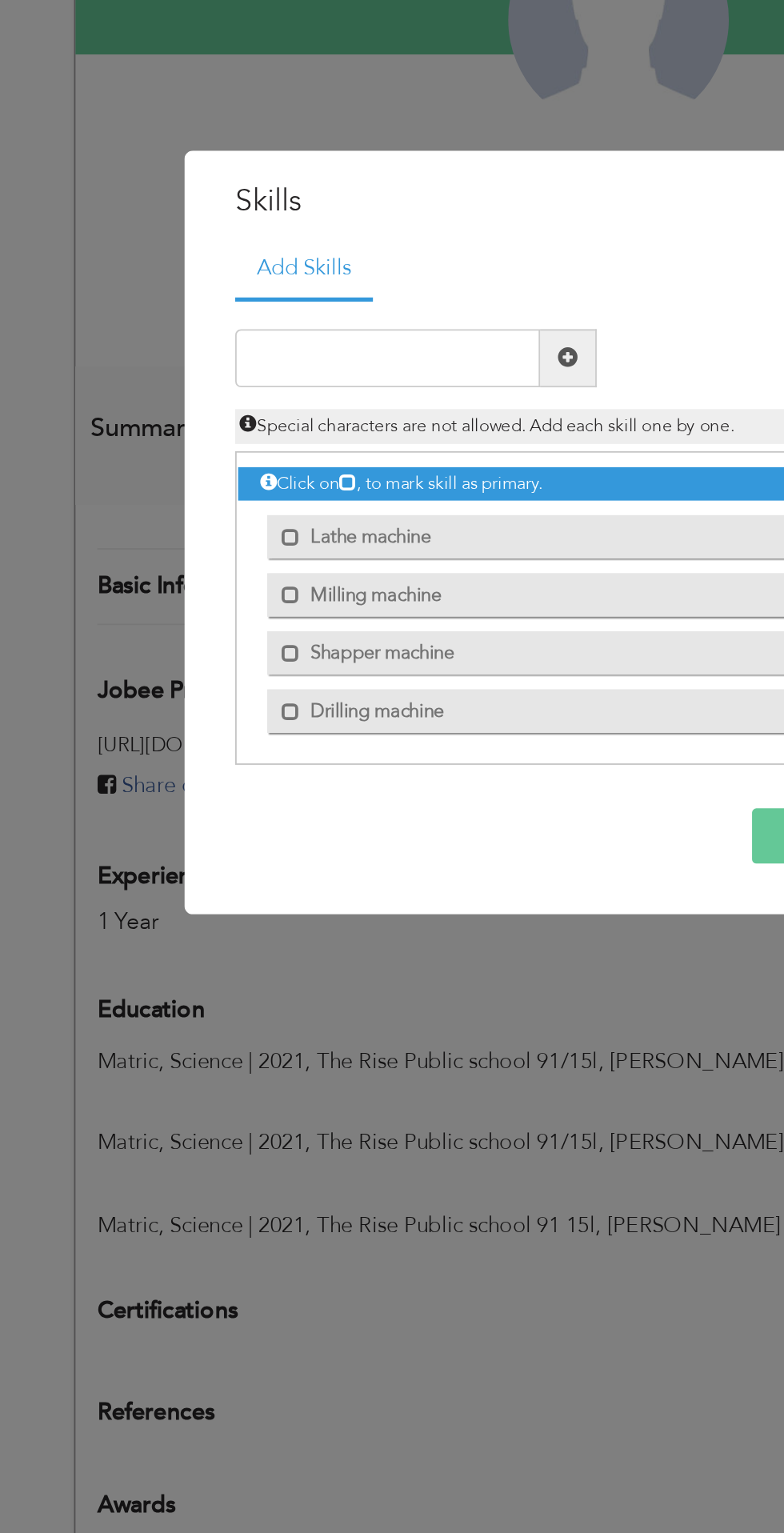
click at [365, 678] on div "Duplicate entry" at bounding box center [392, 676] width 446 height 5
click at [269, 654] on input "text" at bounding box center [265, 658] width 168 height 32
type input "CNC/AutoCad 2D 3D"
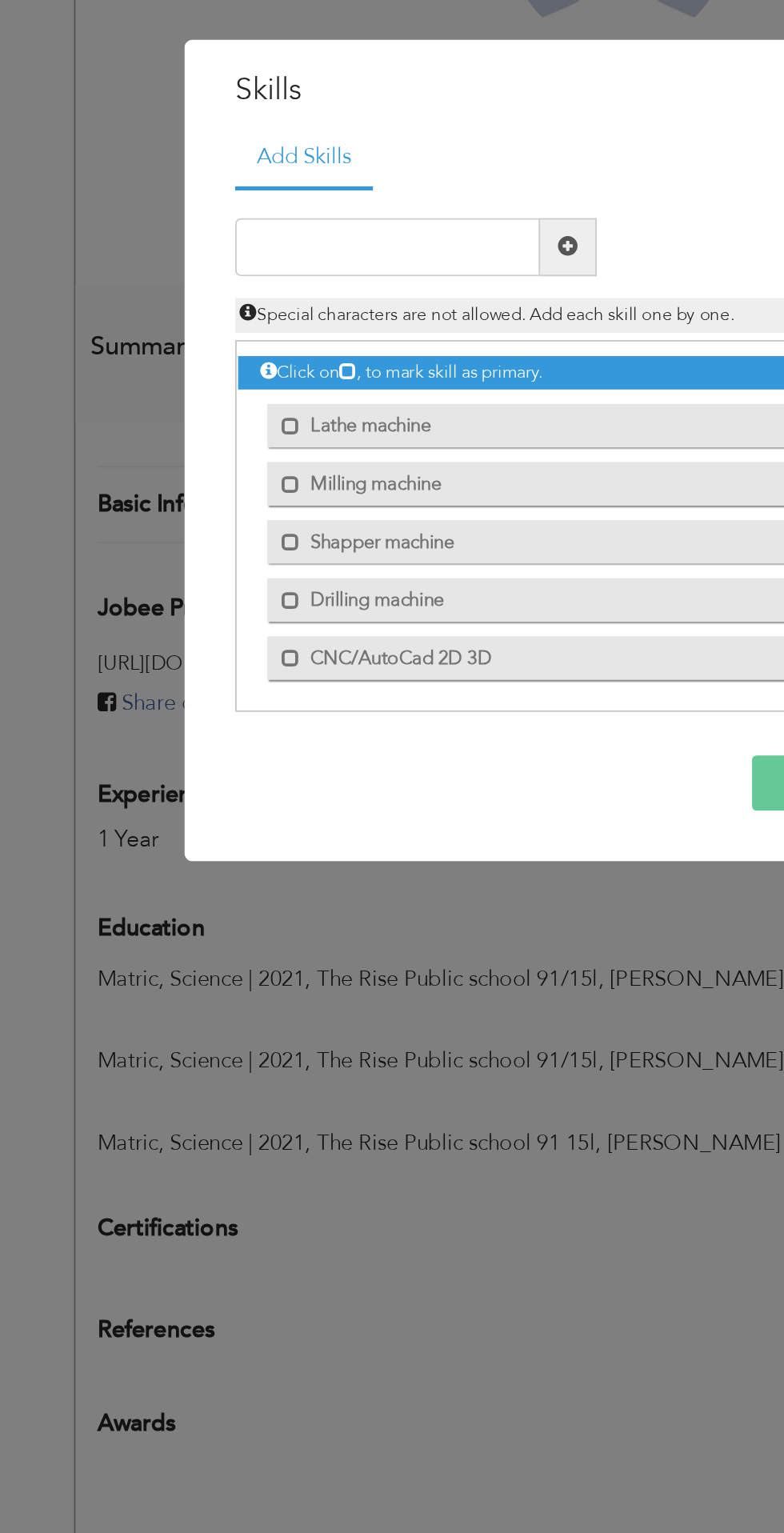
click at [367, 657] on span at bounding box center [364, 642] width 31 height 32
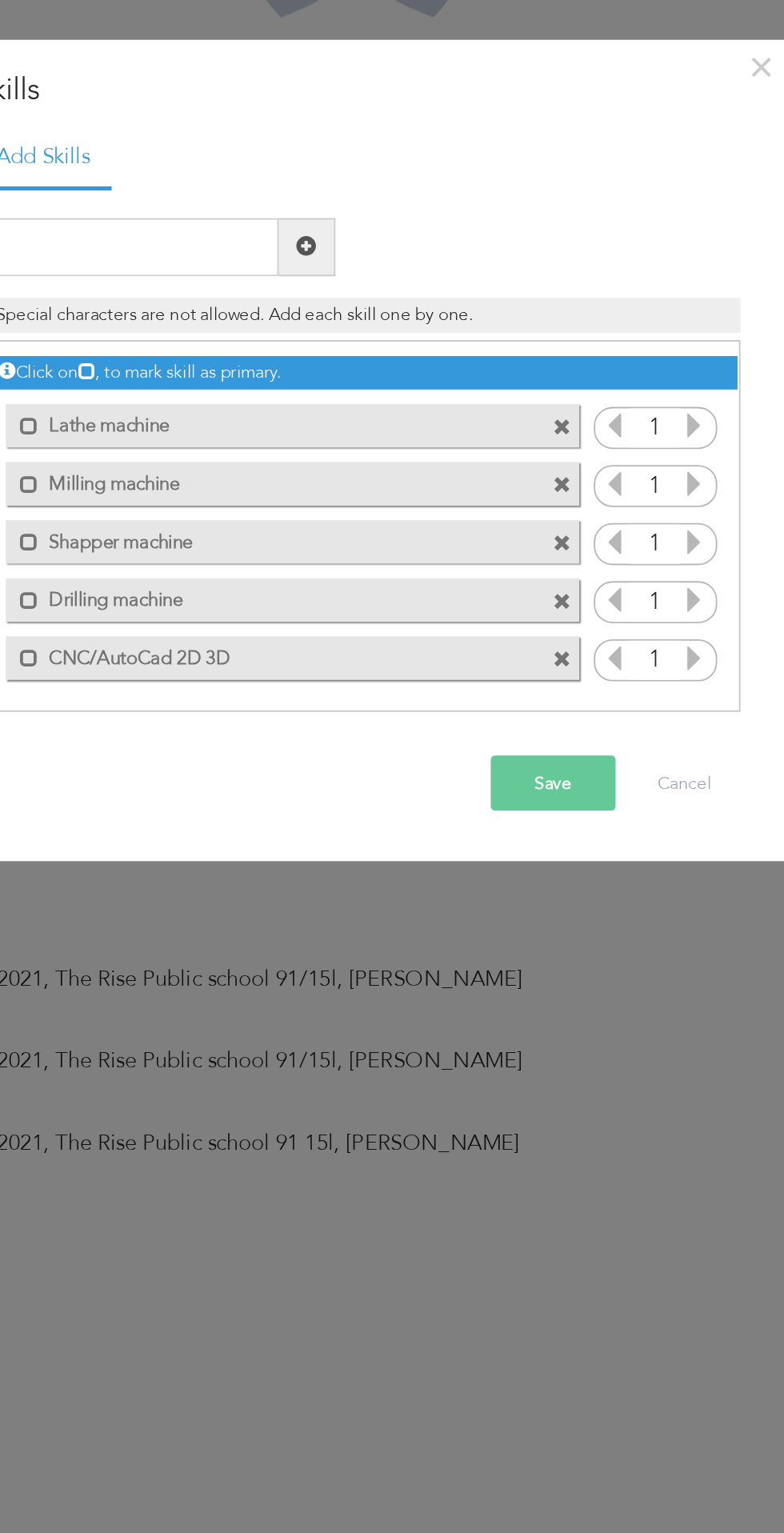
click at [500, 937] on button "Save" at bounding box center [500, 938] width 69 height 30
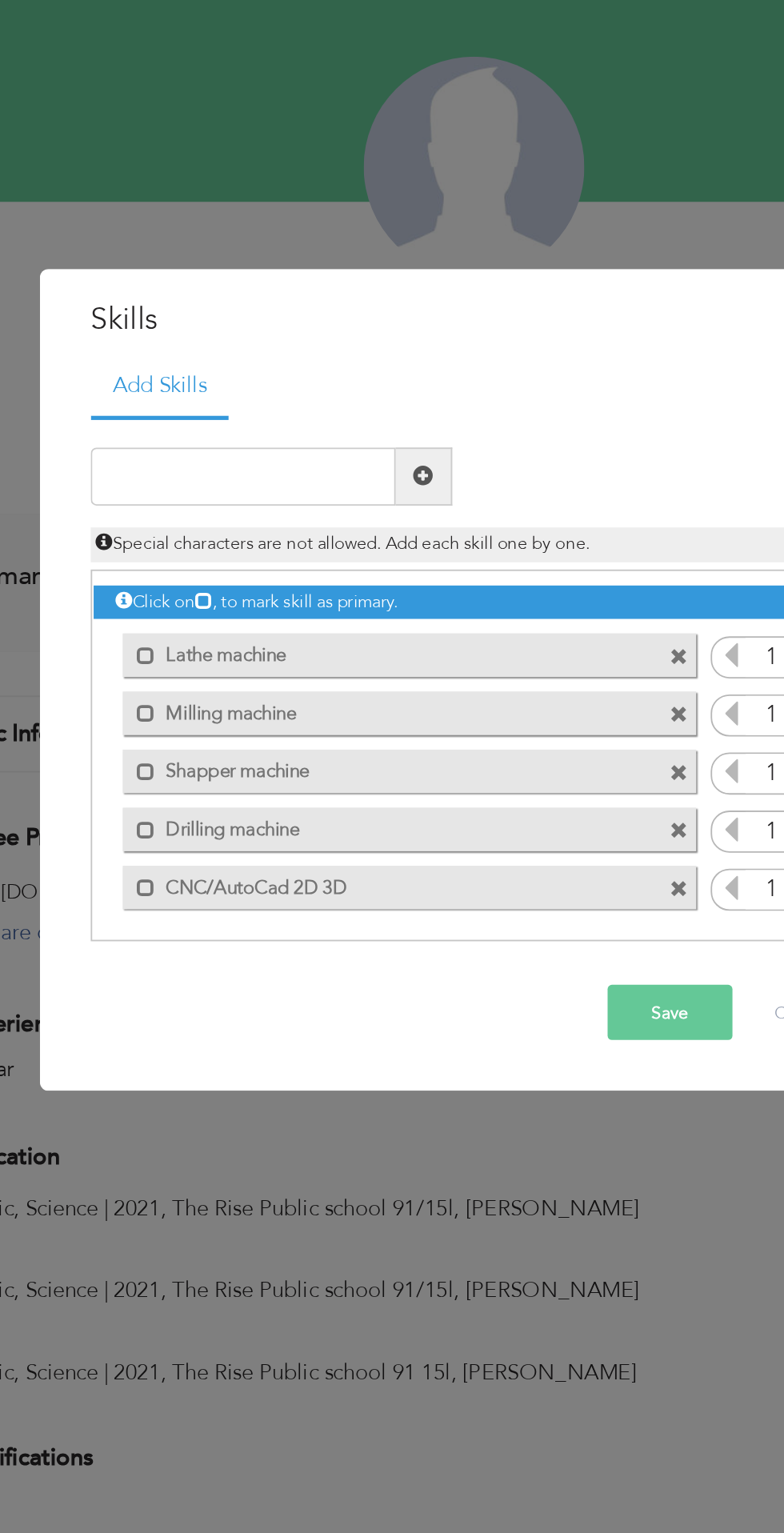
click at [409, 628] on div "Duplicate entry Special characters are not allowed. Add each skill one by one." at bounding box center [392, 657] width 446 height 63
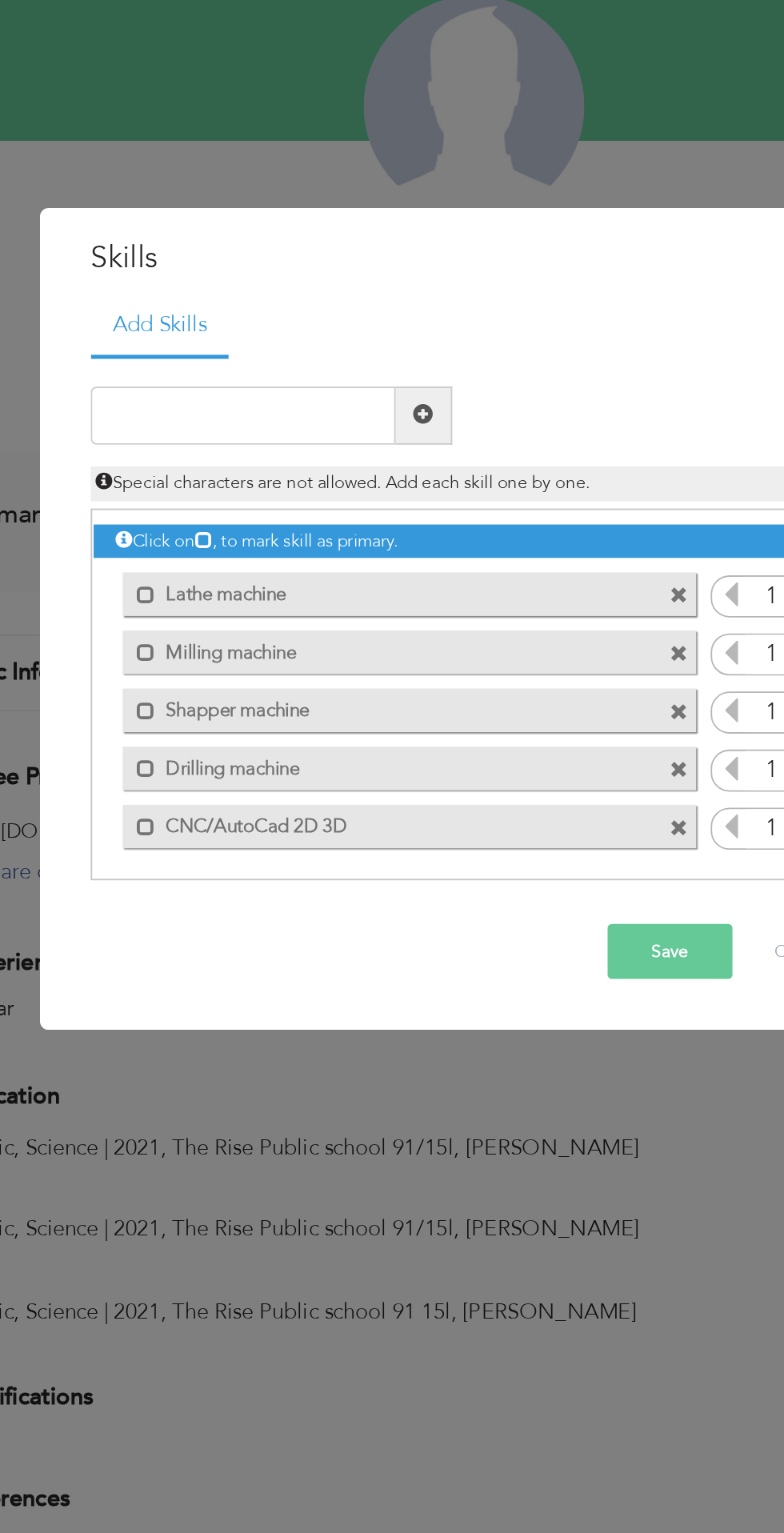
click at [500, 938] on button "Save" at bounding box center [500, 938] width 69 height 30
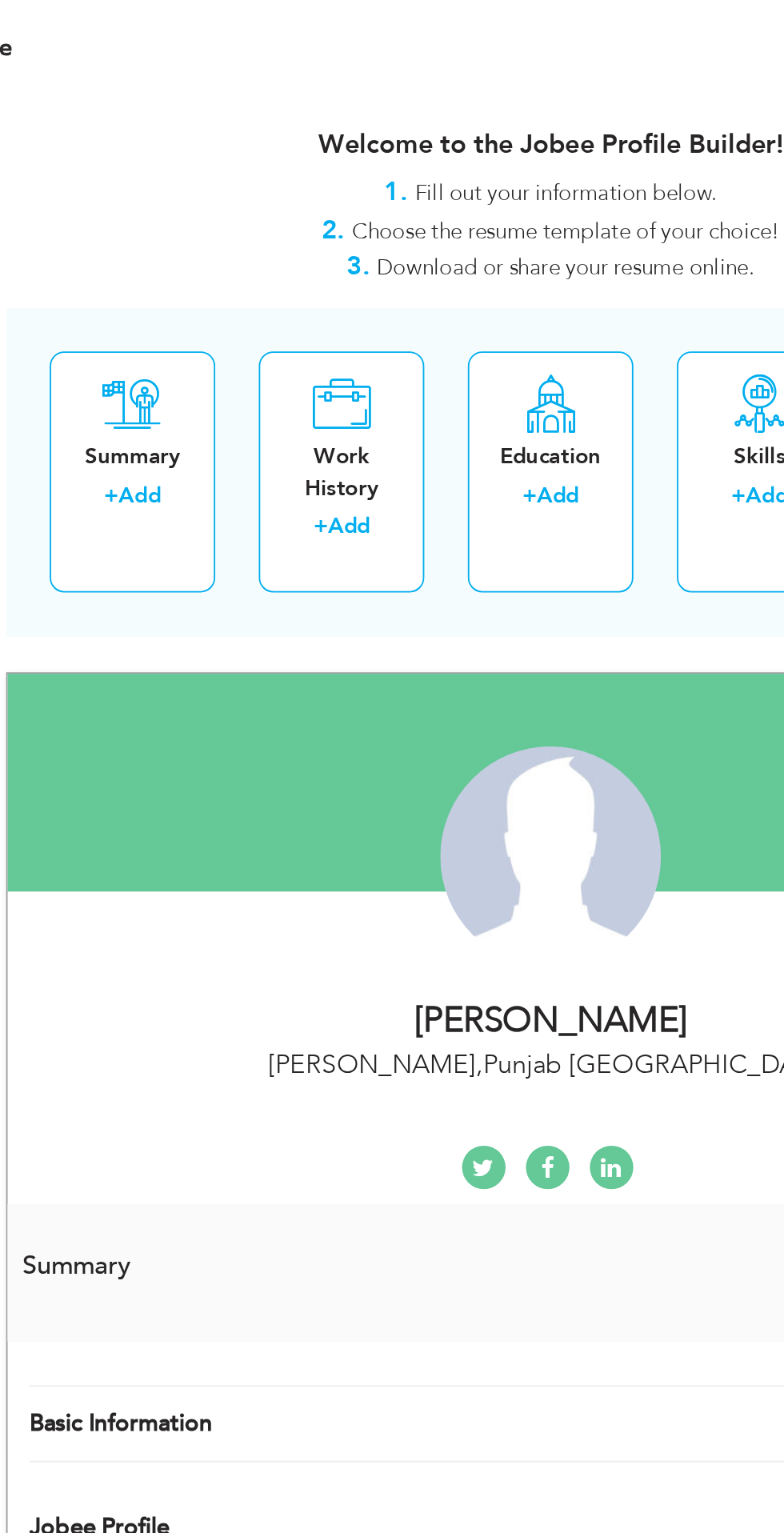
click at [399, 301] on div "Education + Add" at bounding box center [392, 259] width 91 height 132
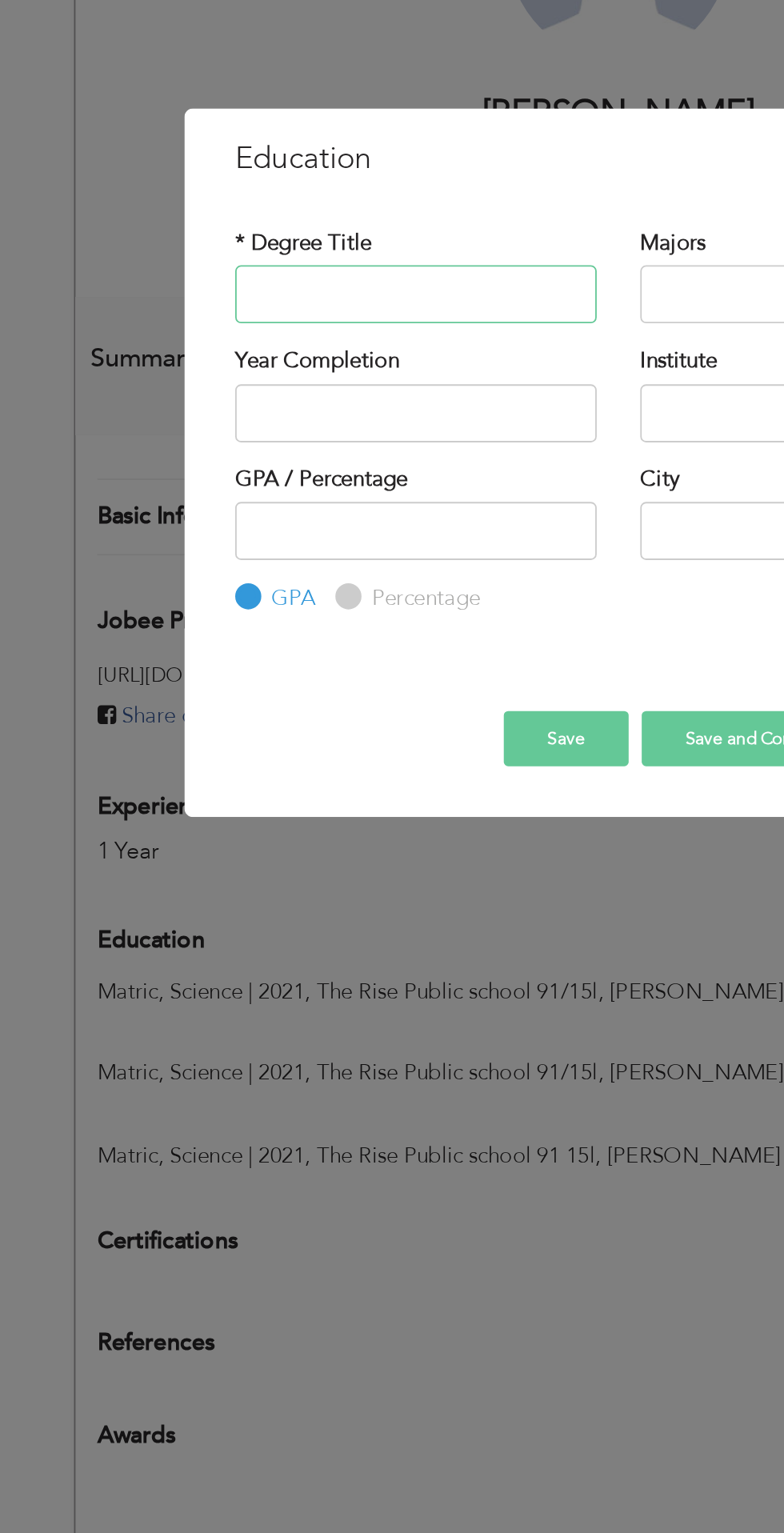
click at [282, 660] on input "text" at bounding box center [280, 662] width 199 height 32
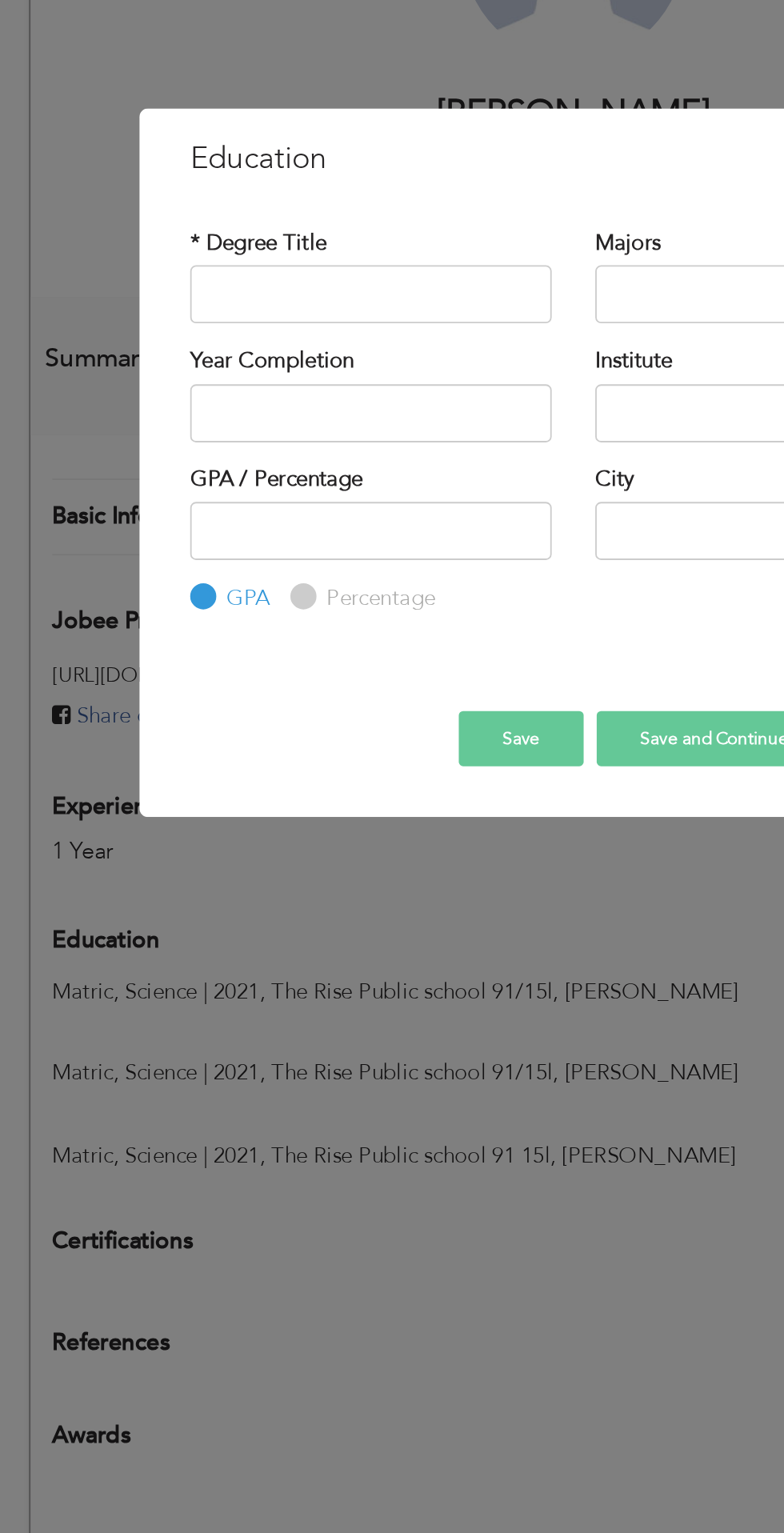
click at [316, 996] on div "× Education * Degree Title Majors Year Completion Institute GPA" at bounding box center [392, 766] width 784 height 1533
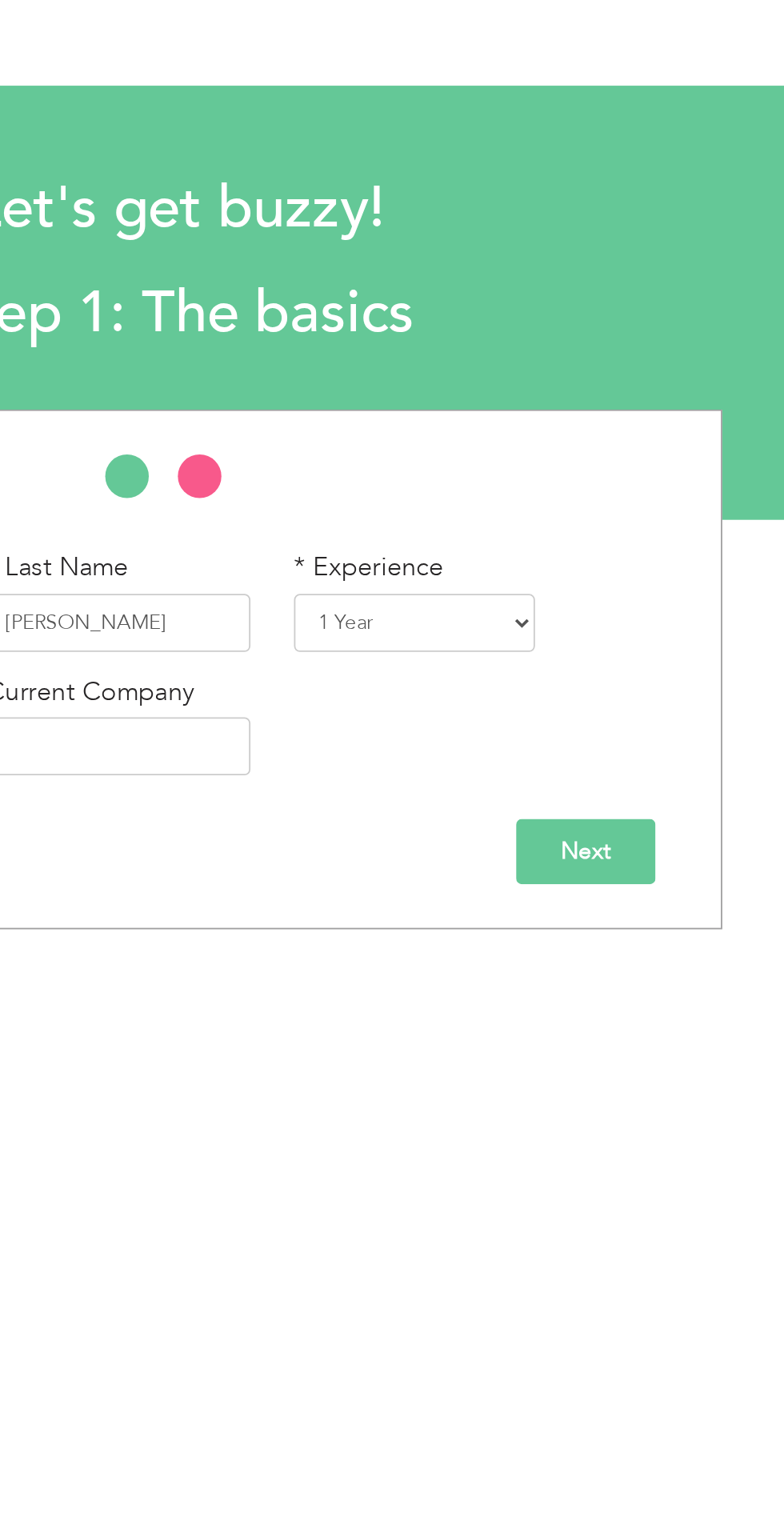
click at [616, 472] on input "Next" at bounding box center [616, 470] width 77 height 36
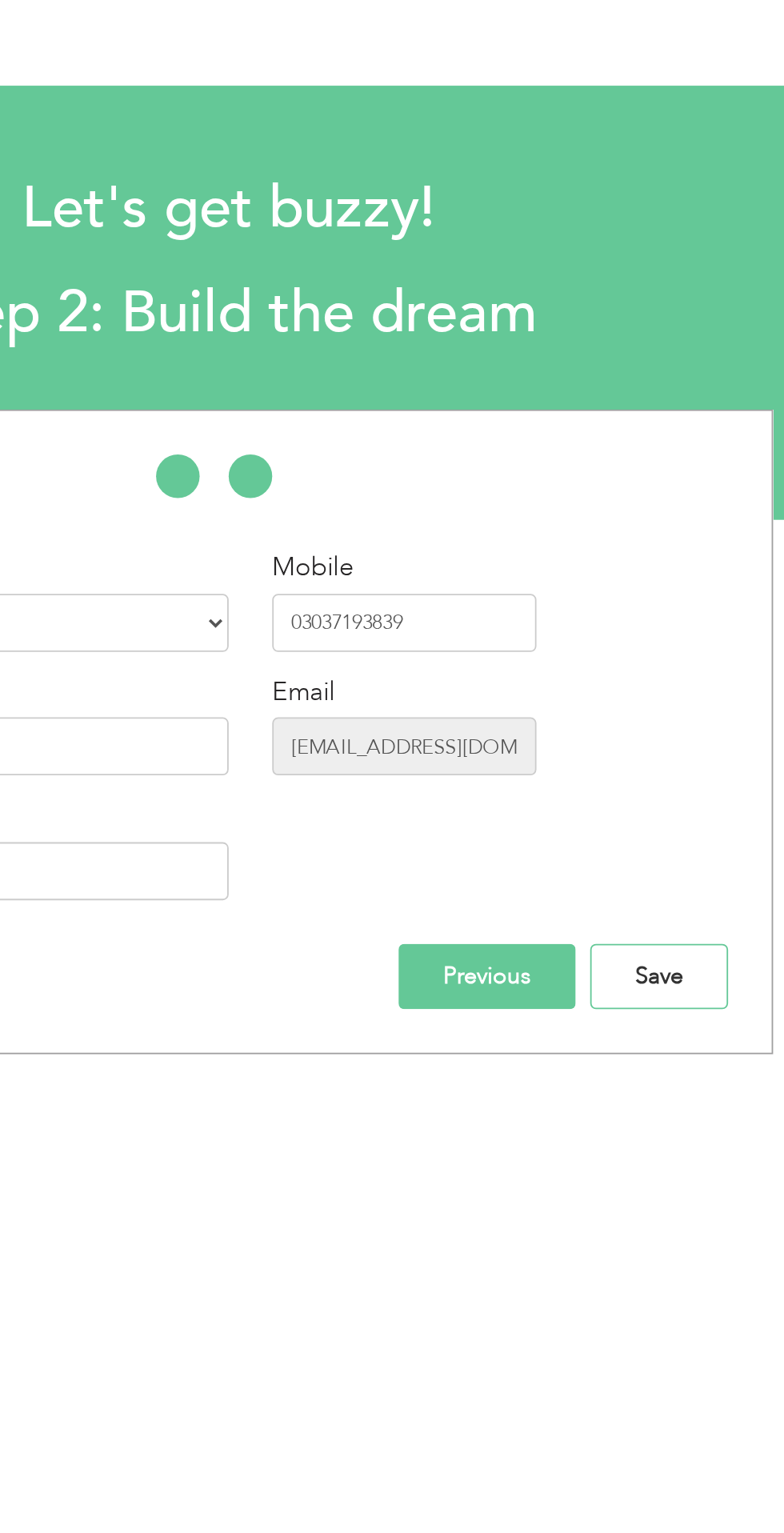
click at [642, 543] on input "Save" at bounding box center [629, 538] width 76 height 36
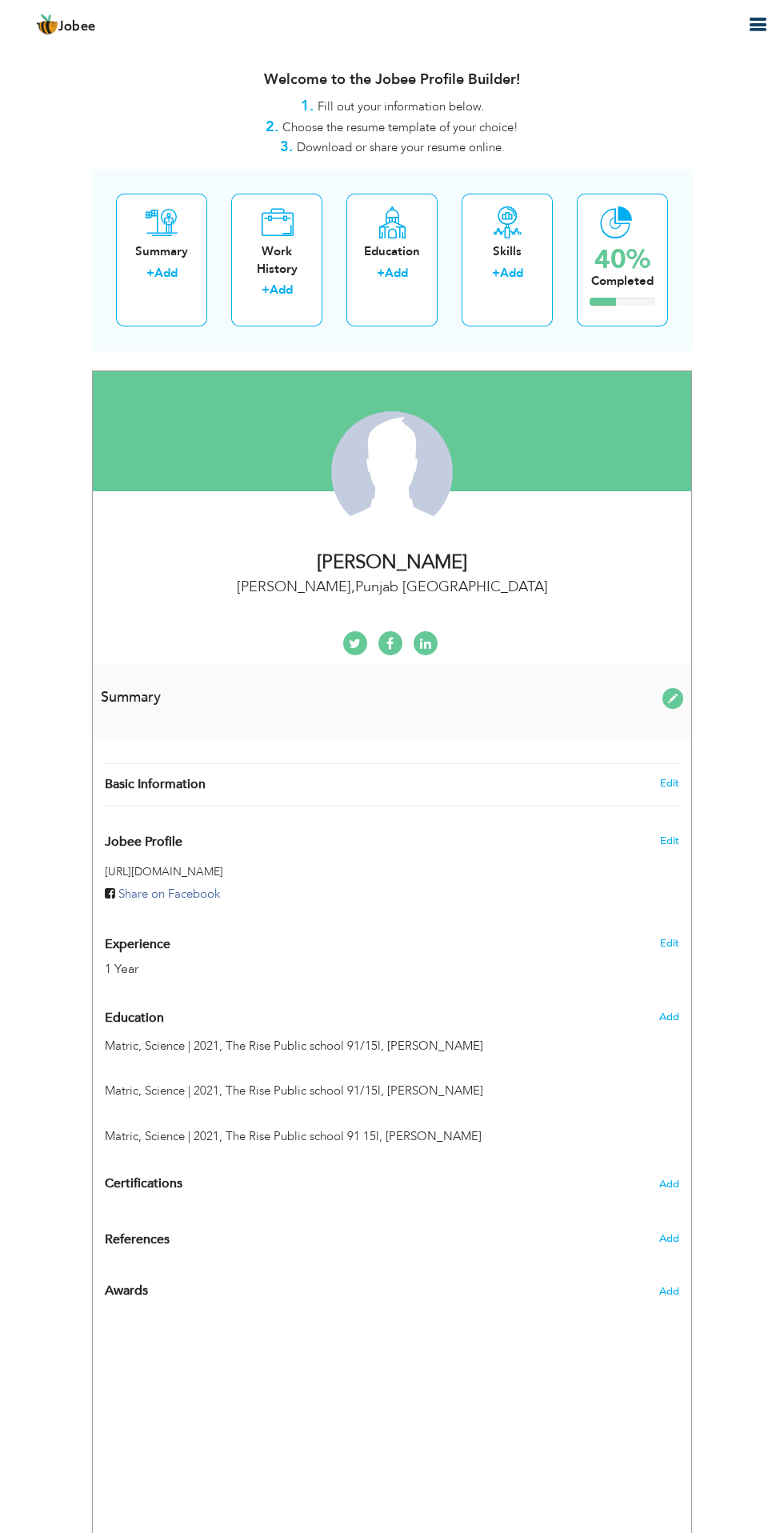
click at [0, 0] on div "× Summary Rich Text Editor, summaryEditor Editor toolbars Basic Styles Bold Ita…" at bounding box center [0, 0] width 0 height 0
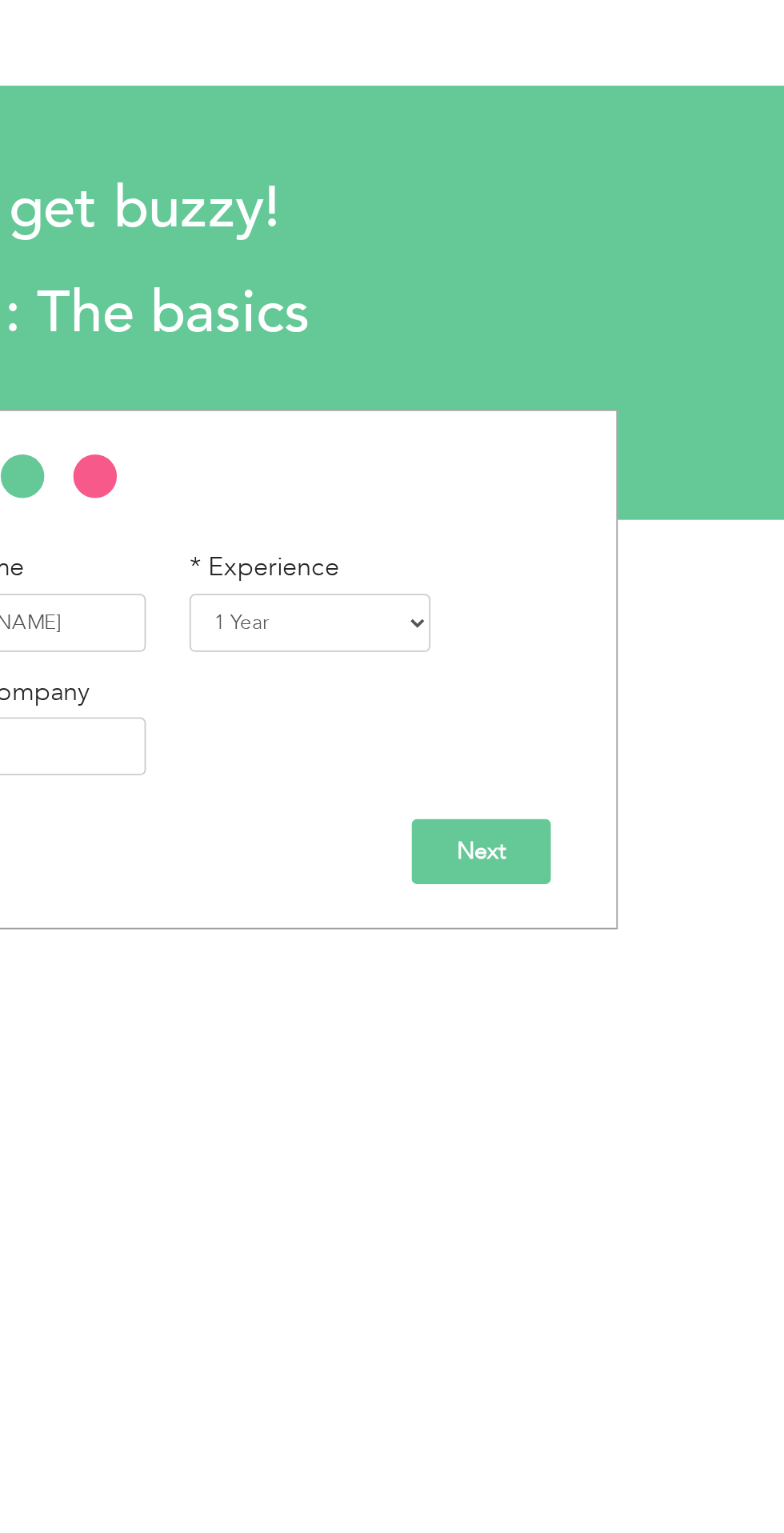
click at [620, 464] on input "Next" at bounding box center [616, 470] width 77 height 36
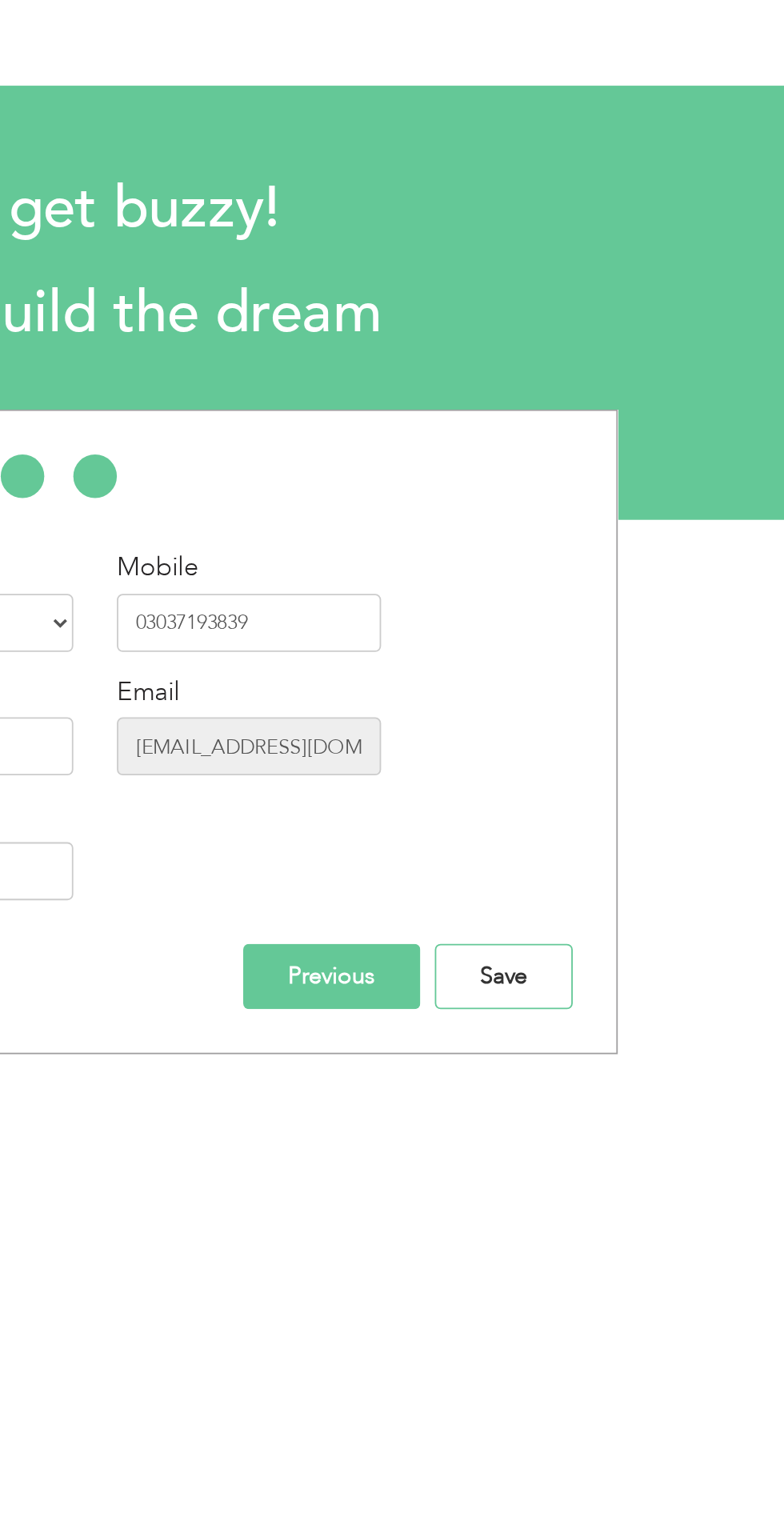
click at [635, 531] on input "Save" at bounding box center [629, 538] width 76 height 36
